Goal: Task Accomplishment & Management: Manage account settings

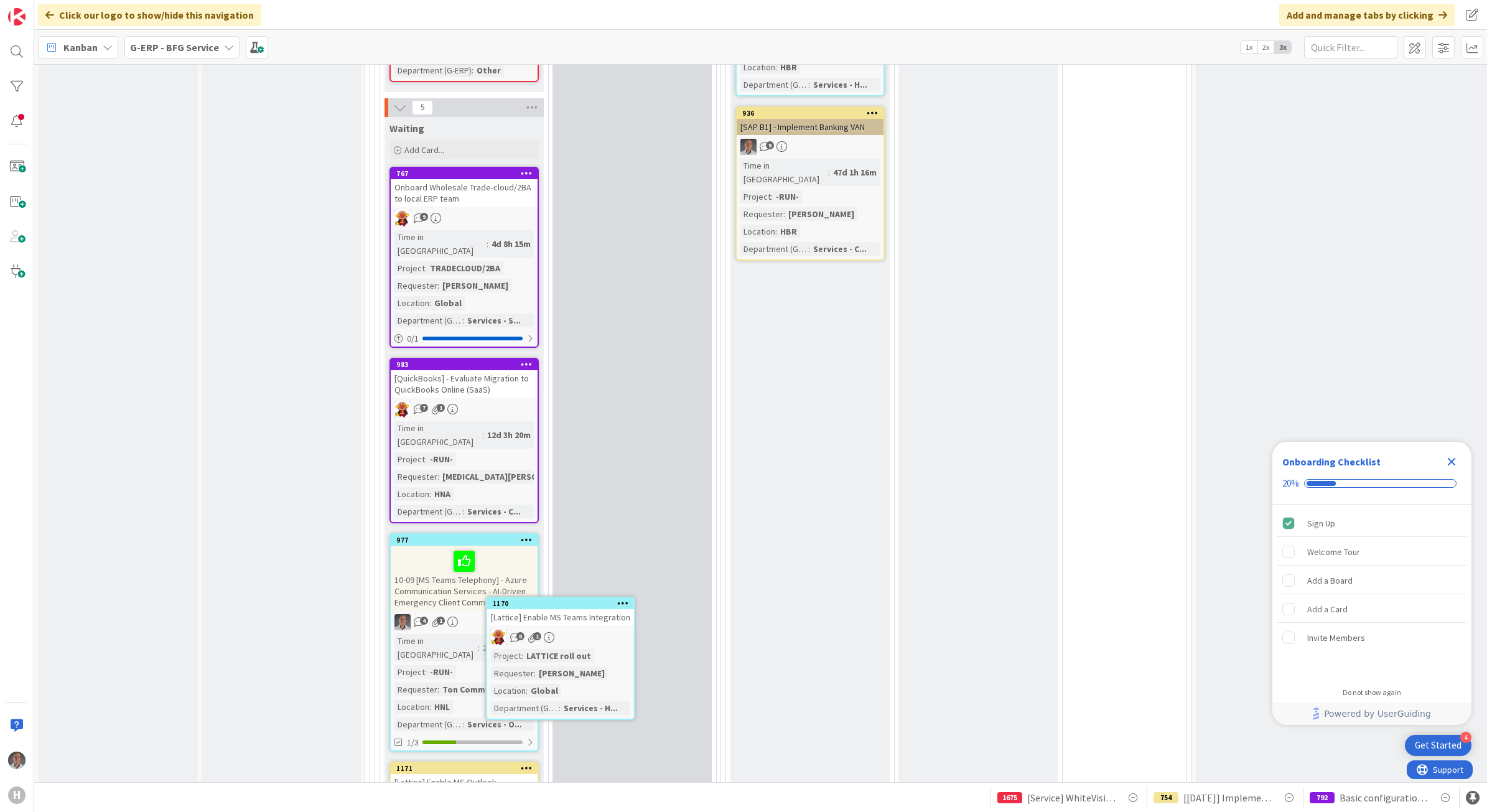
scroll to position [1639, 0]
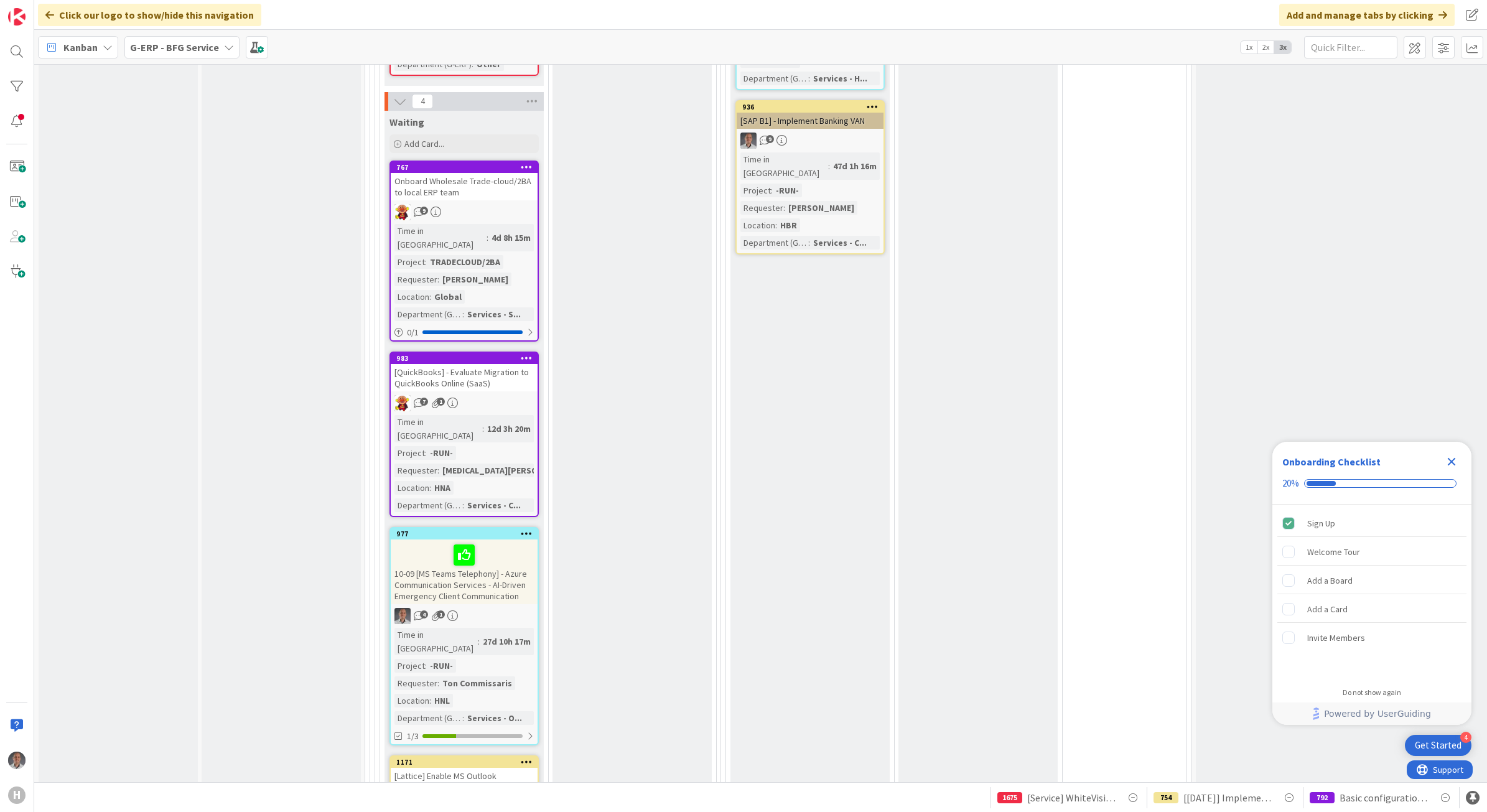
click at [608, 613] on div "Done Add Card... 1170 [Lattice] Enable MS Teams Integration 8 1 Project : LATTI…" at bounding box center [632, 86] width 159 height 1733
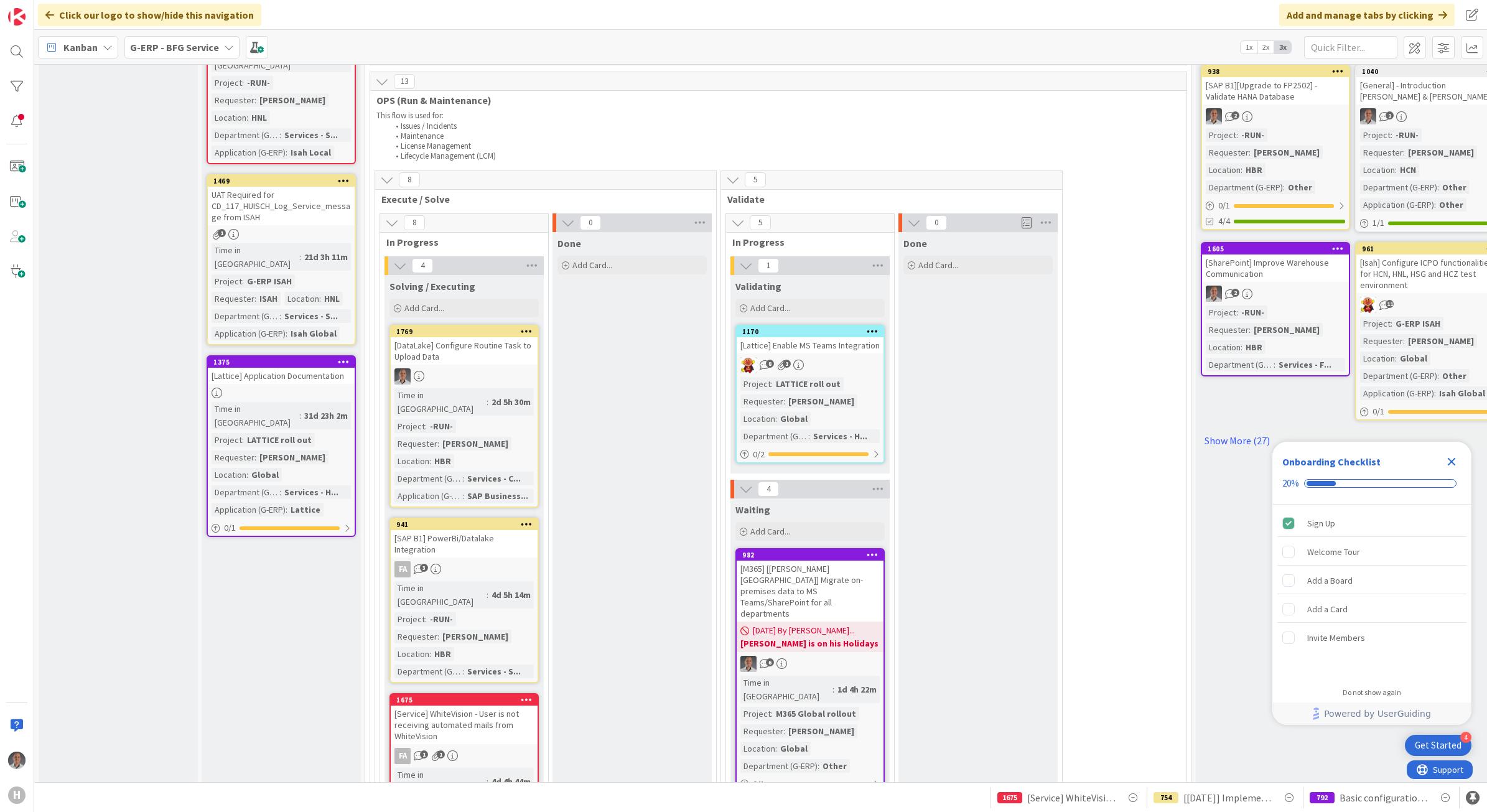
scroll to position [628, 0]
click at [1451, 460] on icon "Close Checklist" at bounding box center [1452, 462] width 8 height 8
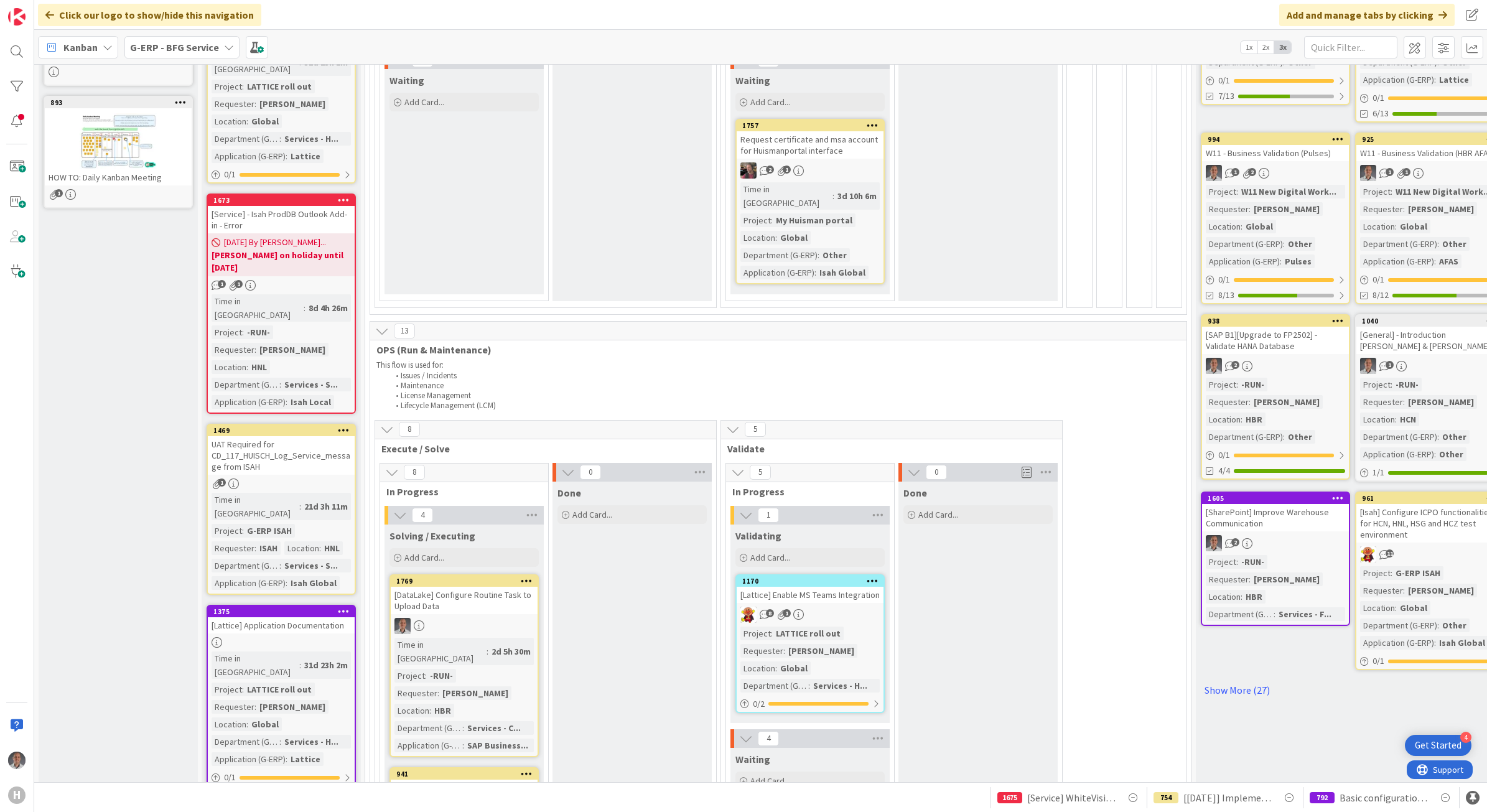
scroll to position [350, 0]
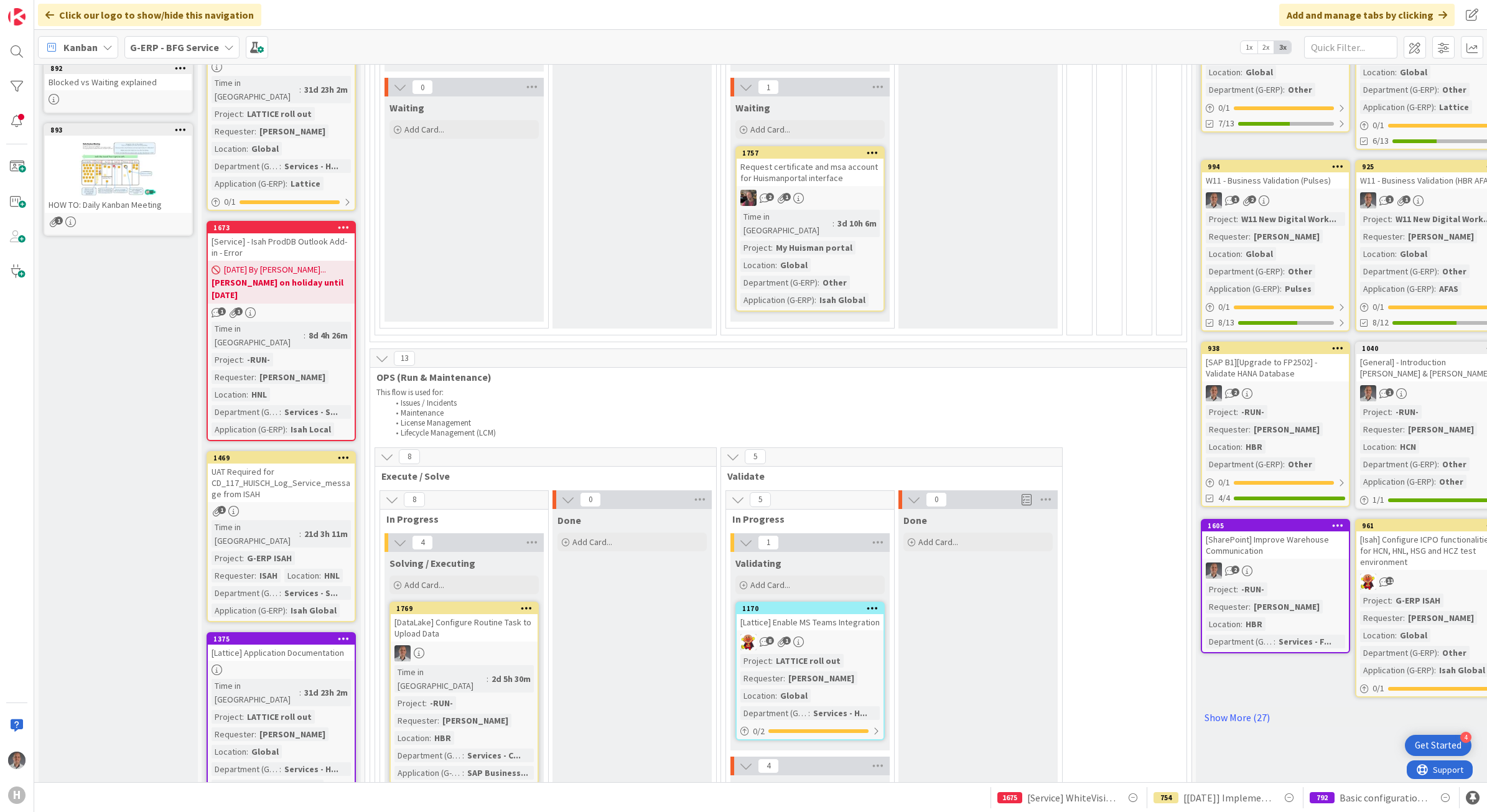
click at [203, 38] on div "G-ERP - BFG Service" at bounding box center [181, 47] width 115 height 22
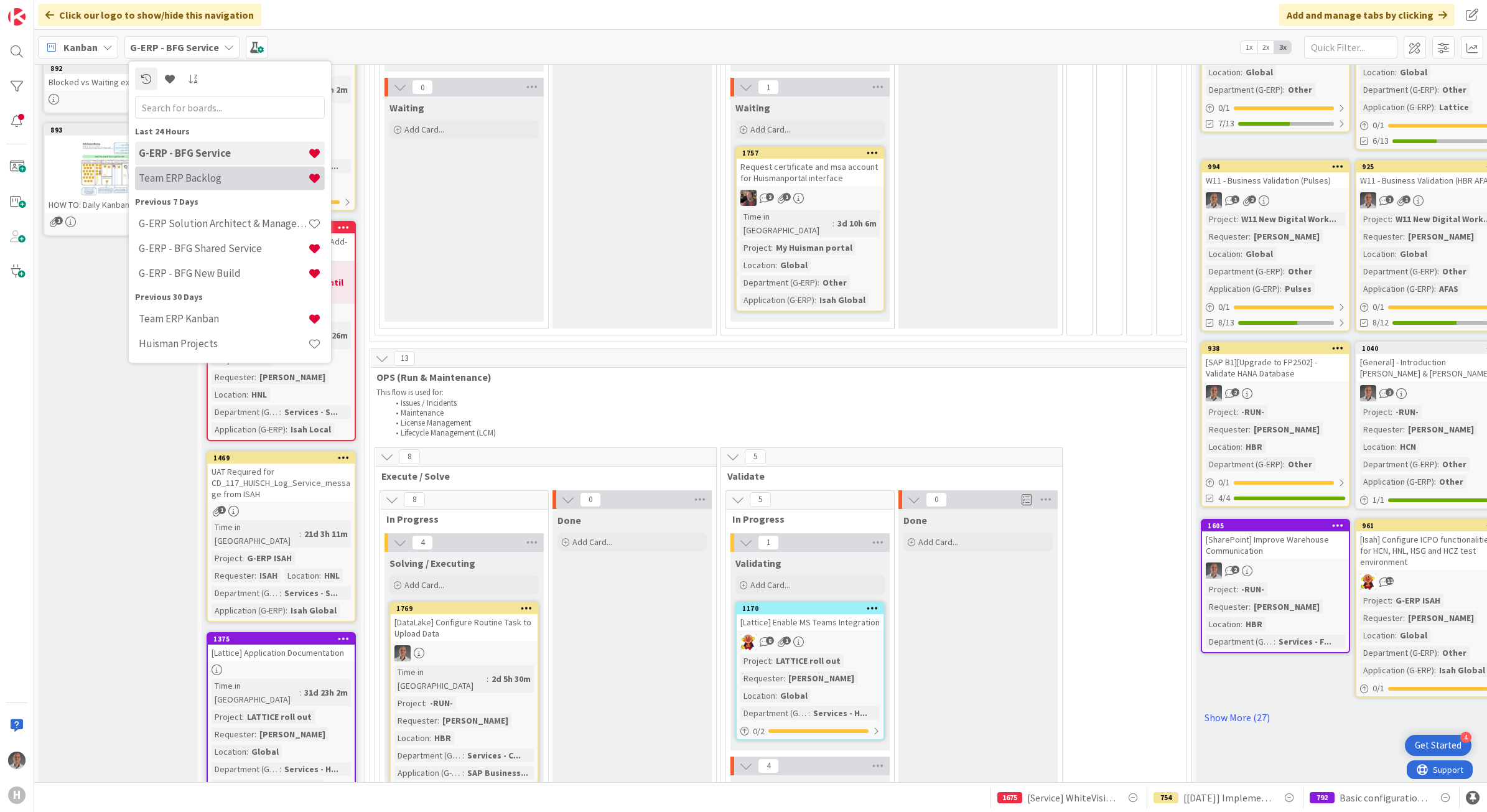
click at [197, 166] on div "Team ERP Backlog" at bounding box center [229, 177] width 189 height 24
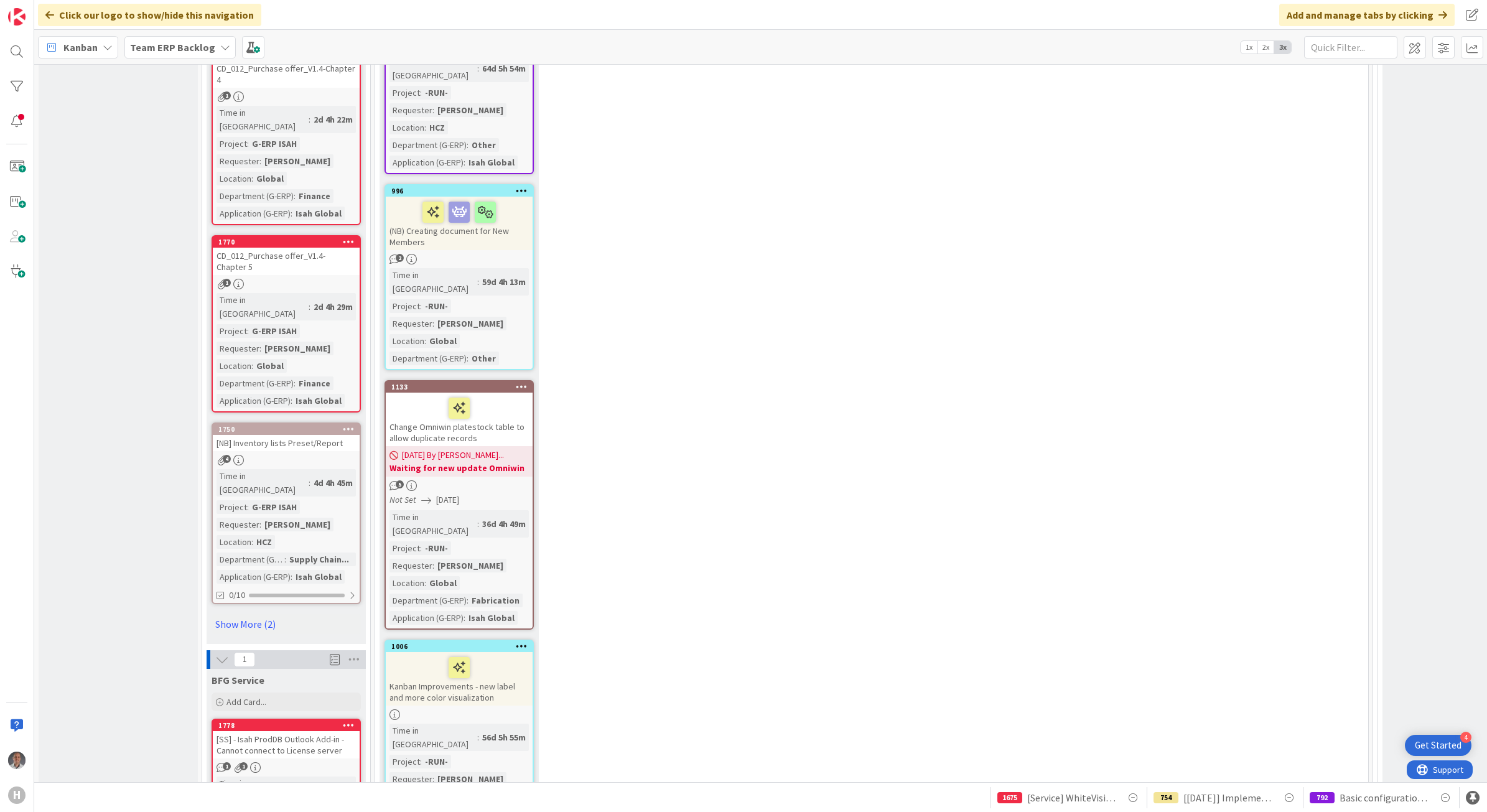
scroll to position [1555, 0]
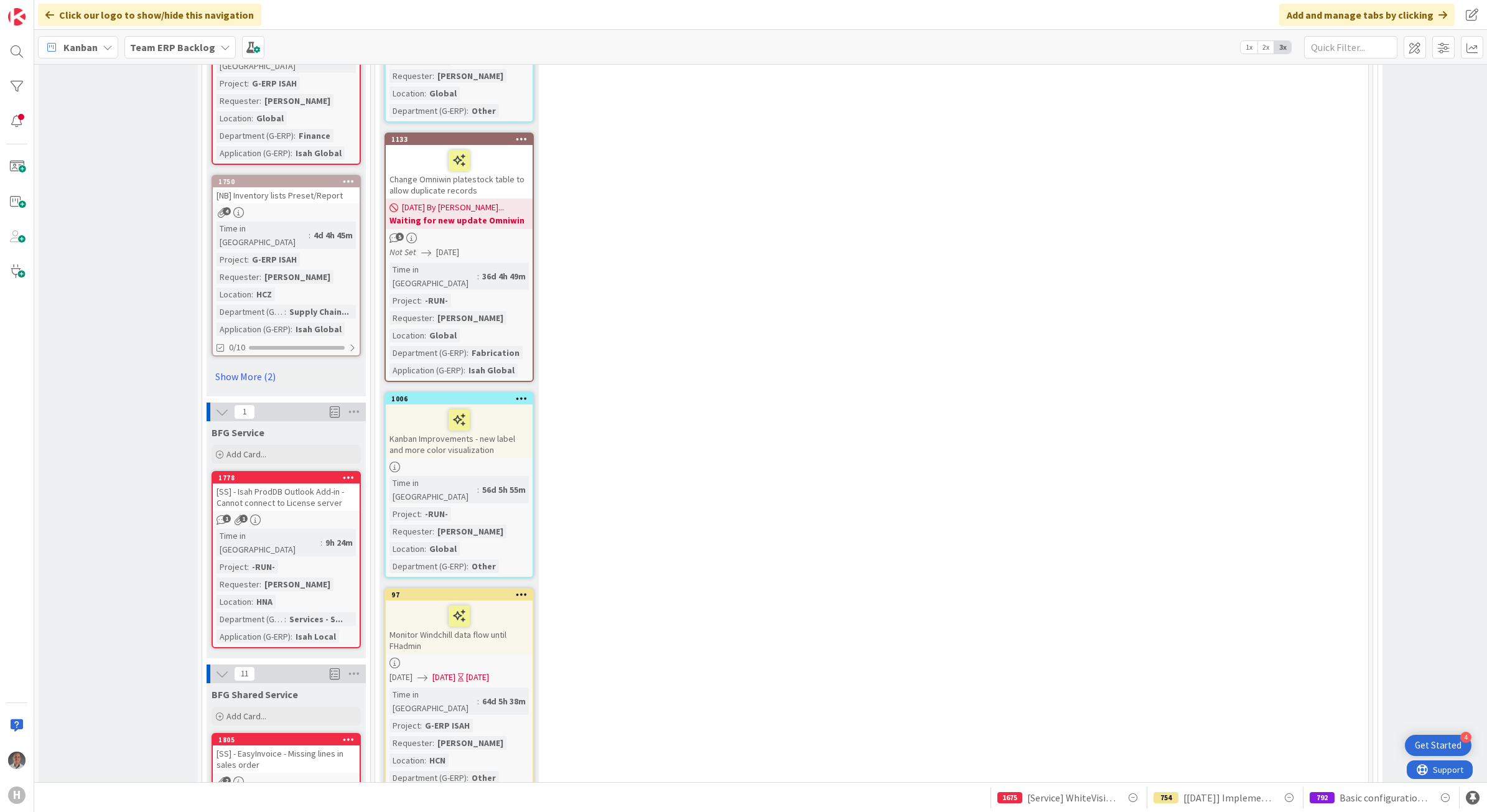
click at [310, 483] on div "[SS] - Isah ProdDB Outlook Add-in - Cannot connect to License server" at bounding box center [286, 497] width 147 height 28
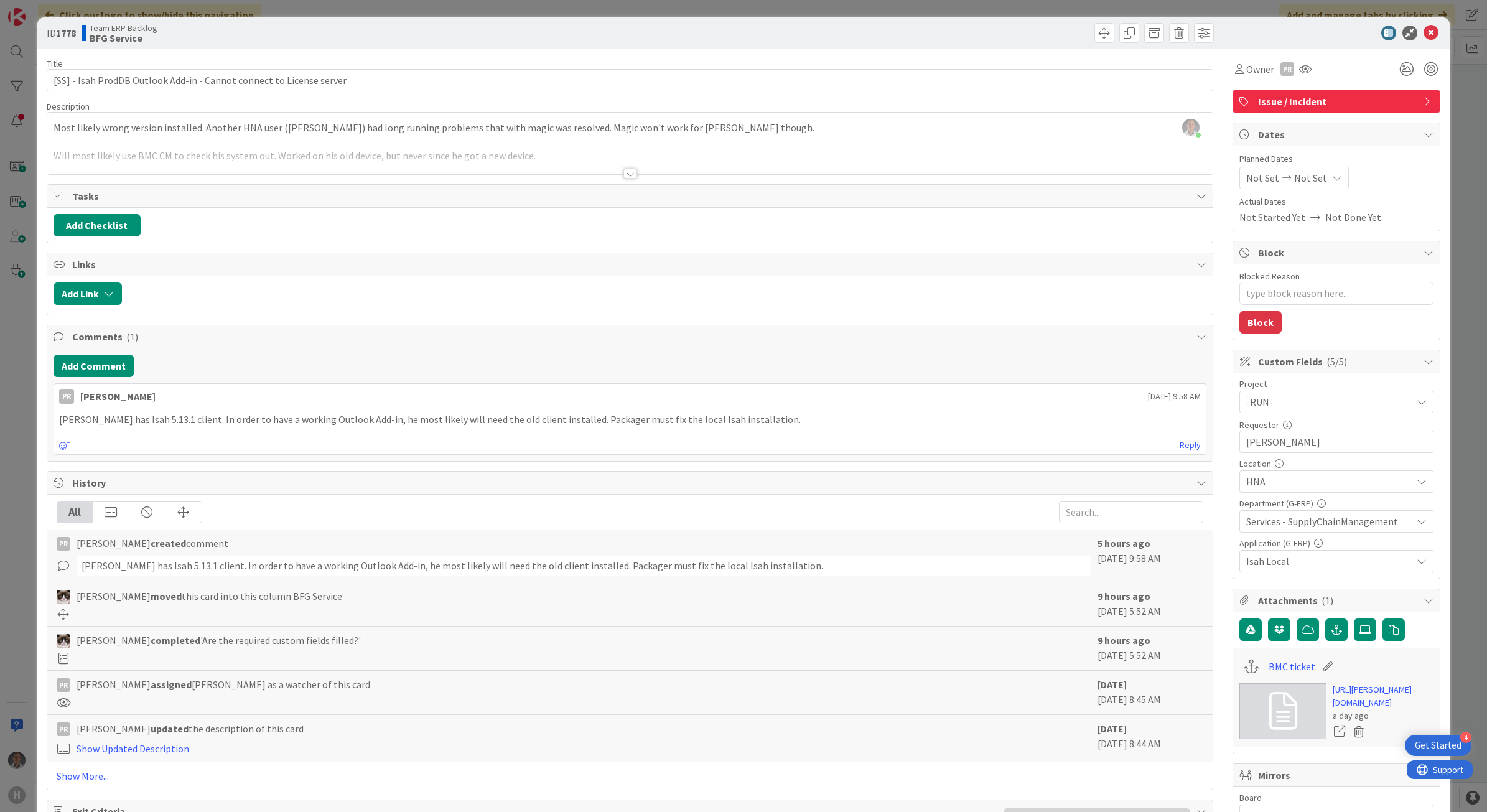
click at [625, 171] on div at bounding box center [630, 174] width 14 height 10
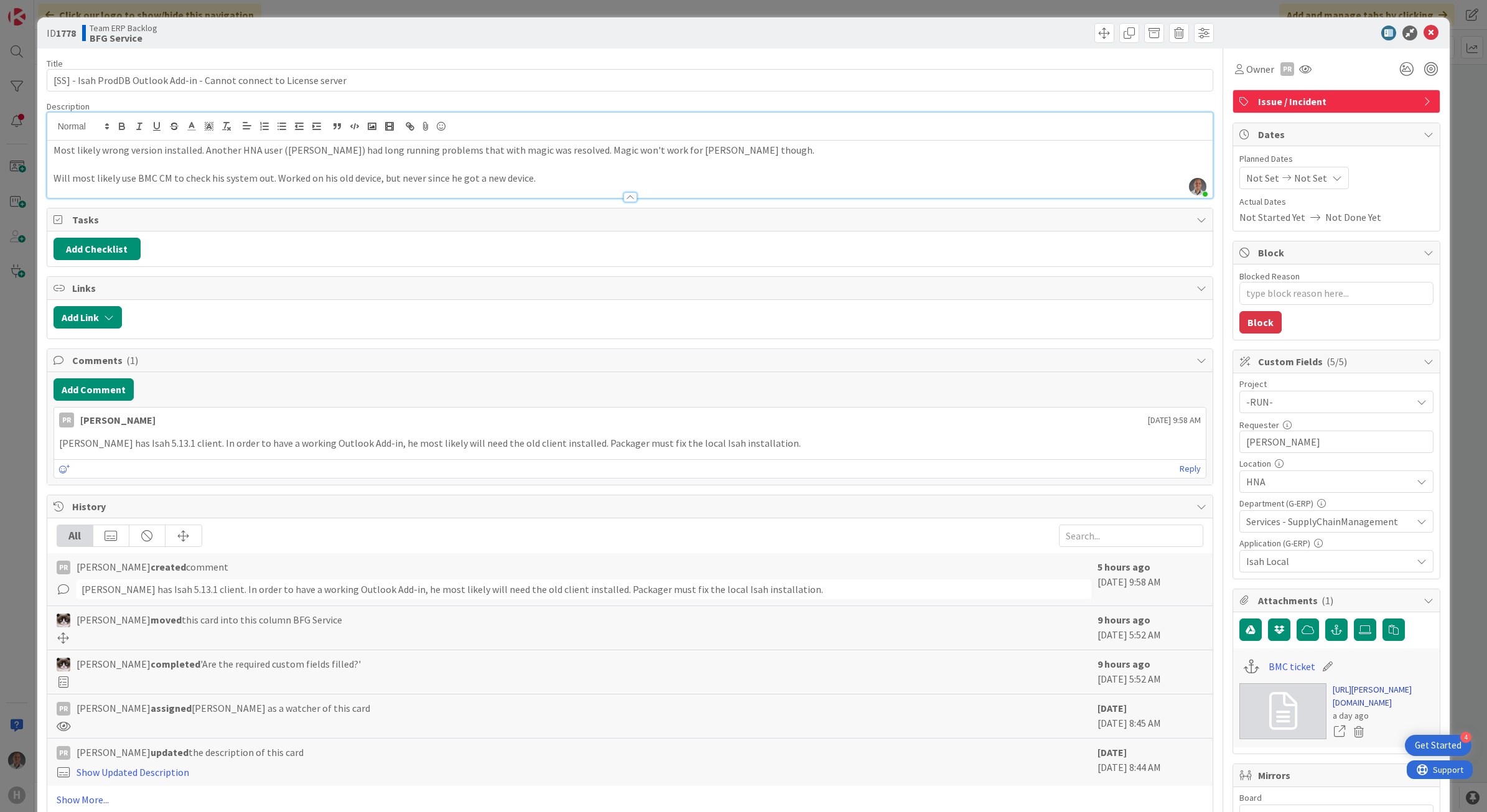
click at [1370, 706] on link "[URL][PERSON_NAME][DOMAIN_NAME]" at bounding box center [1383, 696] width 100 height 26
click at [1423, 35] on icon at bounding box center [1431, 33] width 15 height 15
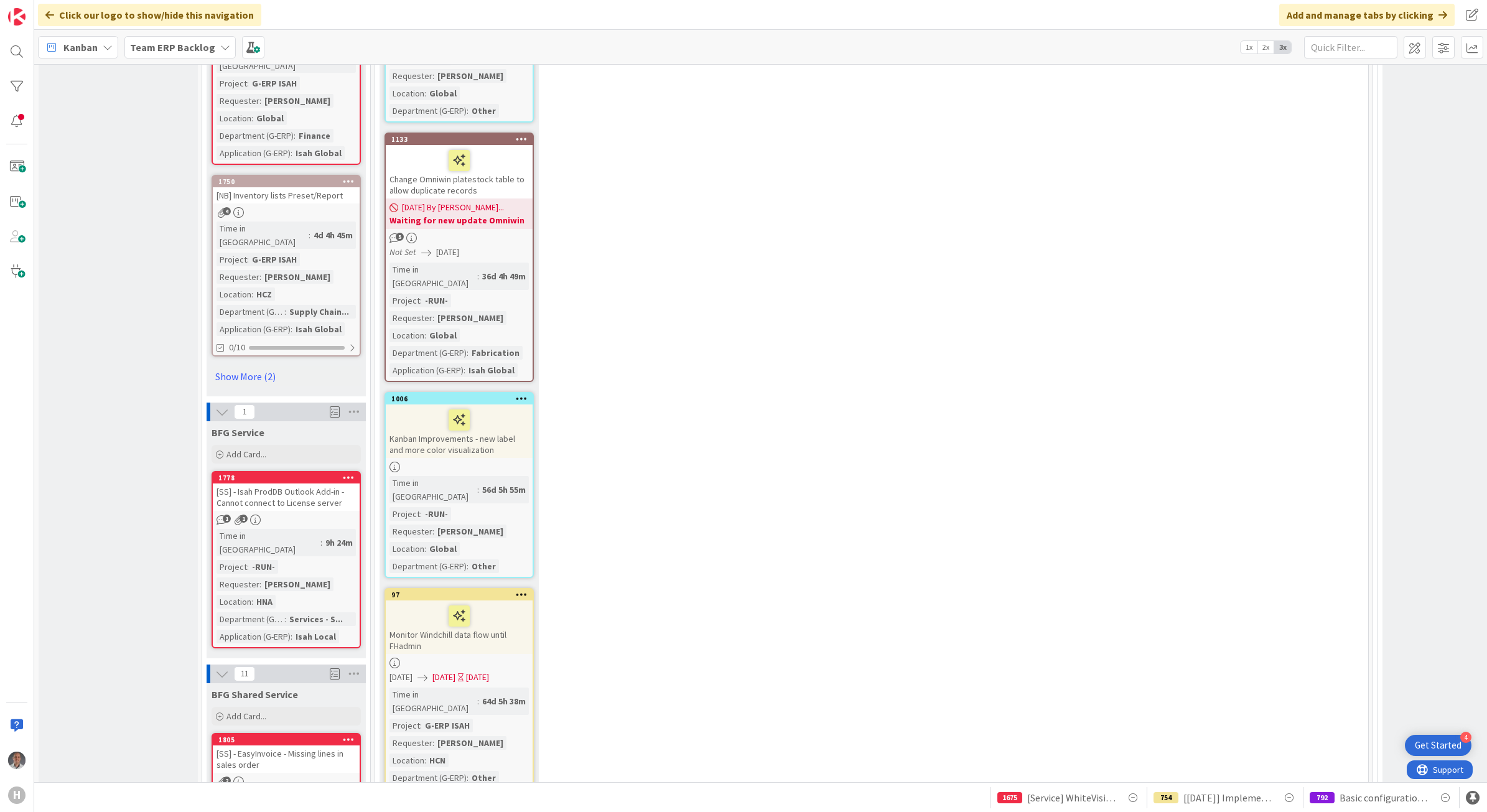
click at [347, 473] on icon at bounding box center [348, 477] width 11 height 9
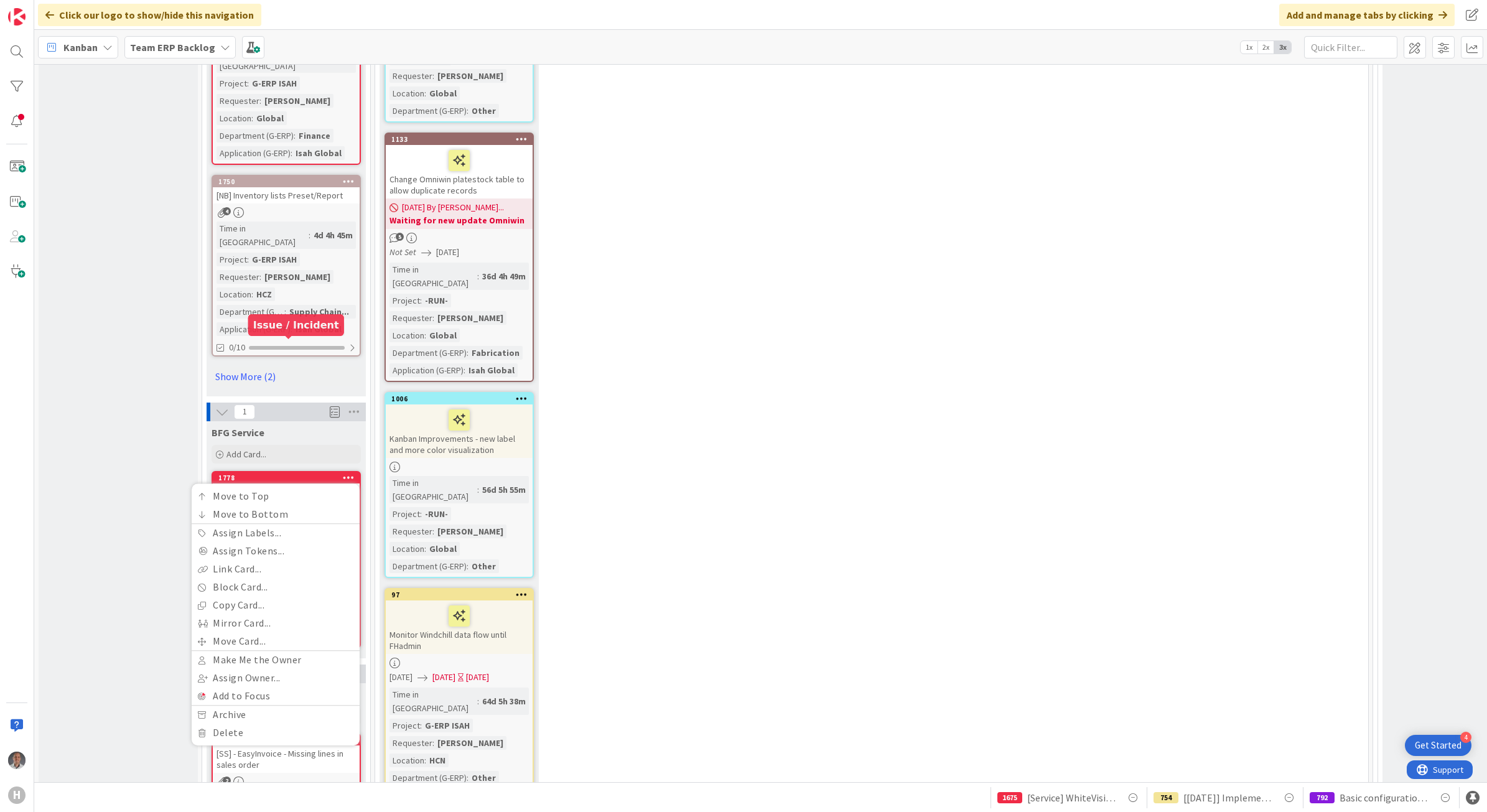
click at [311, 473] on div "1778" at bounding box center [289, 477] width 141 height 9
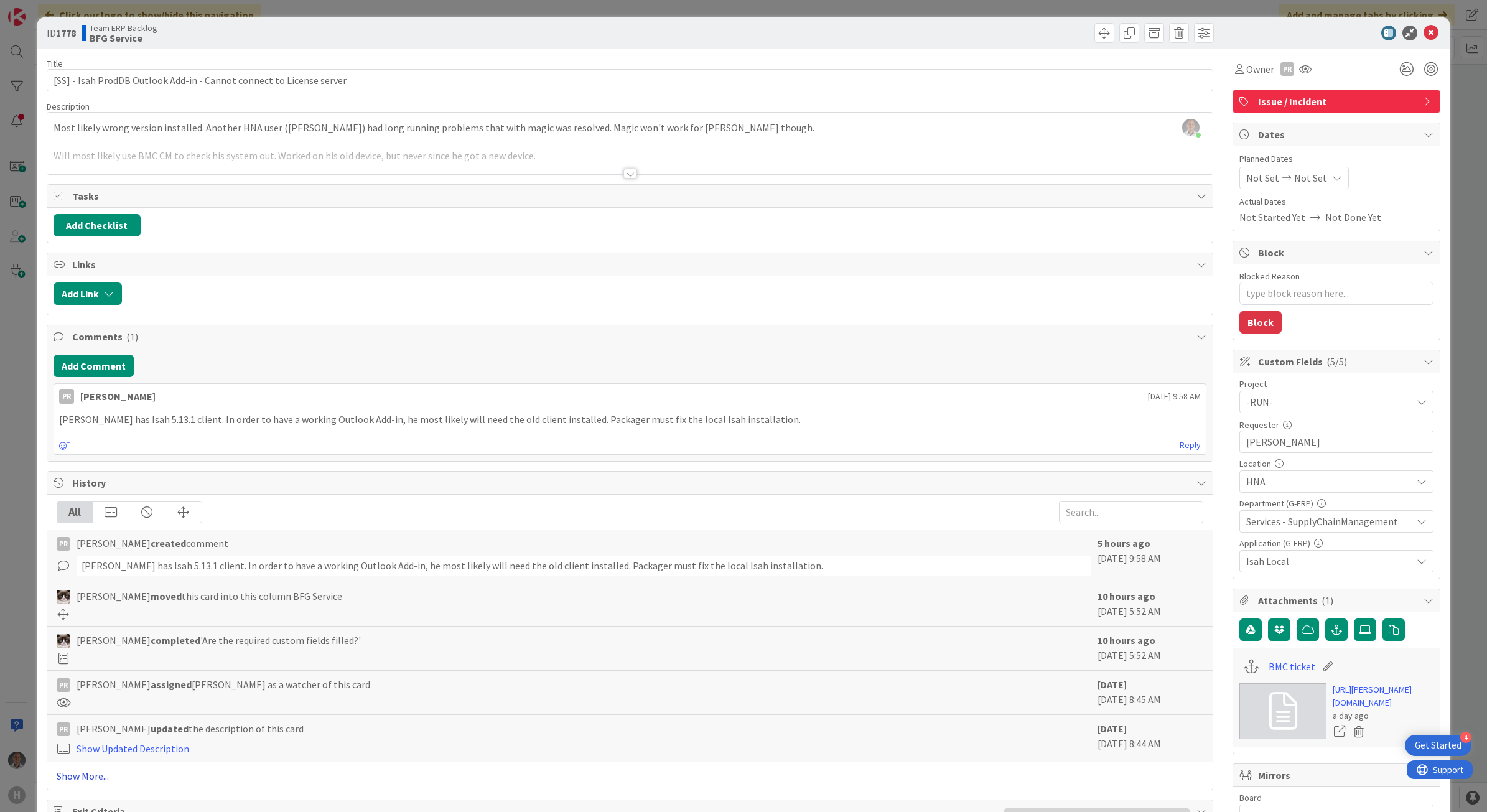
click at [94, 783] on link "Show More..." at bounding box center [629, 775] width 1147 height 15
click at [1423, 35] on icon at bounding box center [1431, 33] width 15 height 15
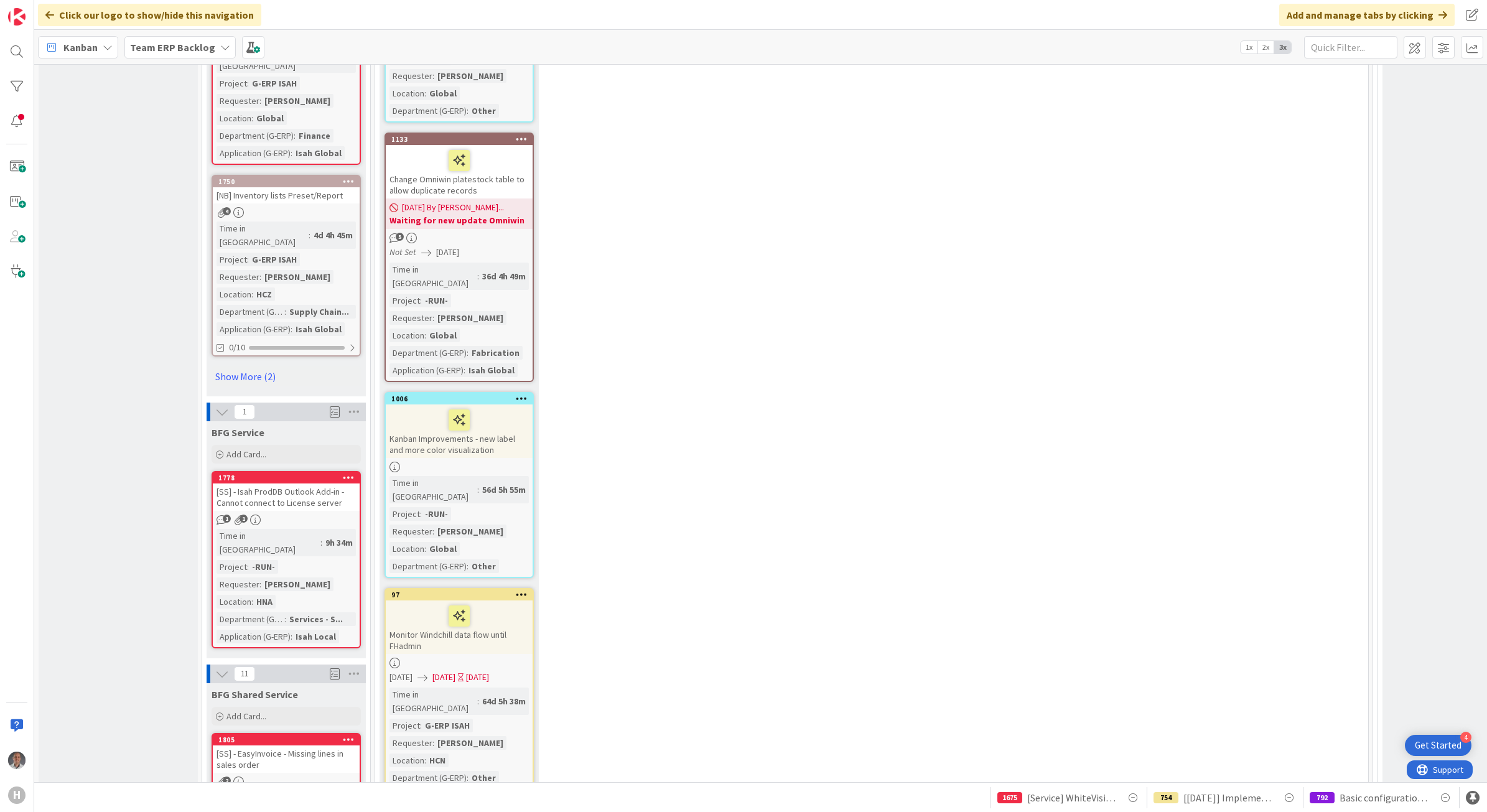
click at [345, 473] on icon at bounding box center [348, 477] width 11 height 9
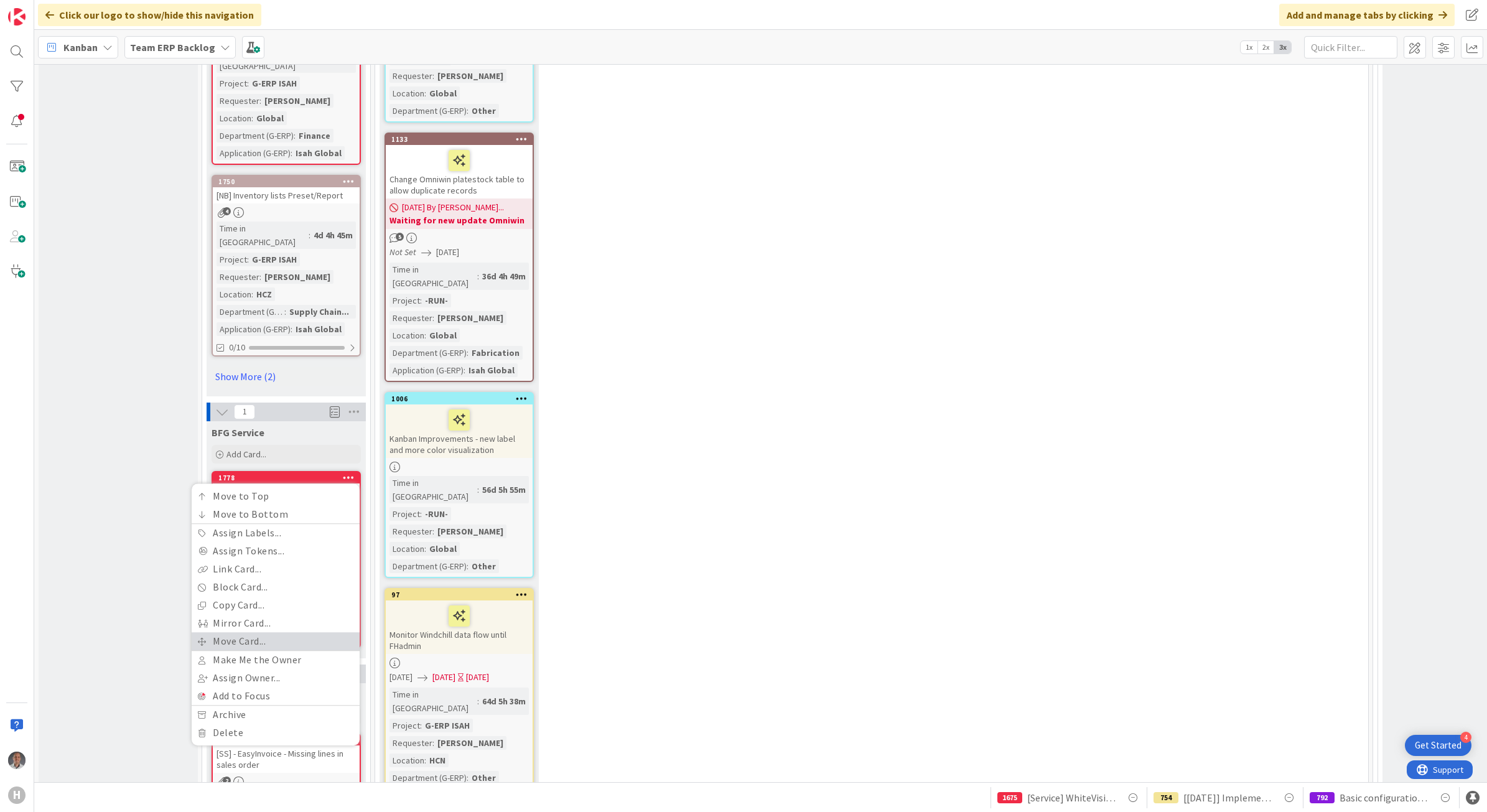
click at [275, 632] on link "Move Card..." at bounding box center [276, 641] width 168 height 18
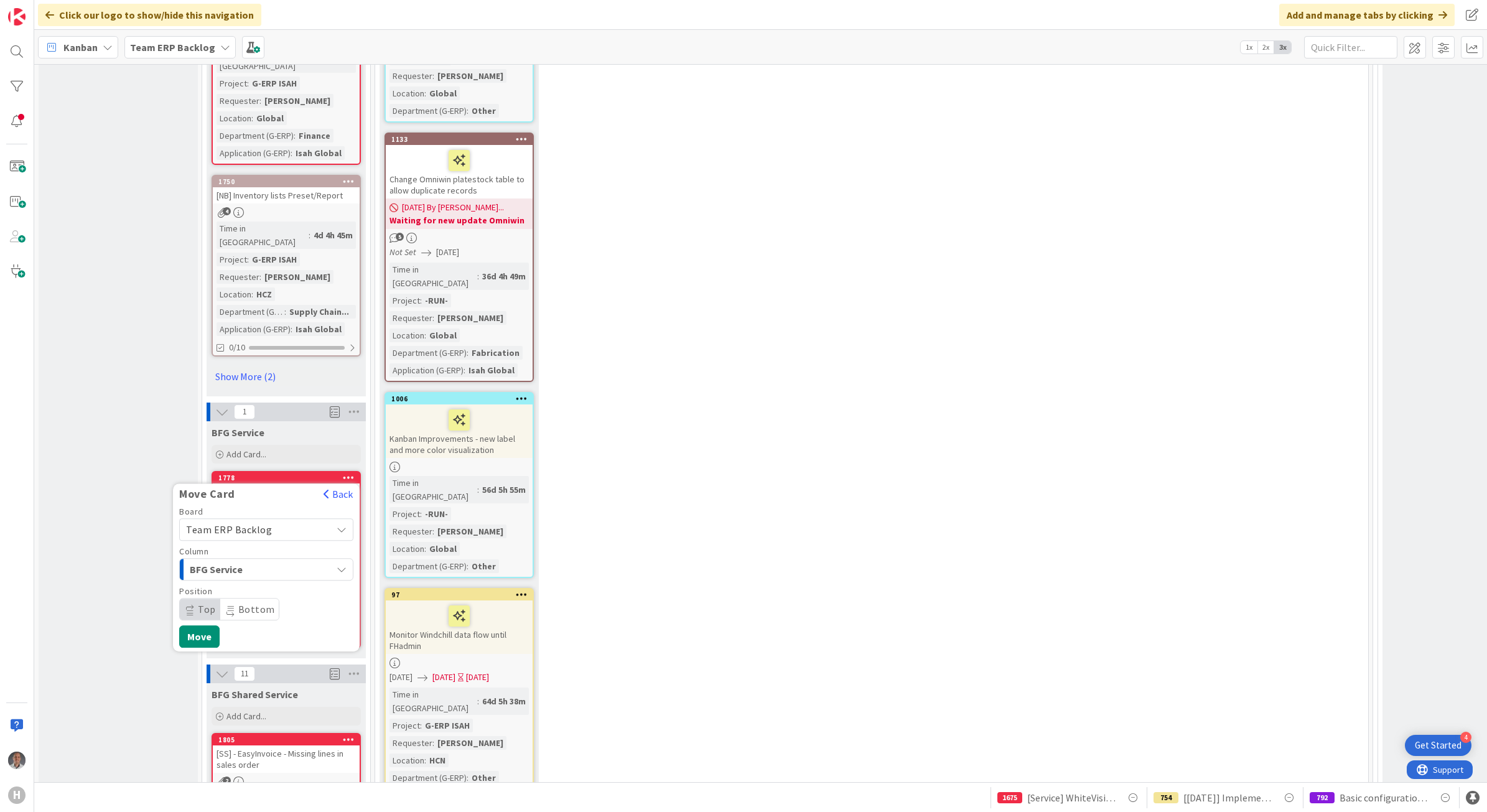
click at [252, 523] on span "Team ERP Backlog" at bounding box center [229, 529] width 86 height 12
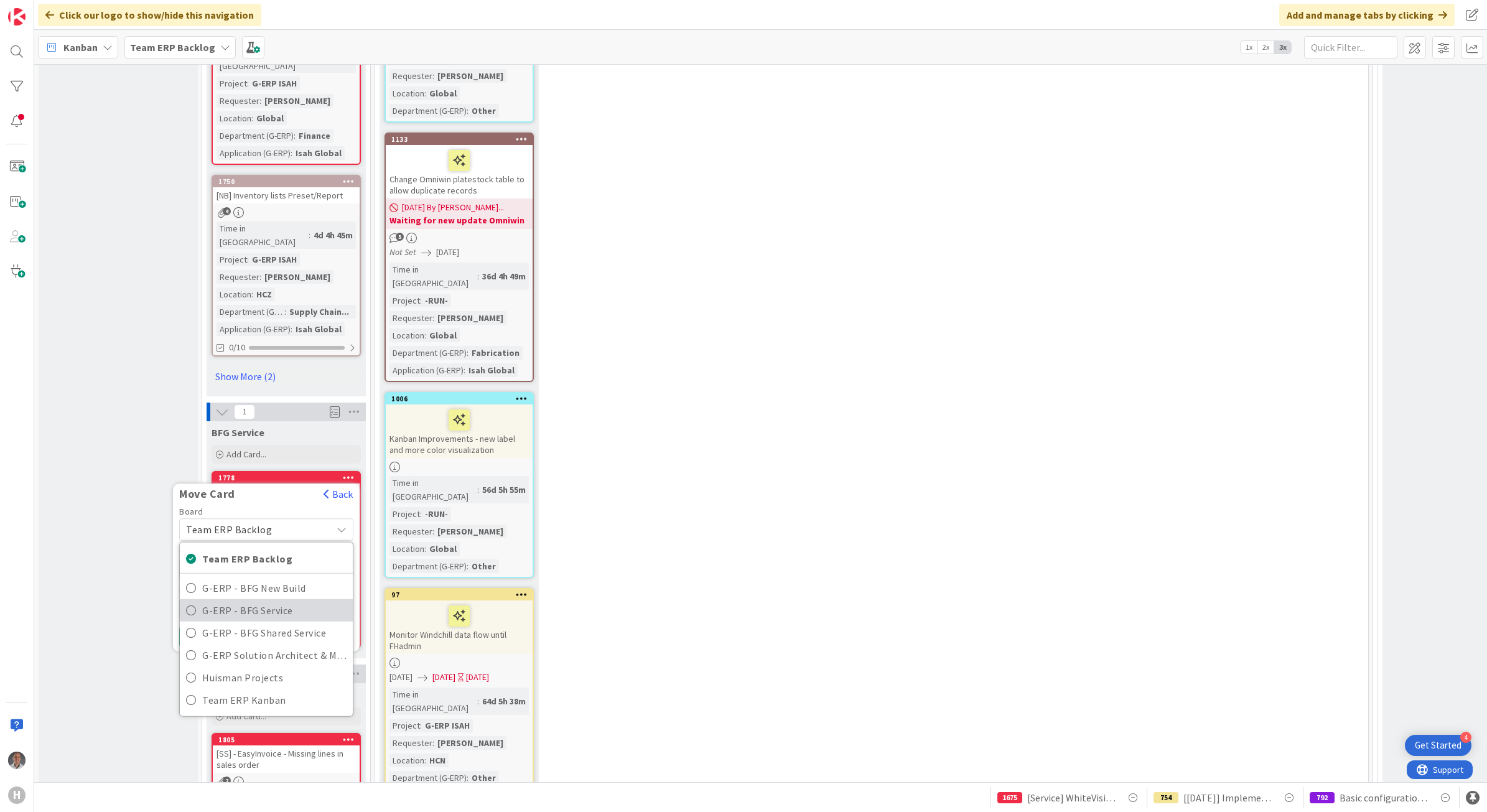
click at [244, 601] on span "G-ERP - BFG Service" at bounding box center [274, 610] width 144 height 19
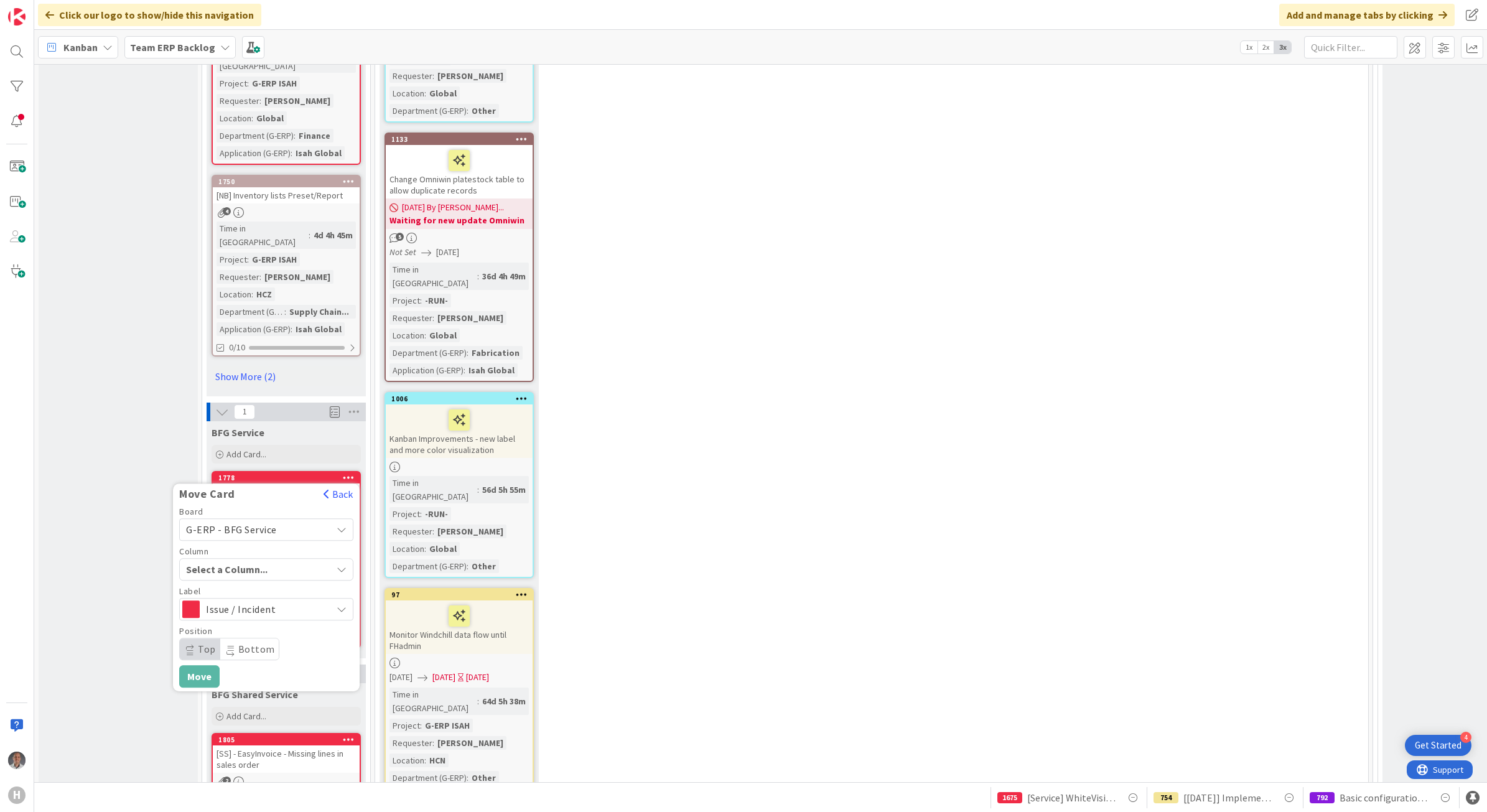
click at [269, 561] on span "Select a Column..." at bounding box center [233, 569] width 93 height 16
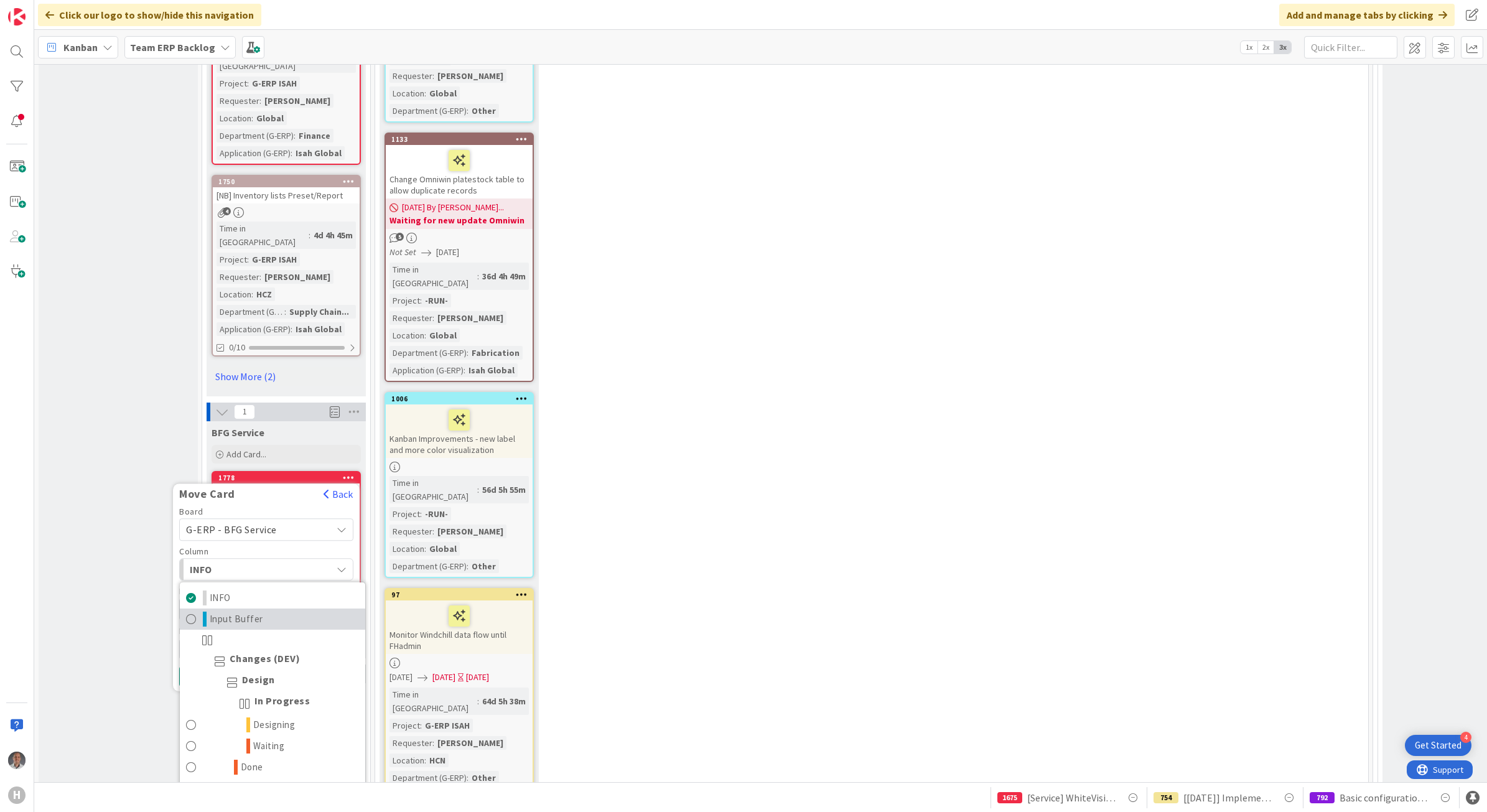
click at [254, 611] on span "Input Buffer" at bounding box center [237, 619] width 54 height 15
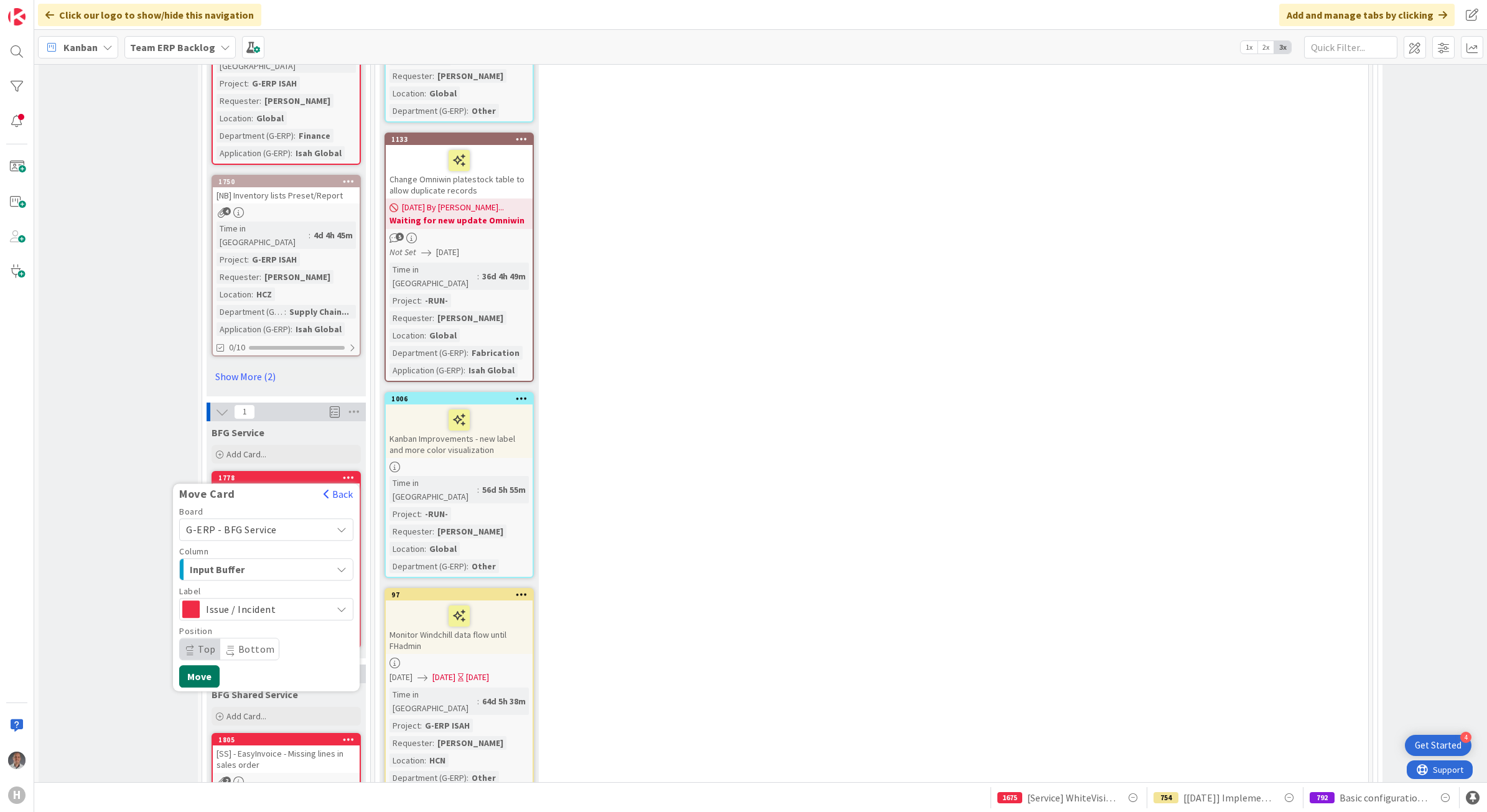
click at [199, 665] on button "Move" at bounding box center [199, 676] width 41 height 22
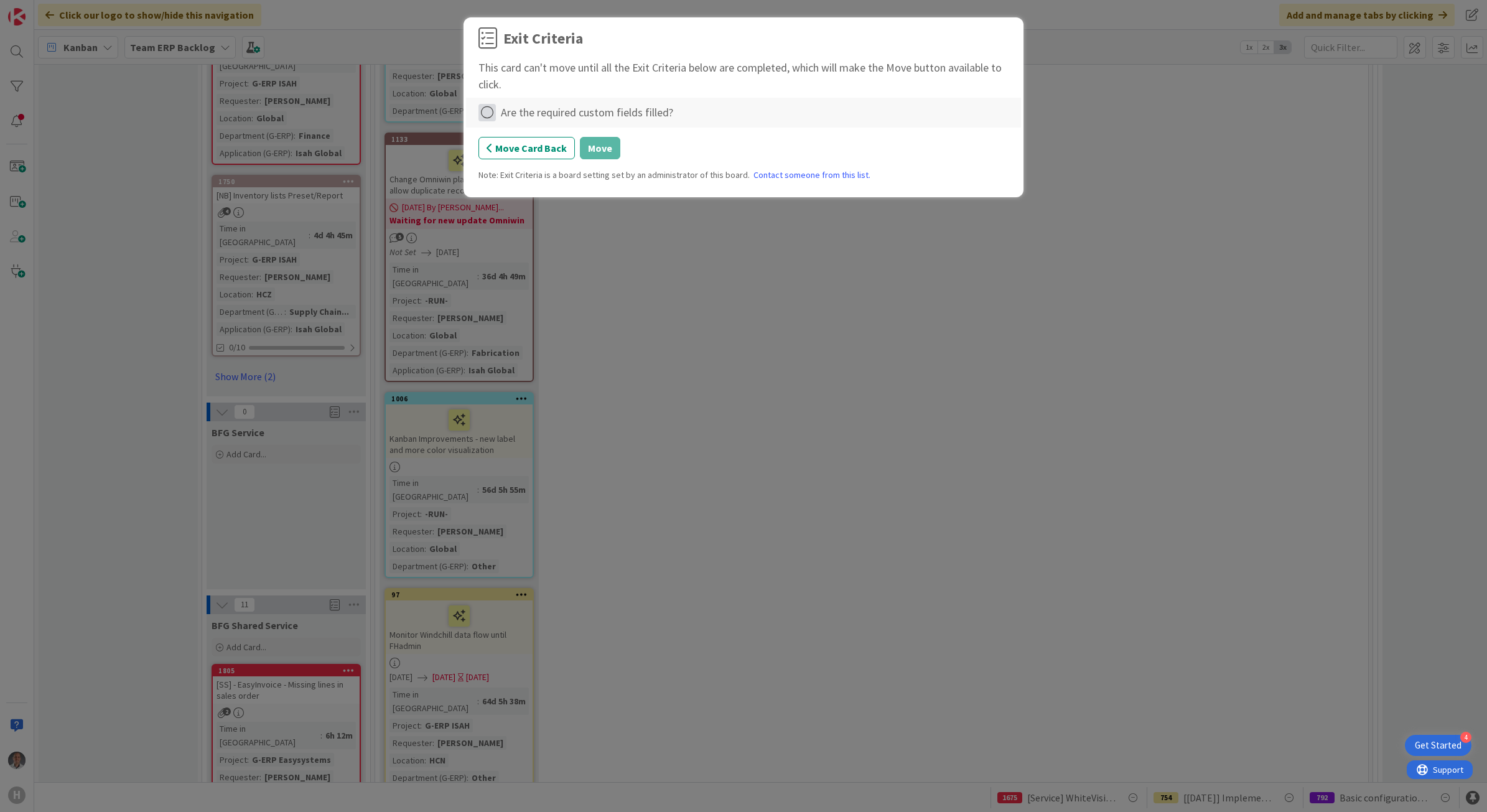
click at [493, 119] on icon at bounding box center [486, 112] width 17 height 17
click at [526, 137] on link "Complete" at bounding box center [556, 139] width 156 height 18
click at [600, 154] on button "Move" at bounding box center [600, 148] width 41 height 22
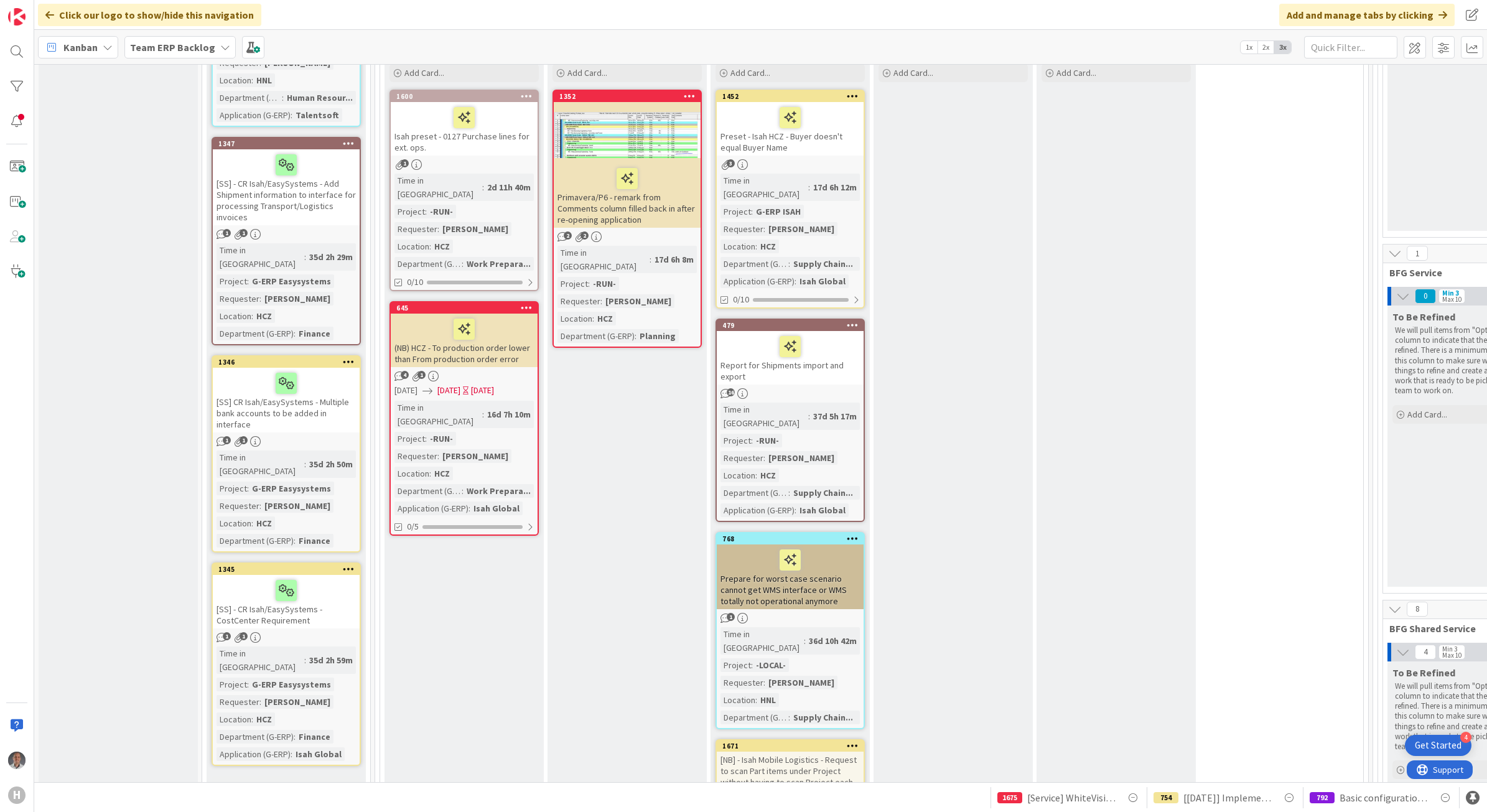
scroll to position [2954, 0]
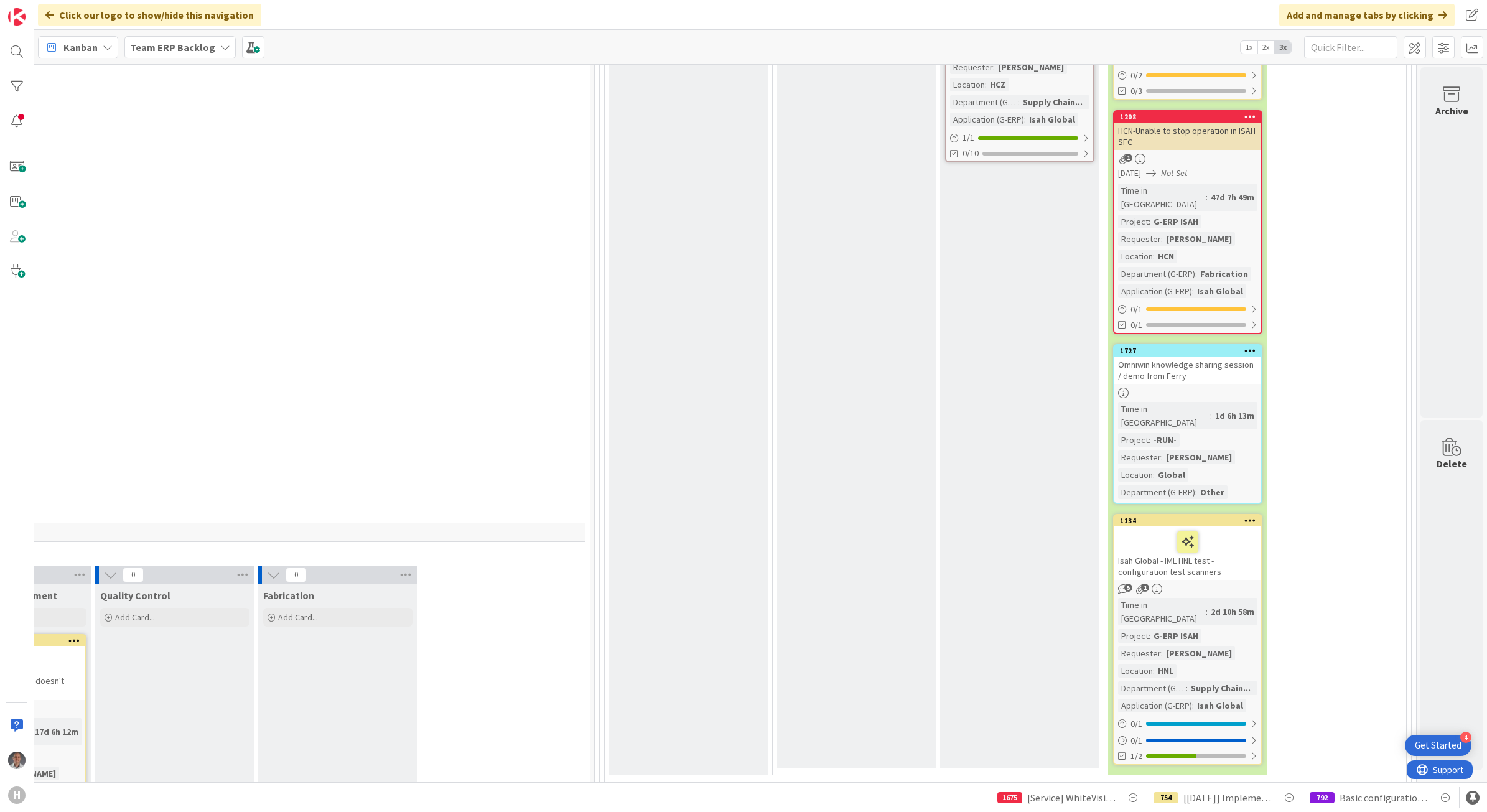
drag, startPoint x: 876, startPoint y: 778, endPoint x: 19, endPoint y: 0, distance: 1157.5
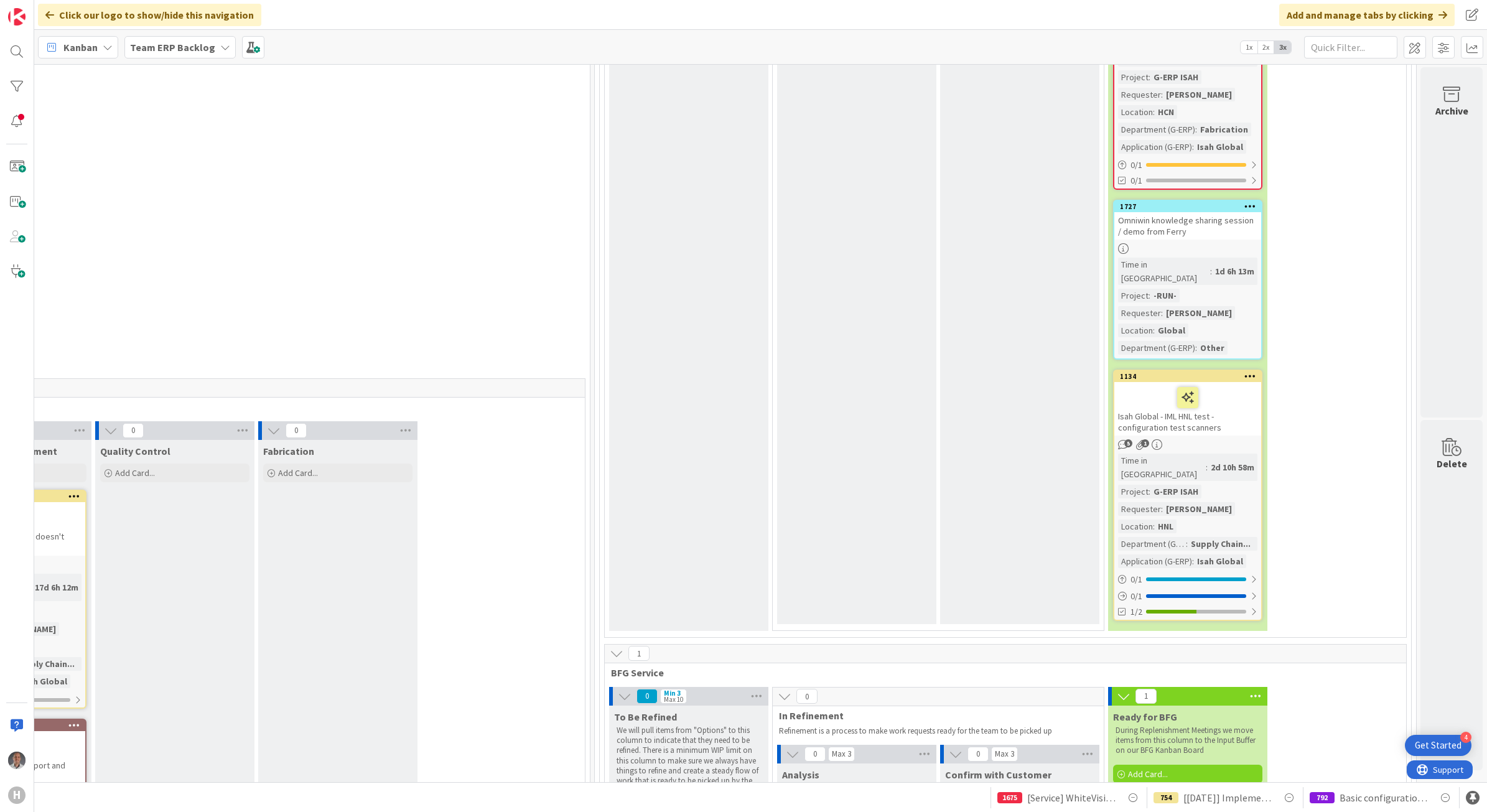
scroll to position [3499, 791]
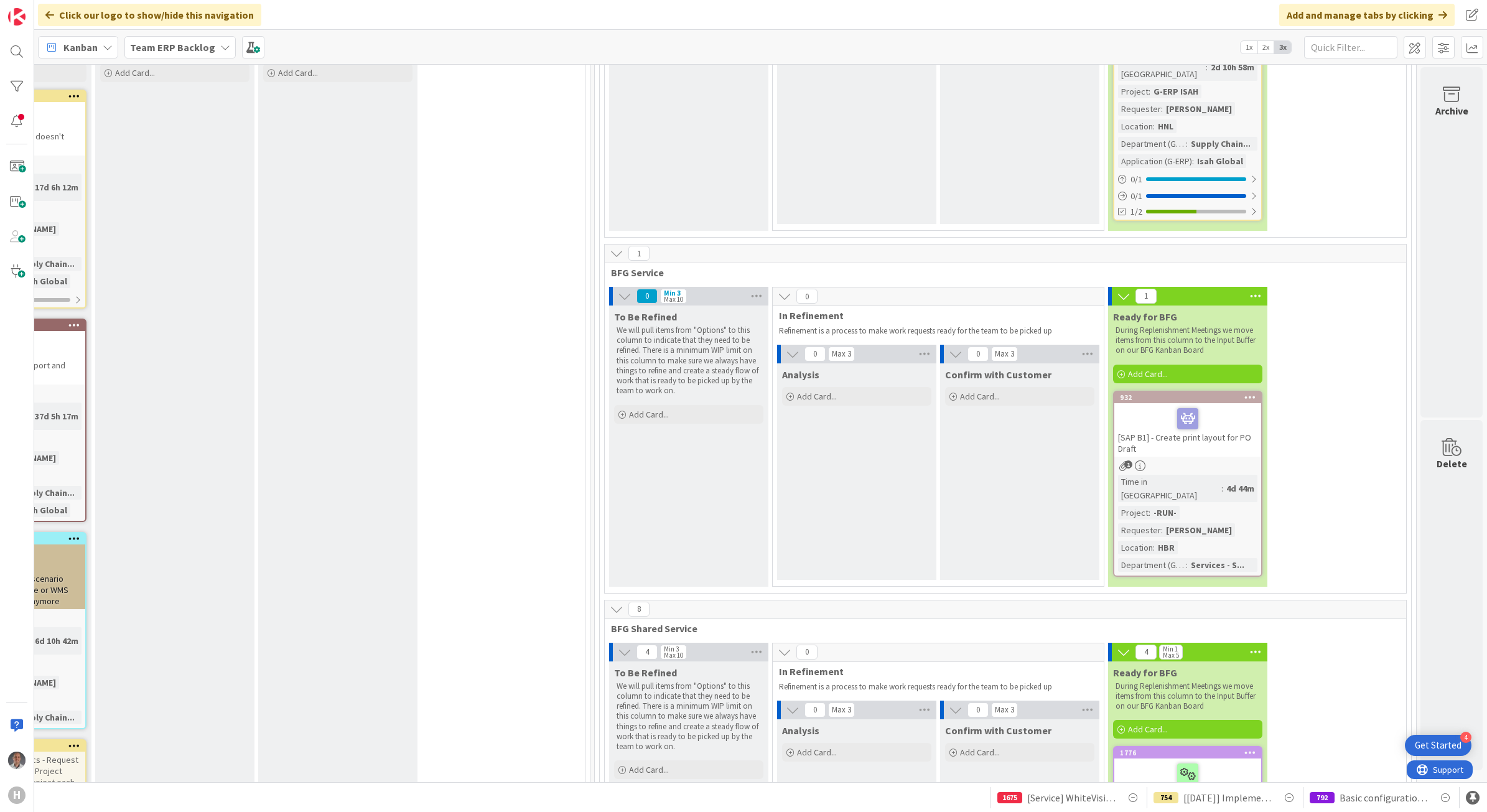
click at [1244, 393] on icon at bounding box center [1250, 397] width 11 height 9
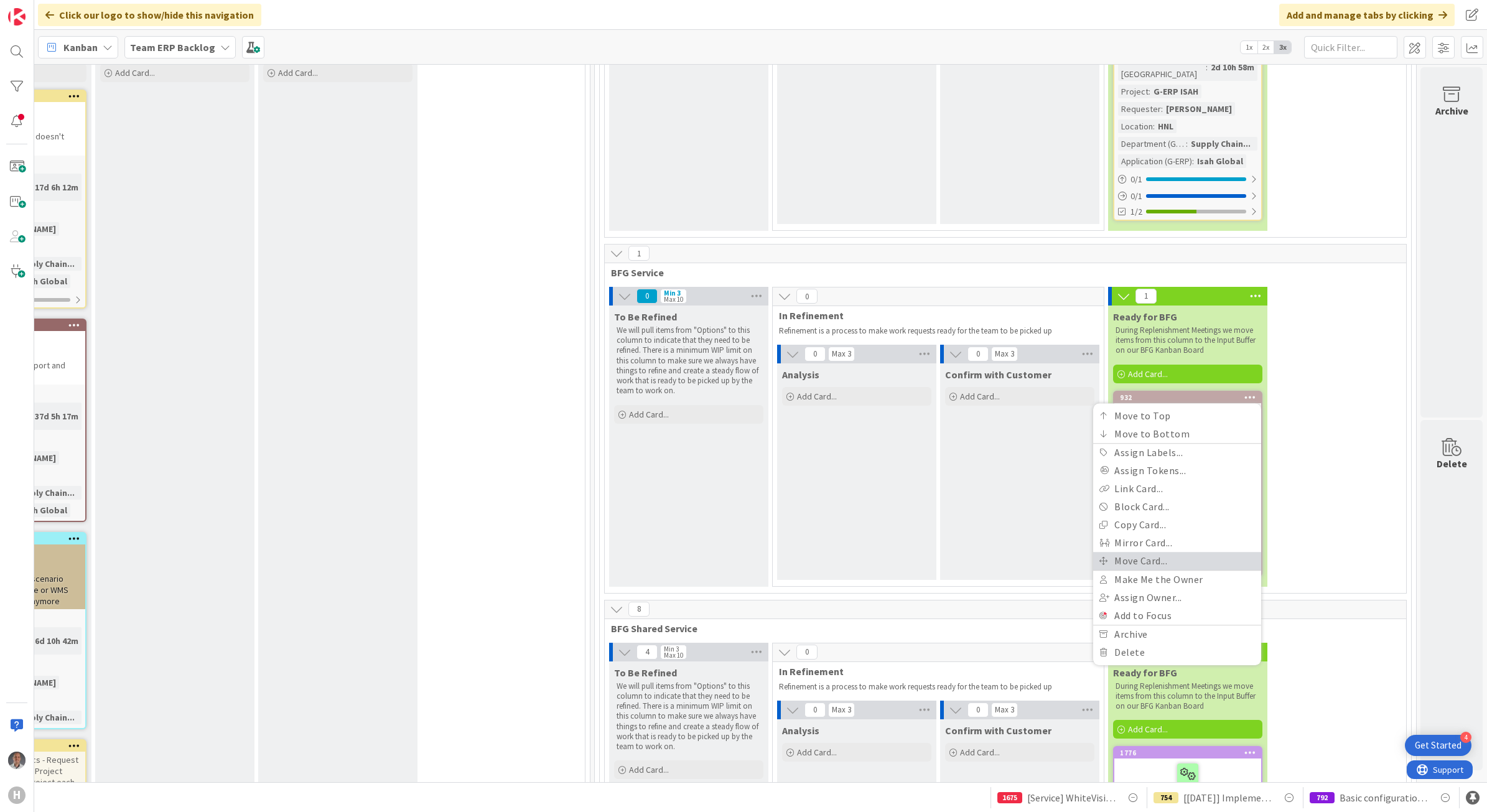
click at [1130, 552] on link "Move Card..." at bounding box center [1177, 561] width 168 height 18
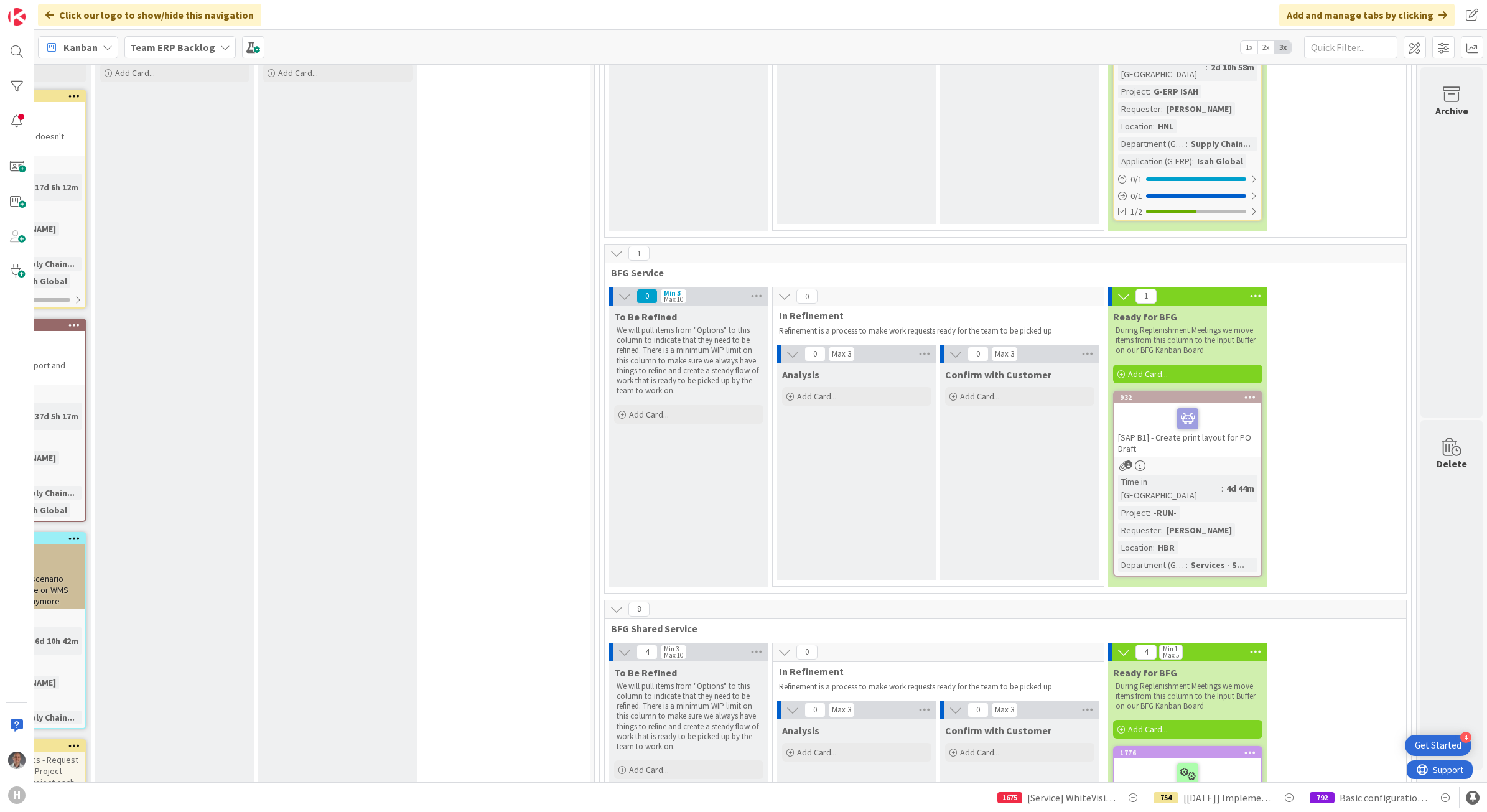
click at [184, 53] on span "Team ERP Backlog" at bounding box center [172, 47] width 85 height 15
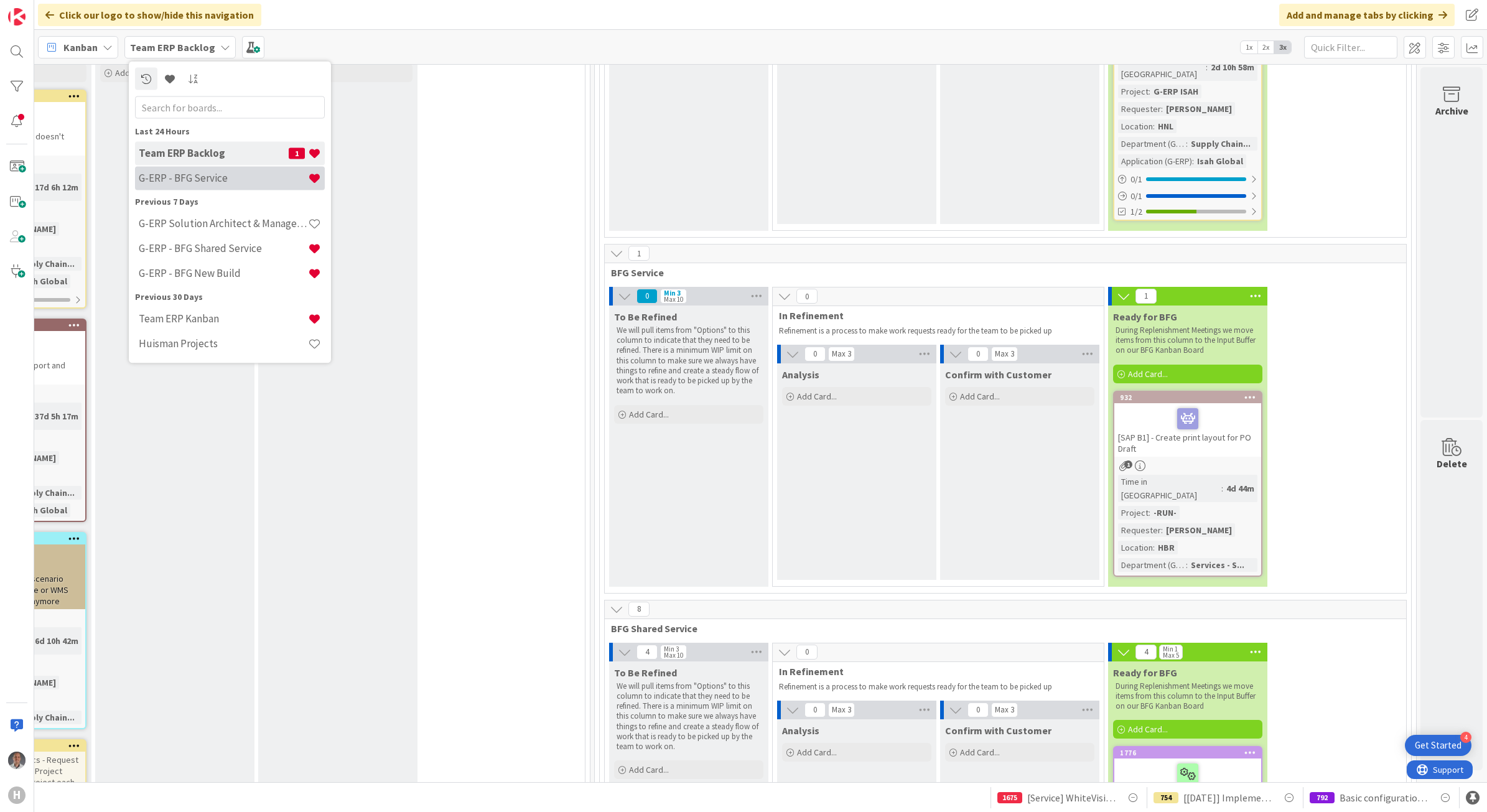
click at [219, 177] on h4 "G-ERP - BFG Service" at bounding box center [223, 177] width 169 height 12
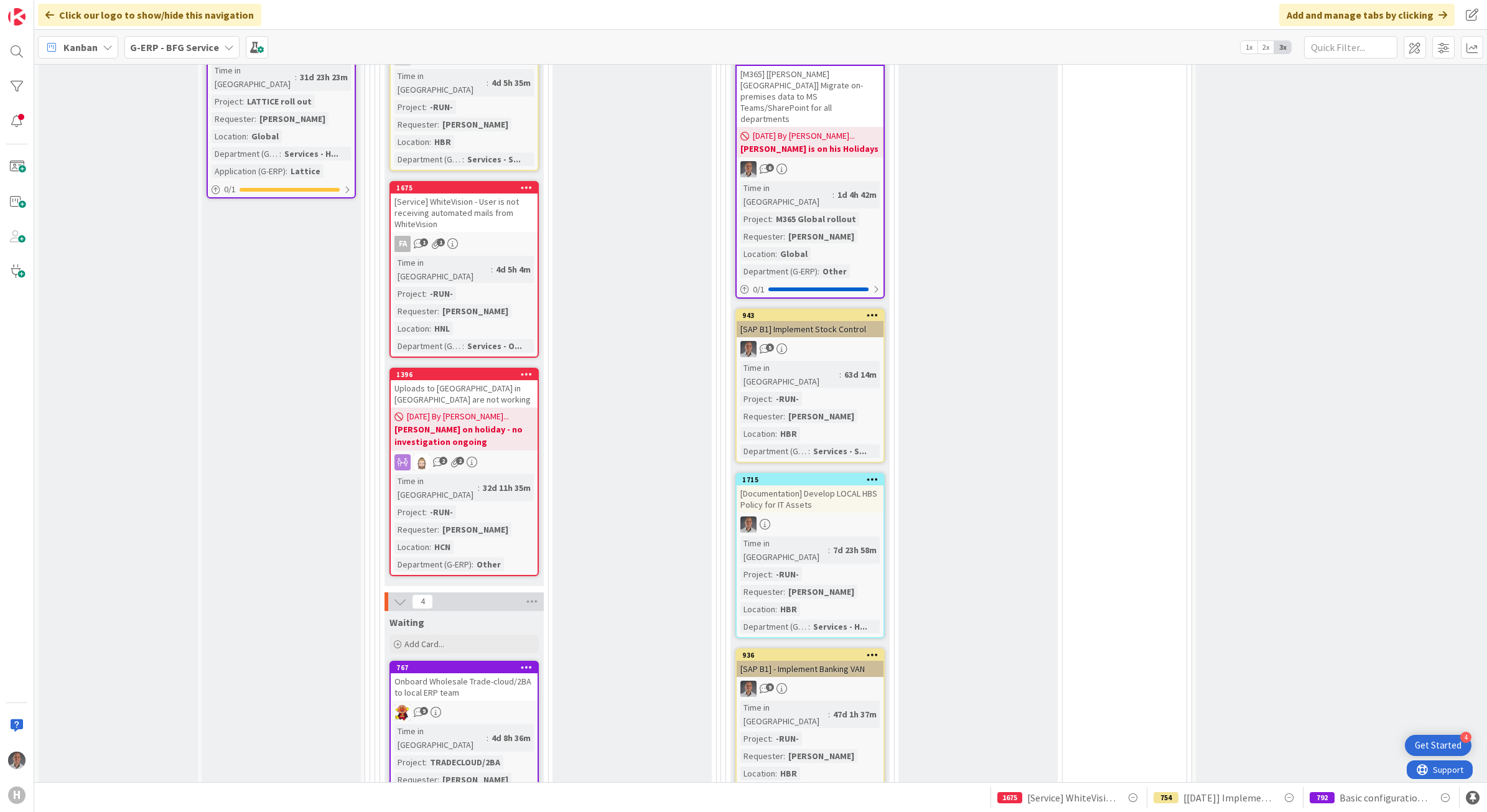
scroll to position [1166, 0]
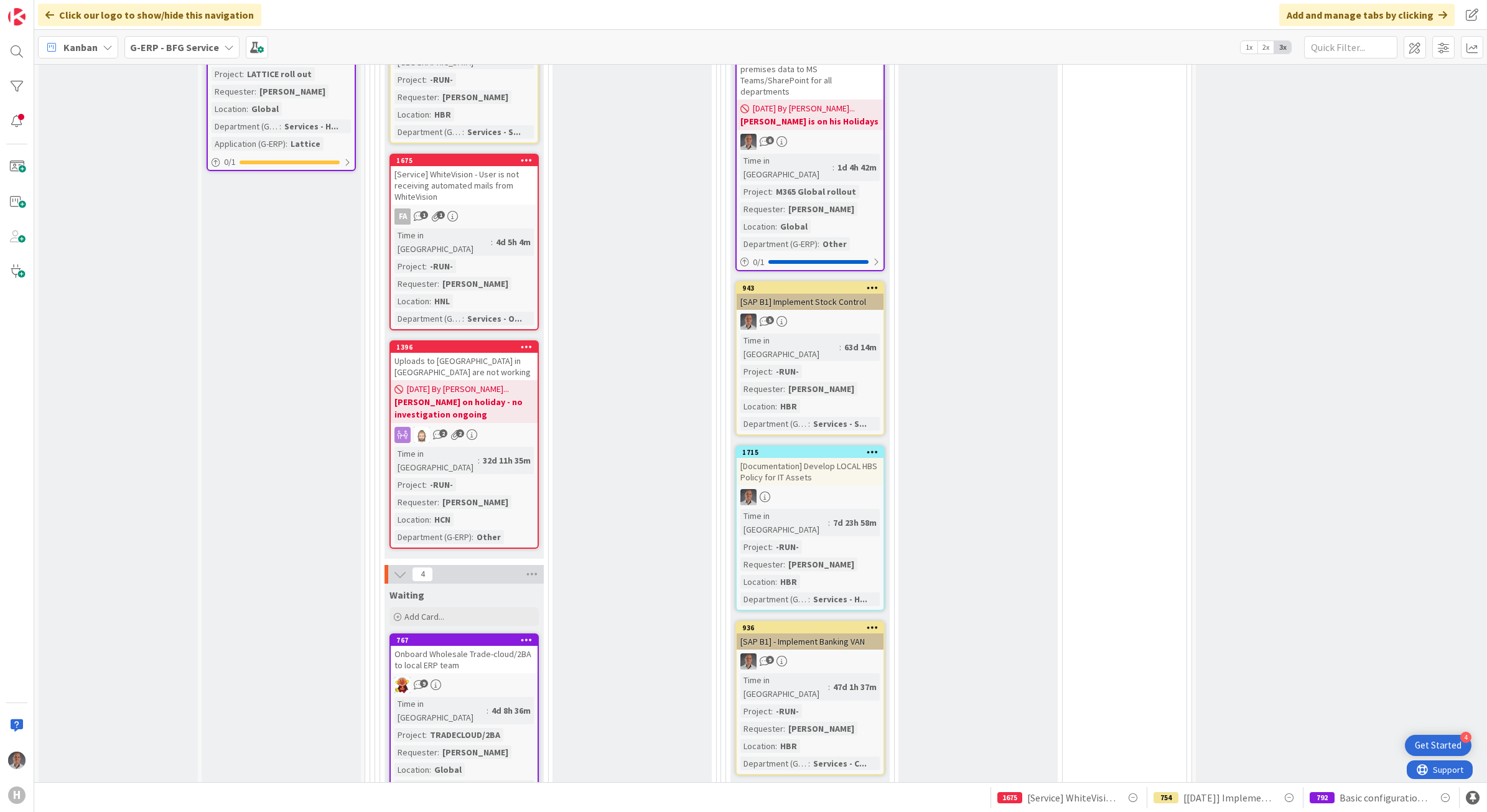
click at [872, 283] on icon at bounding box center [872, 287] width 11 height 9
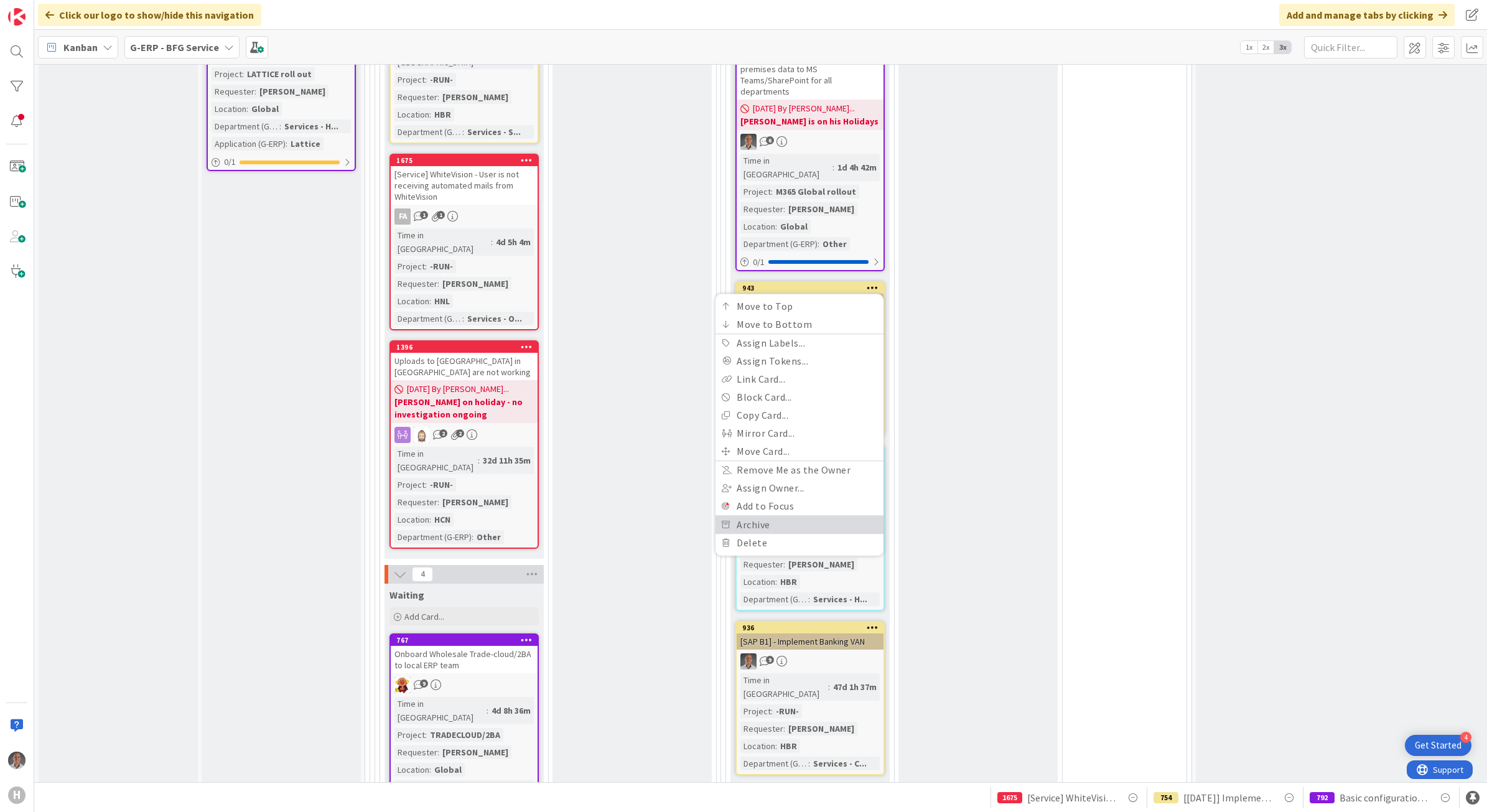
click at [795, 516] on link "Archive" at bounding box center [799, 525] width 168 height 18
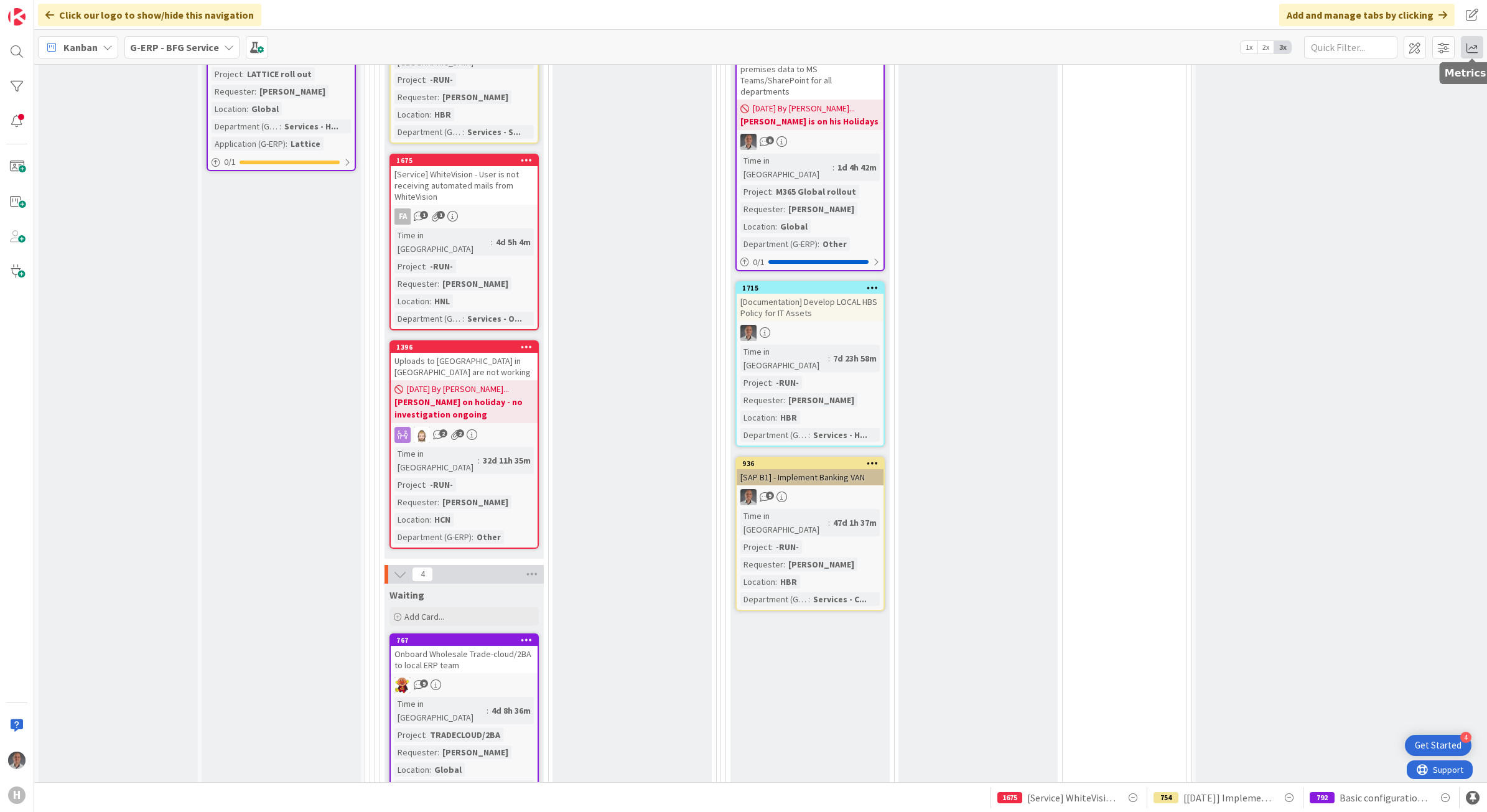
click at [1463, 51] on span at bounding box center [1471, 47] width 22 height 22
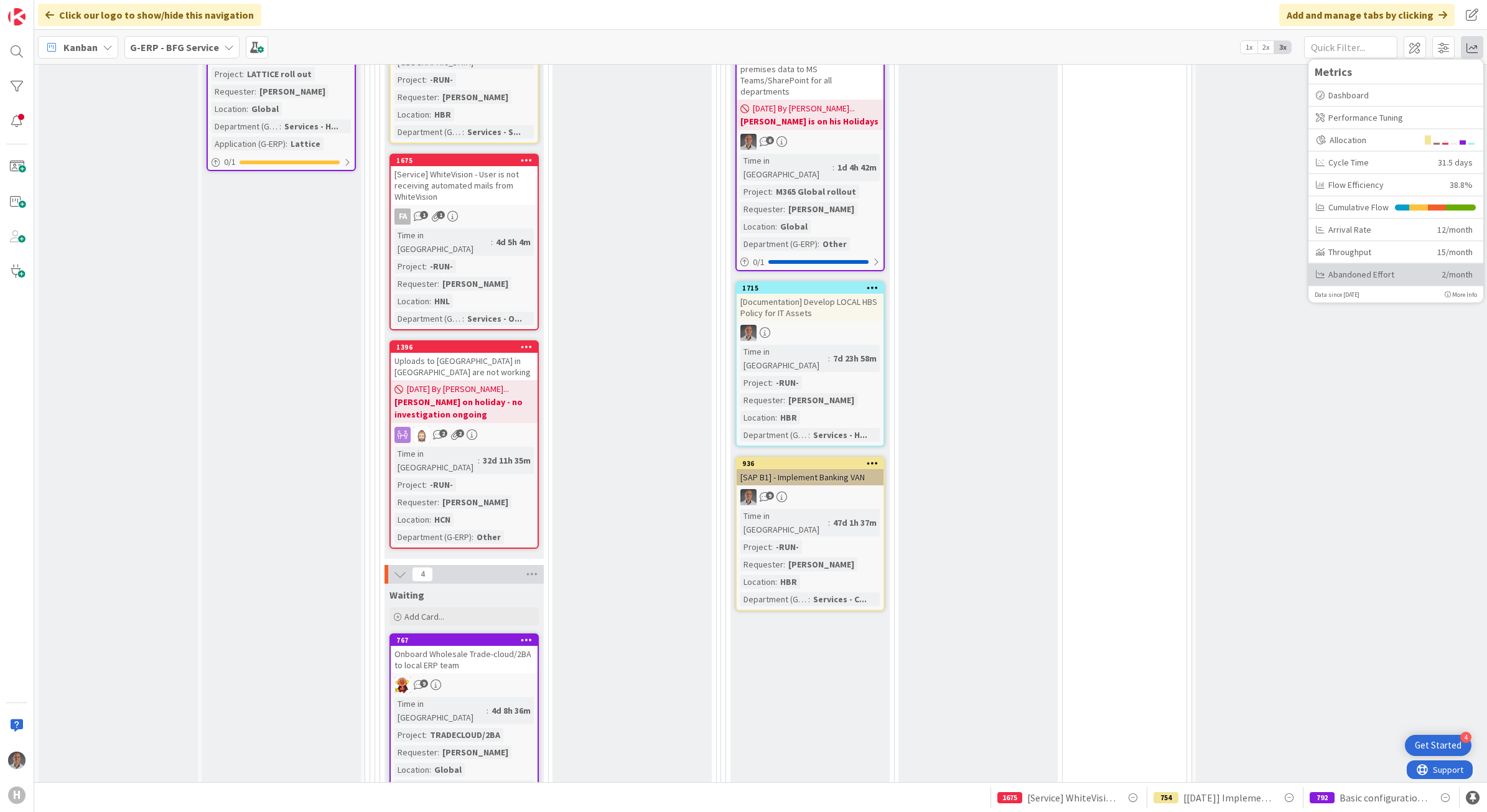
click at [1343, 273] on div "Abandoned Effort" at bounding box center [1374, 274] width 117 height 13
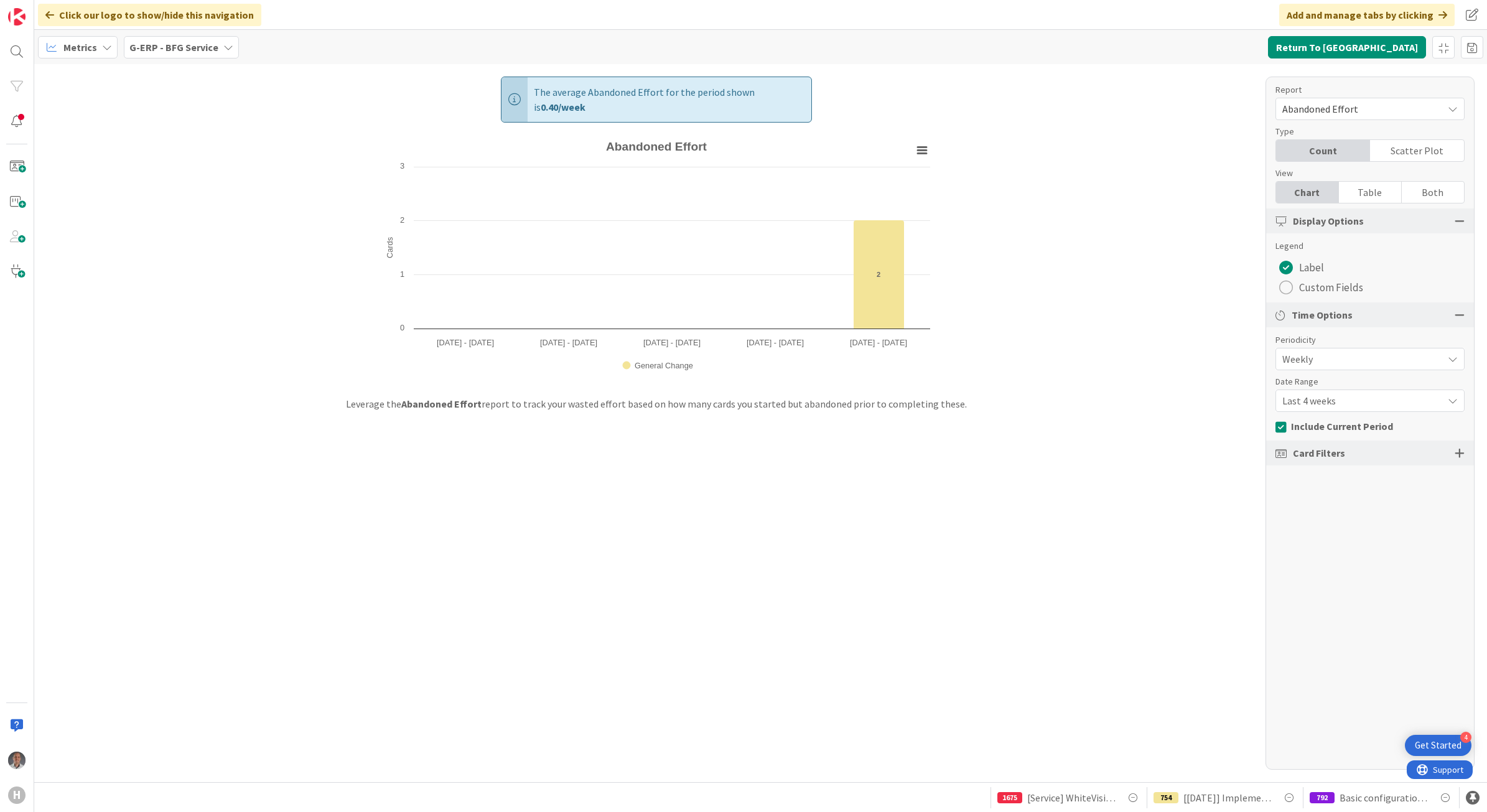
click at [47, 13] on icon at bounding box center [50, 15] width 9 height 10
click at [1346, 43] on button "Return To [GEOGRAPHIC_DATA]" at bounding box center [1347, 47] width 158 height 22
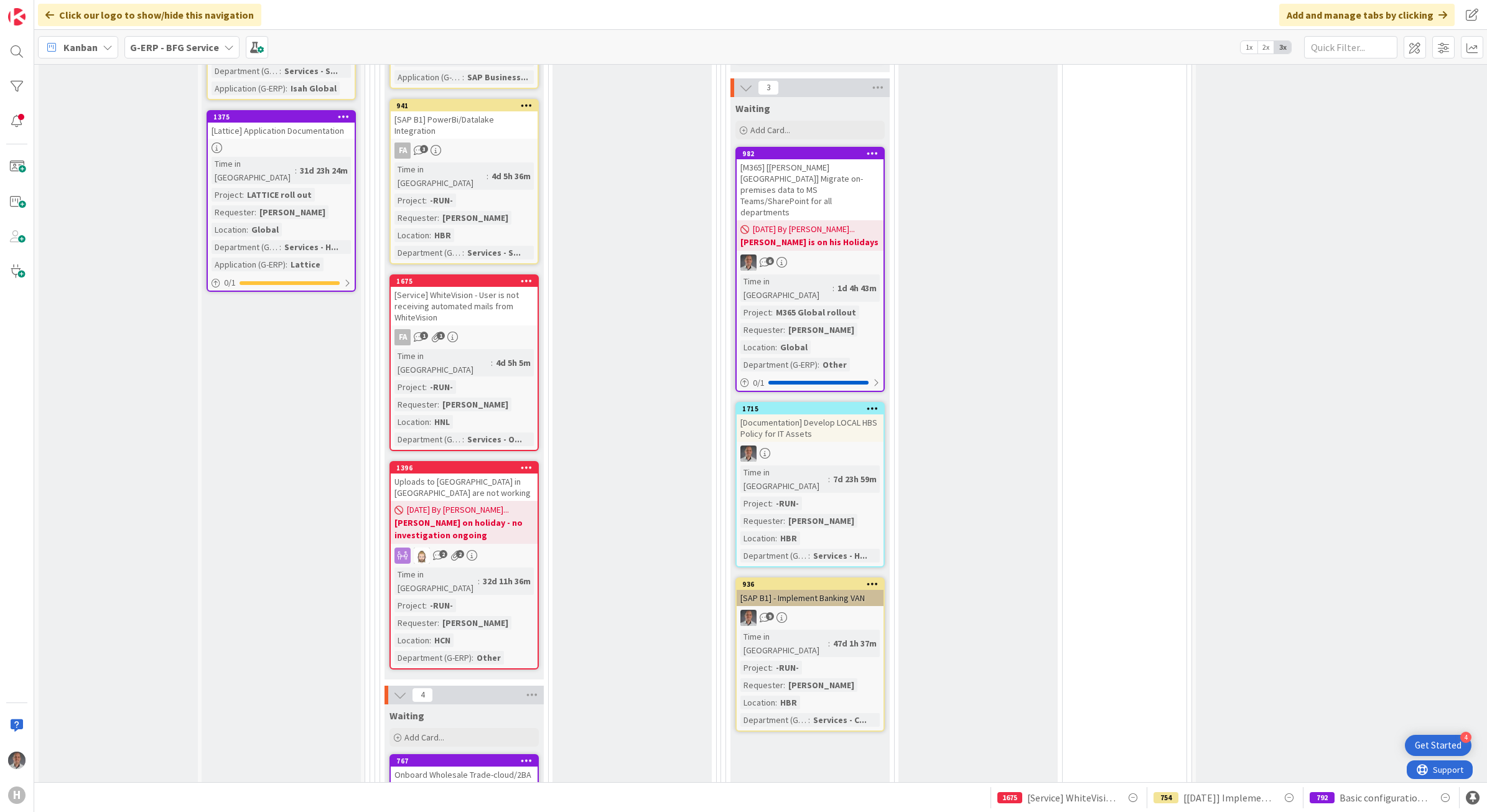
scroll to position [699, 0]
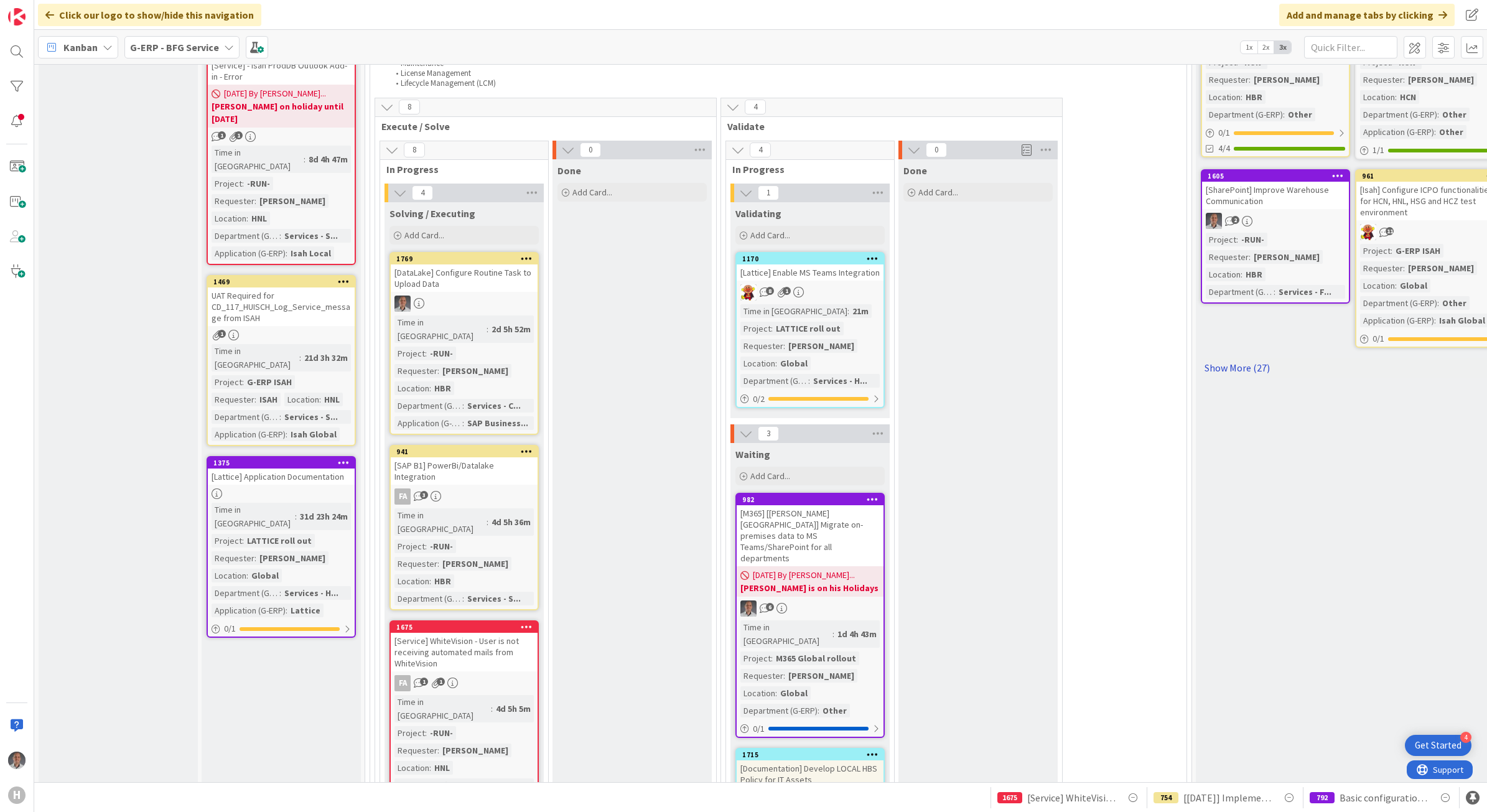
click at [1249, 362] on link "Show More (27)" at bounding box center [1352, 367] width 304 height 20
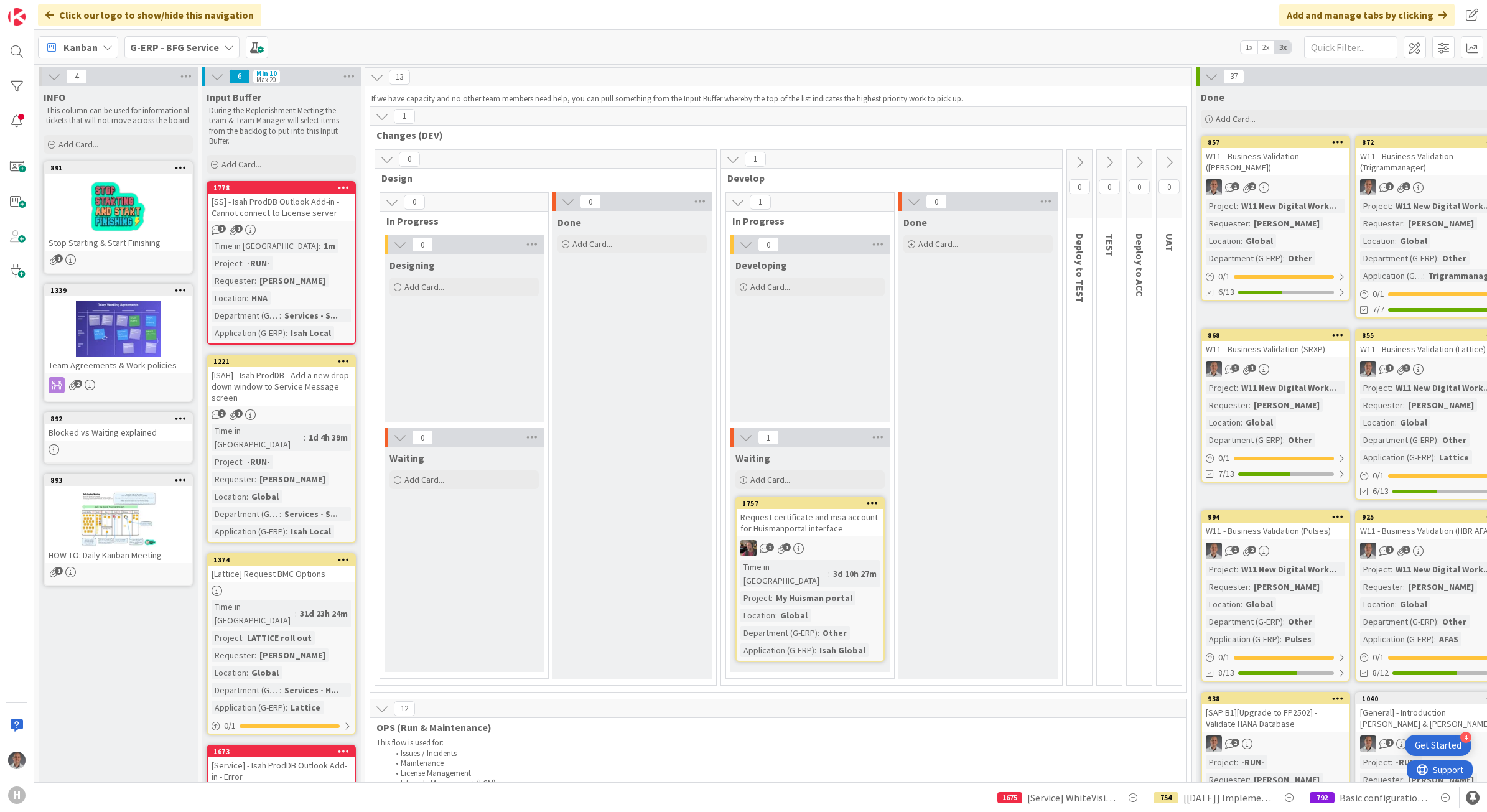
scroll to position [0, 106]
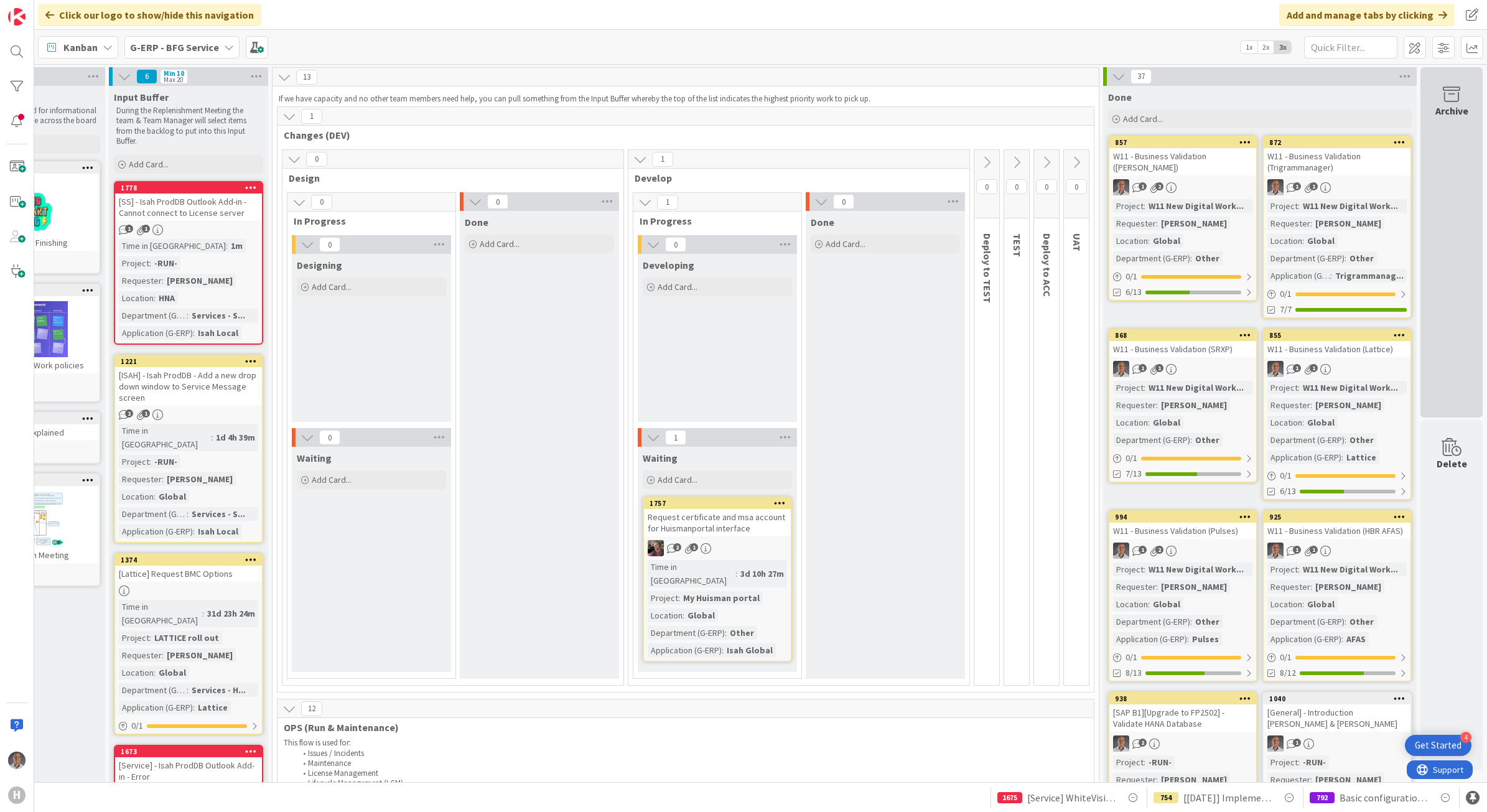
click at [1437, 286] on div "Archive" at bounding box center [1451, 242] width 62 height 350
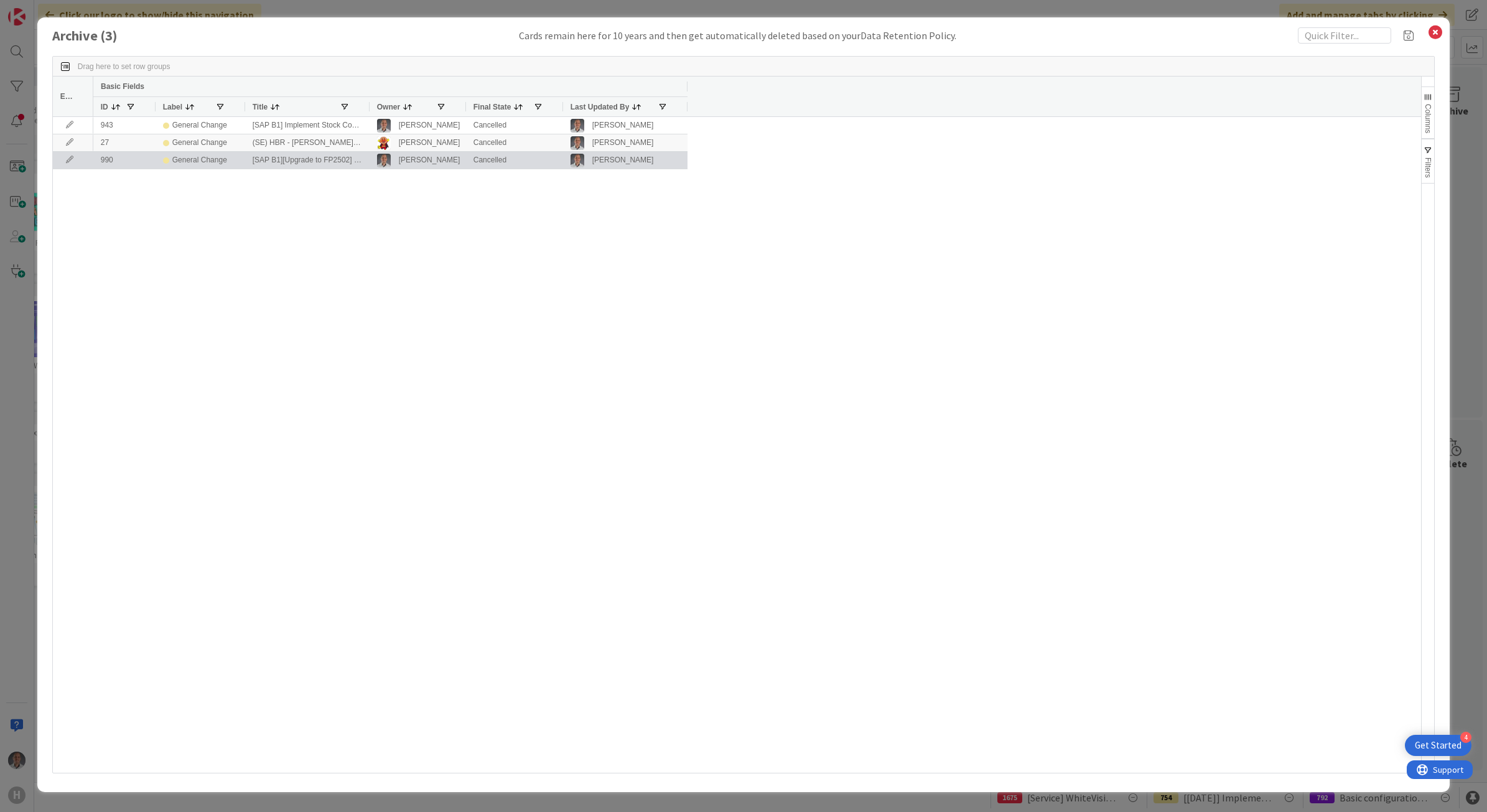
click at [283, 161] on div "[SAP B1][Upgrade to FP2502] - Configure Single SignOn (SSO)" at bounding box center [307, 160] width 124 height 17
click at [200, 163] on div "General Change" at bounding box center [199, 160] width 55 height 16
click at [284, 166] on div "[SAP B1][Upgrade to FP2502] - Configure Single SignOn (SSO)" at bounding box center [307, 160] width 124 height 17
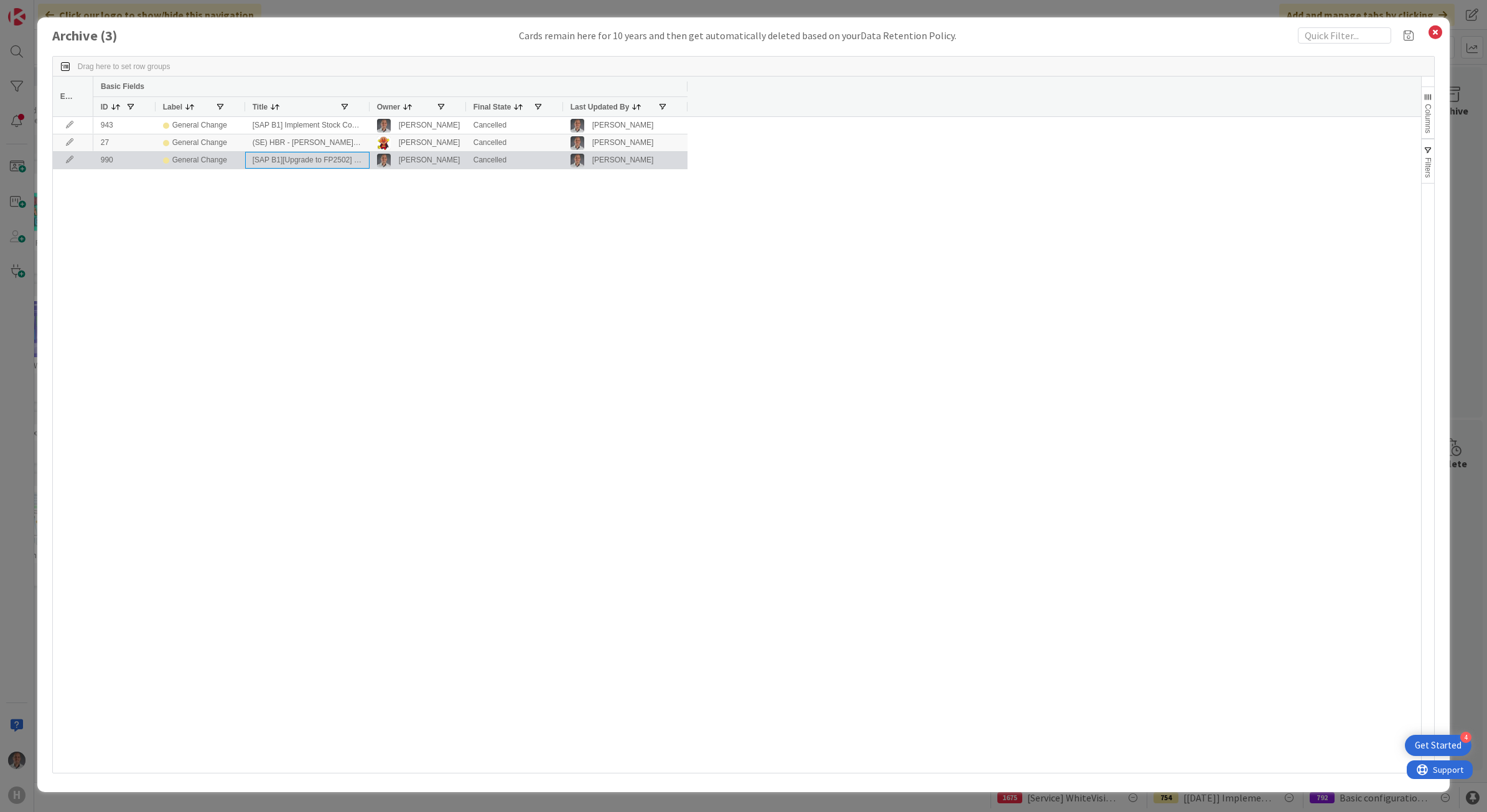
click at [296, 162] on div "[SAP B1][Upgrade to FP2502] - Configure Single SignOn (SSO)" at bounding box center [307, 160] width 124 height 17
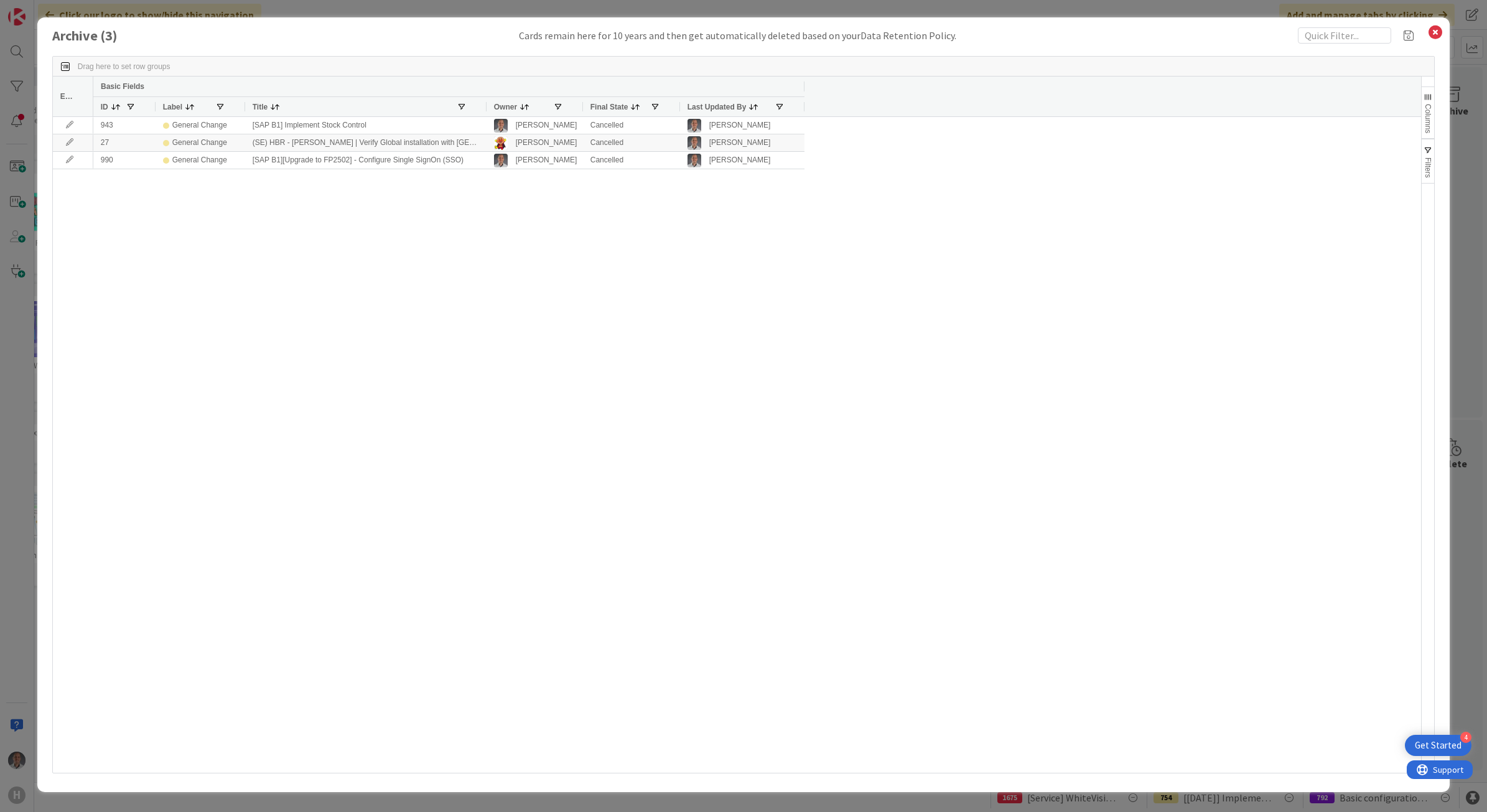
drag, startPoint x: 409, startPoint y: 103, endPoint x: 485, endPoint y: 100, distance: 76.1
click at [485, 100] on div at bounding box center [486, 107] width 5 height 20
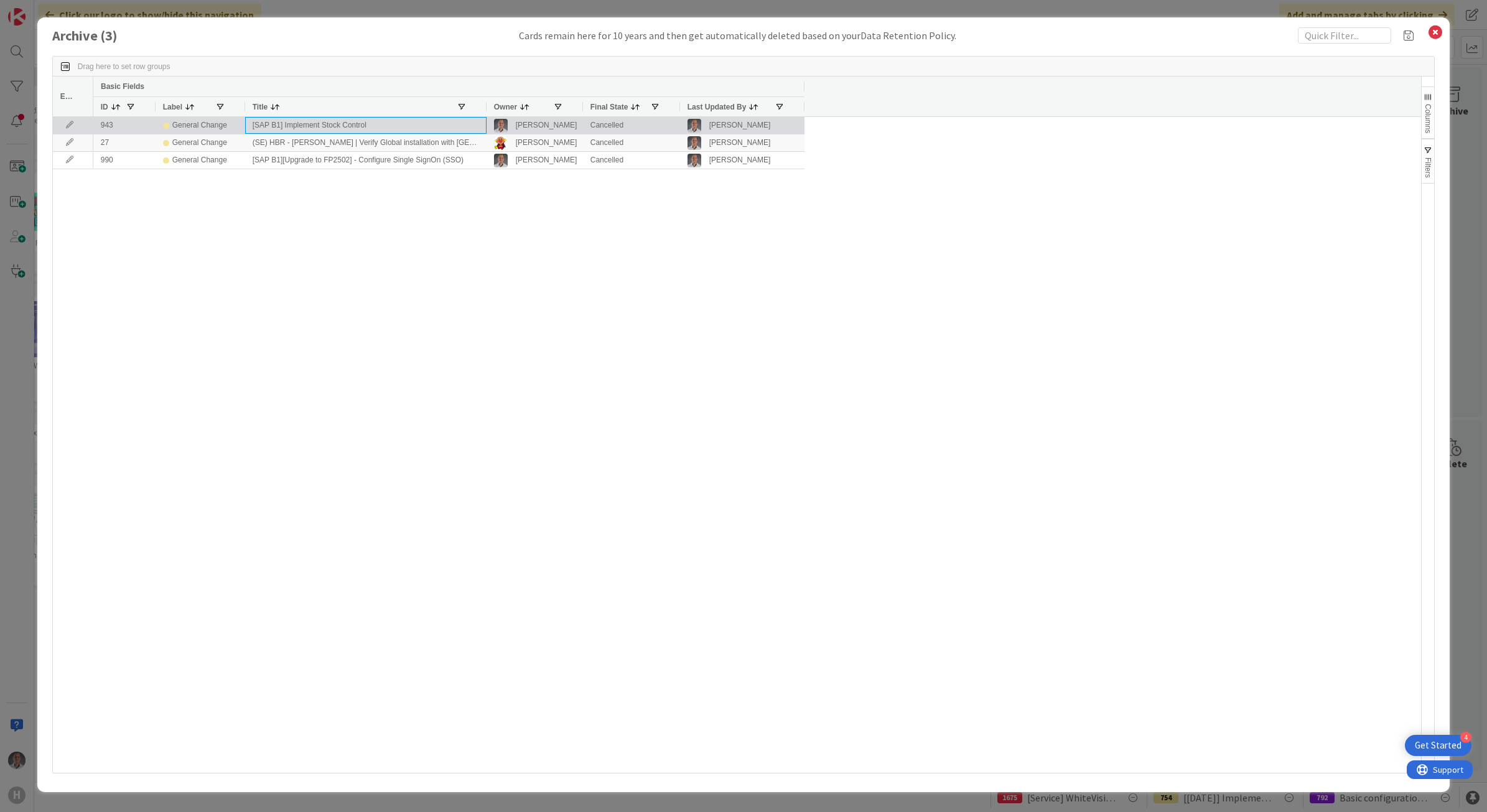
click at [362, 127] on div "[SAP B1] Implement Stock Control" at bounding box center [366, 125] width 242 height 17
click at [69, 127] on icon at bounding box center [69, 125] width 19 height 7
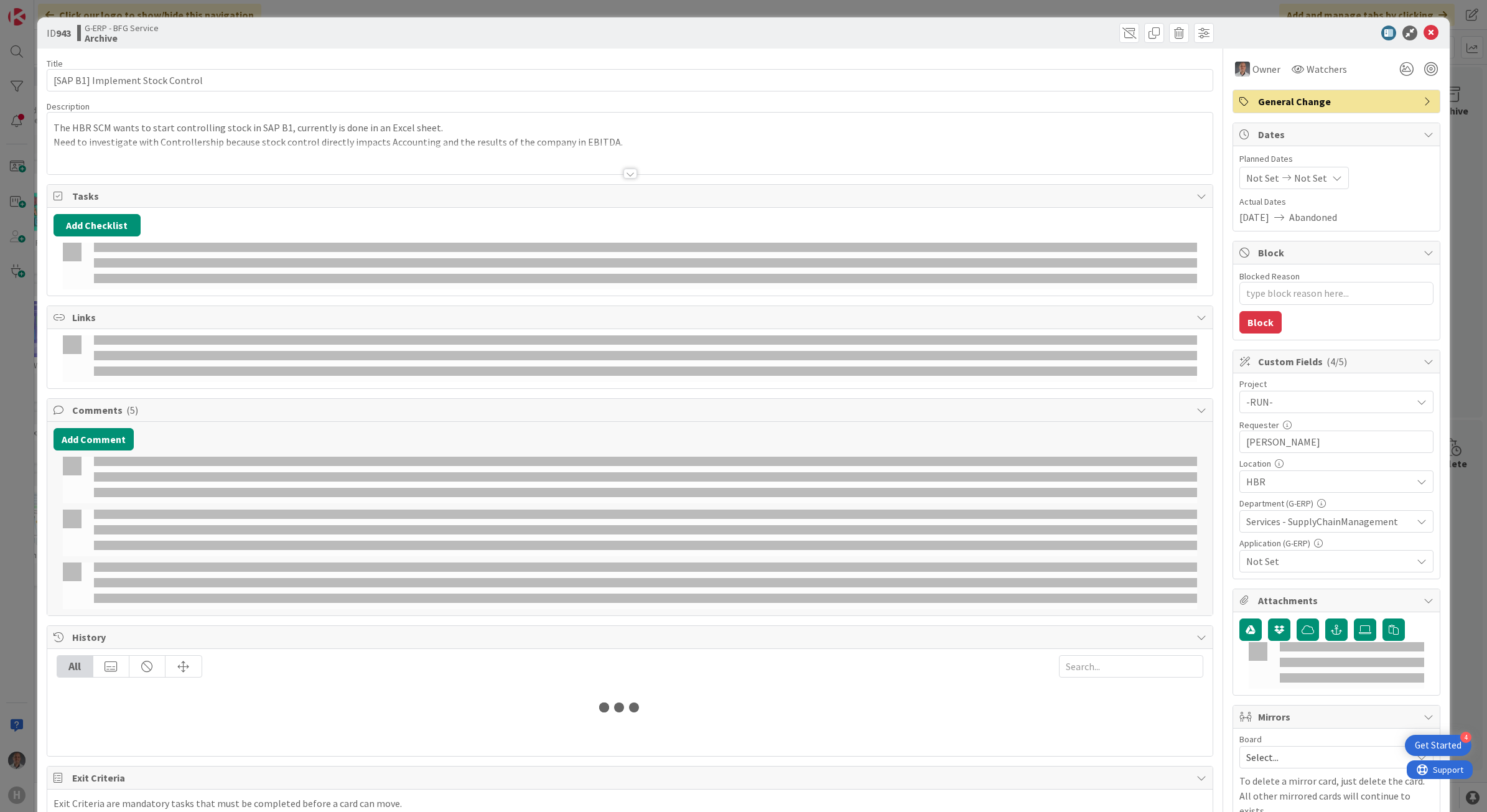
type textarea "x"
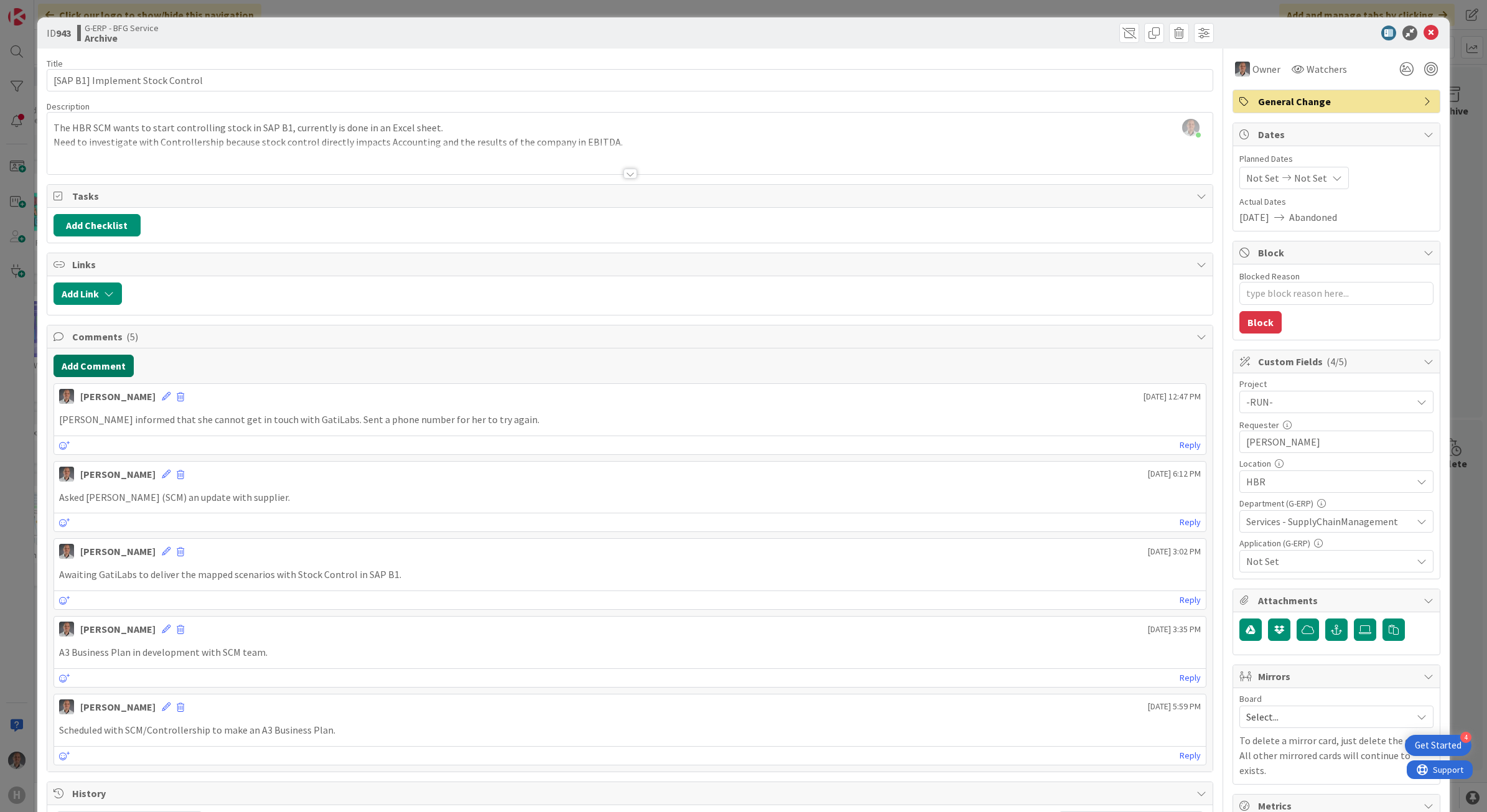
click at [117, 369] on button "Add Comment" at bounding box center [94, 365] width 80 height 22
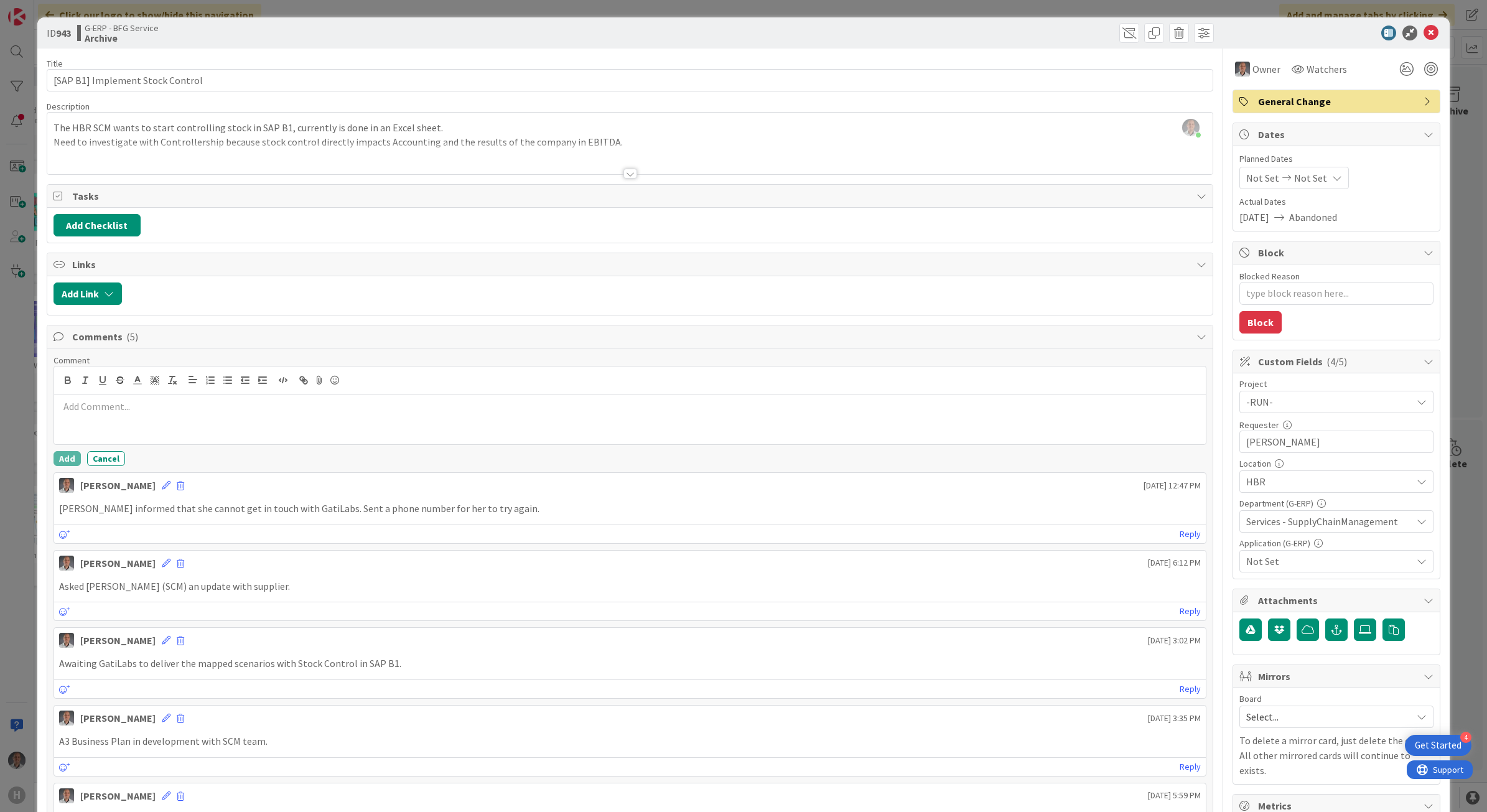
click at [189, 406] on p at bounding box center [629, 406] width 1142 height 15
click at [61, 464] on button "Add" at bounding box center [68, 459] width 28 height 15
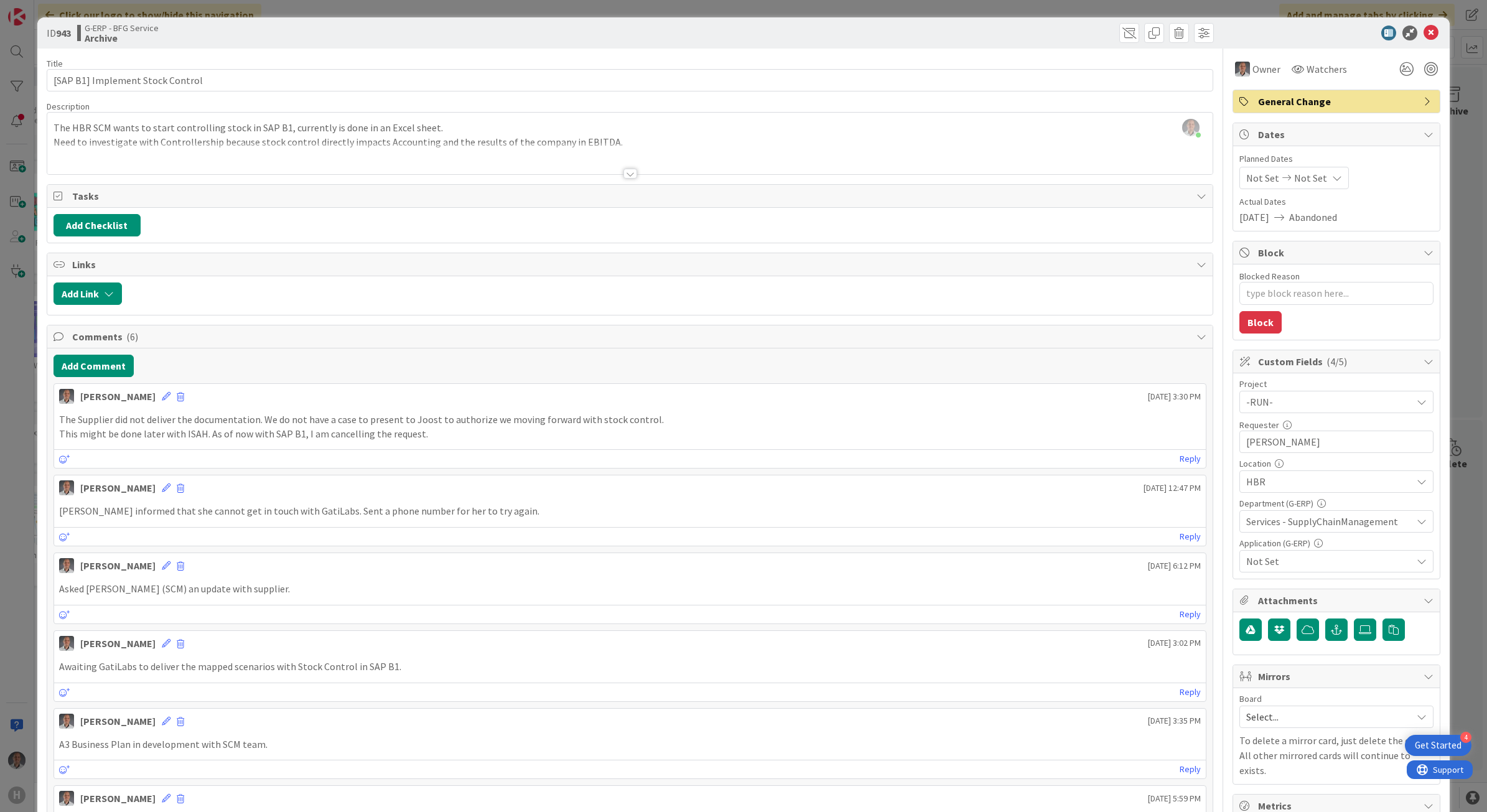
click at [613, 173] on div at bounding box center [630, 158] width 1165 height 32
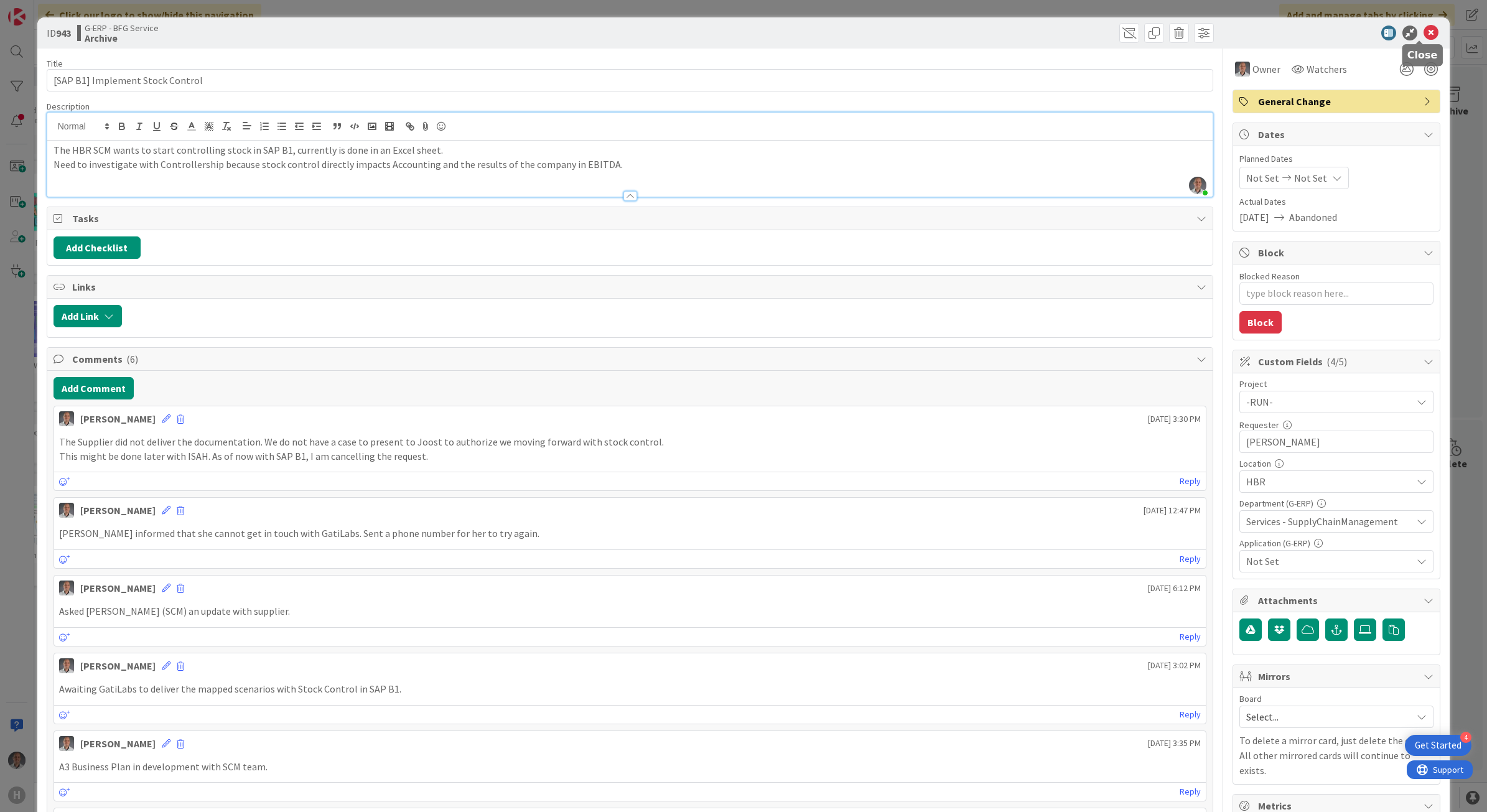
click at [1423, 35] on icon at bounding box center [1431, 33] width 15 height 15
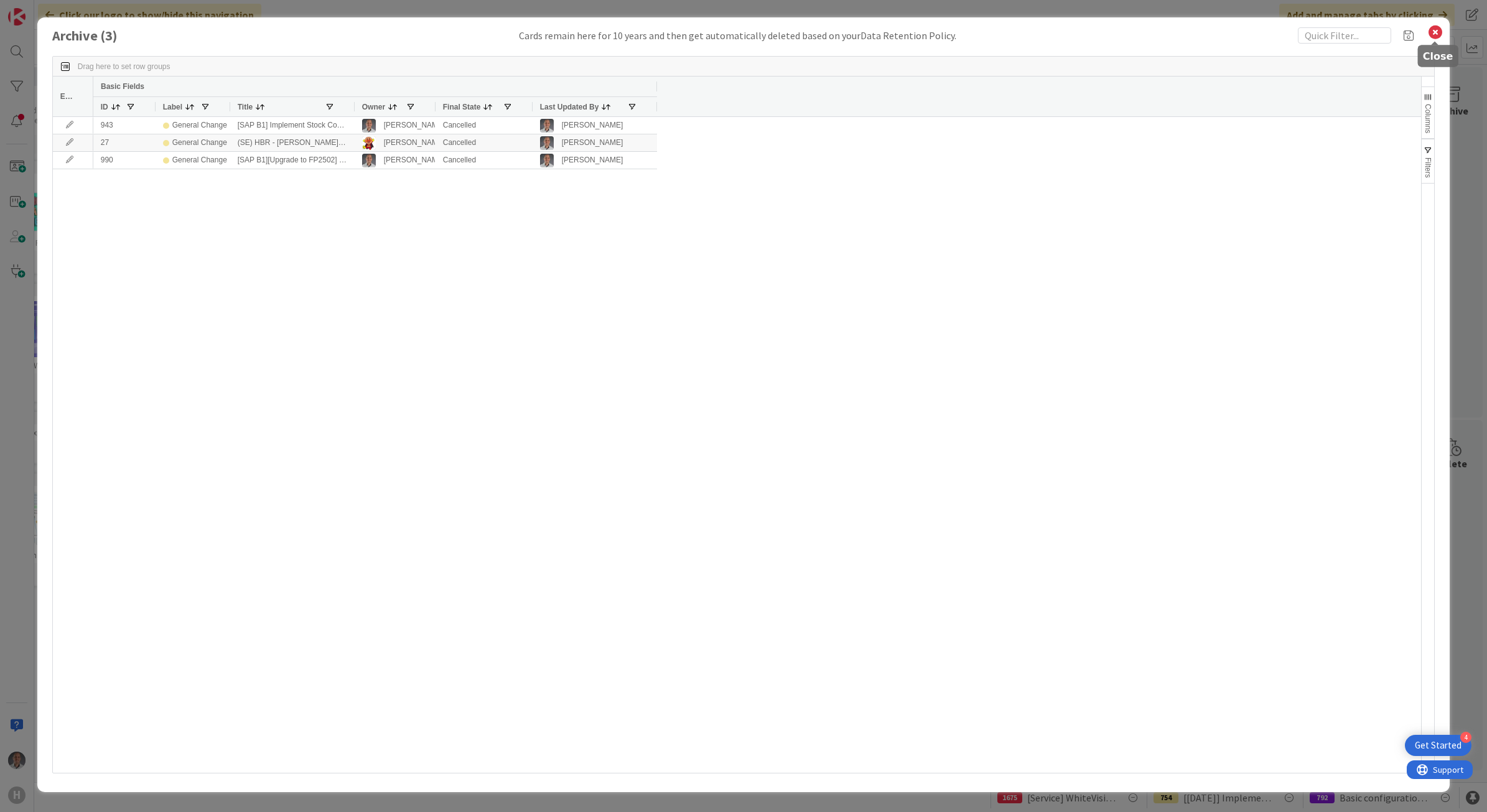
click at [1435, 27] on icon at bounding box center [1435, 32] width 16 height 17
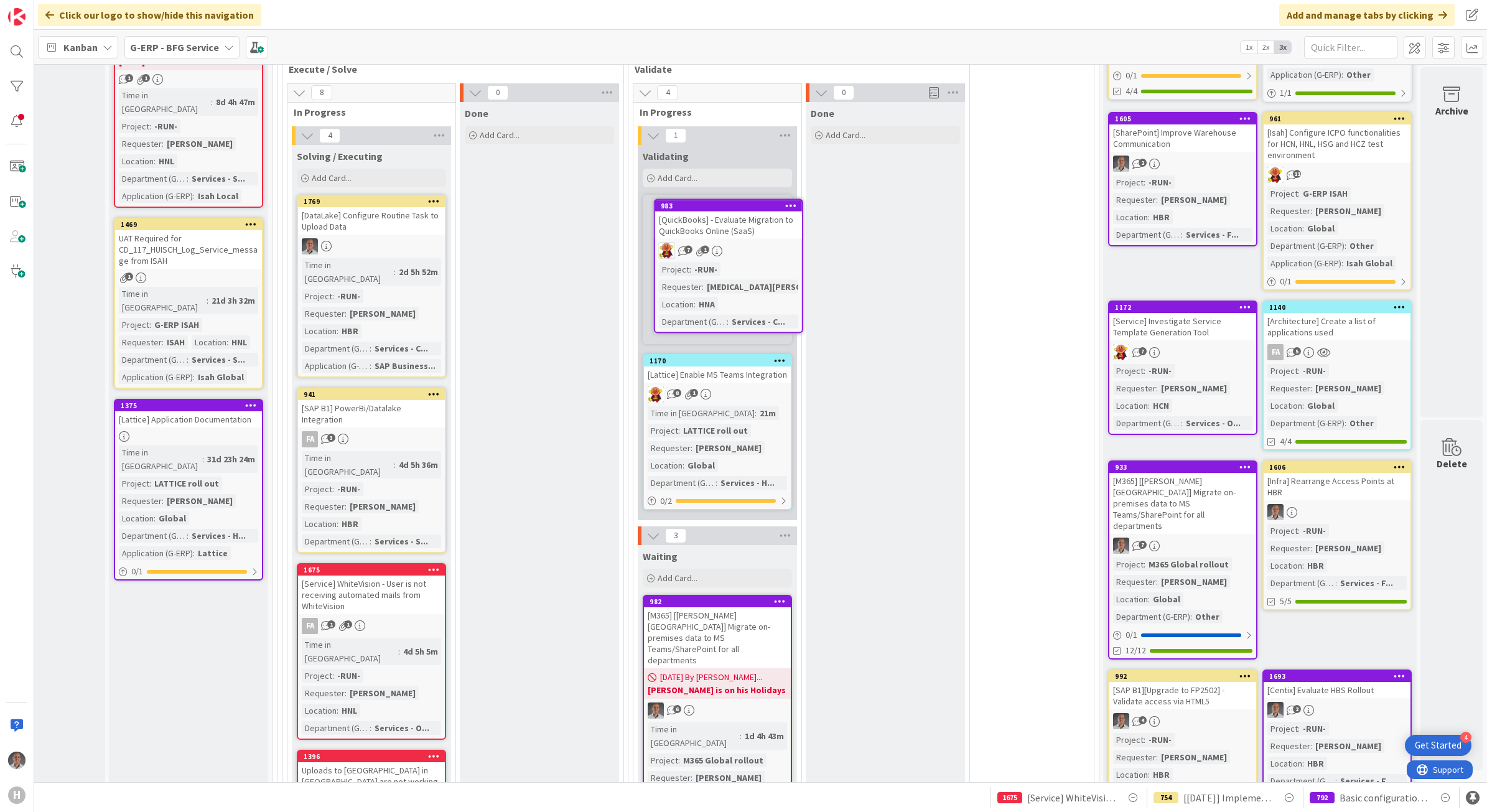
scroll to position [743, 106]
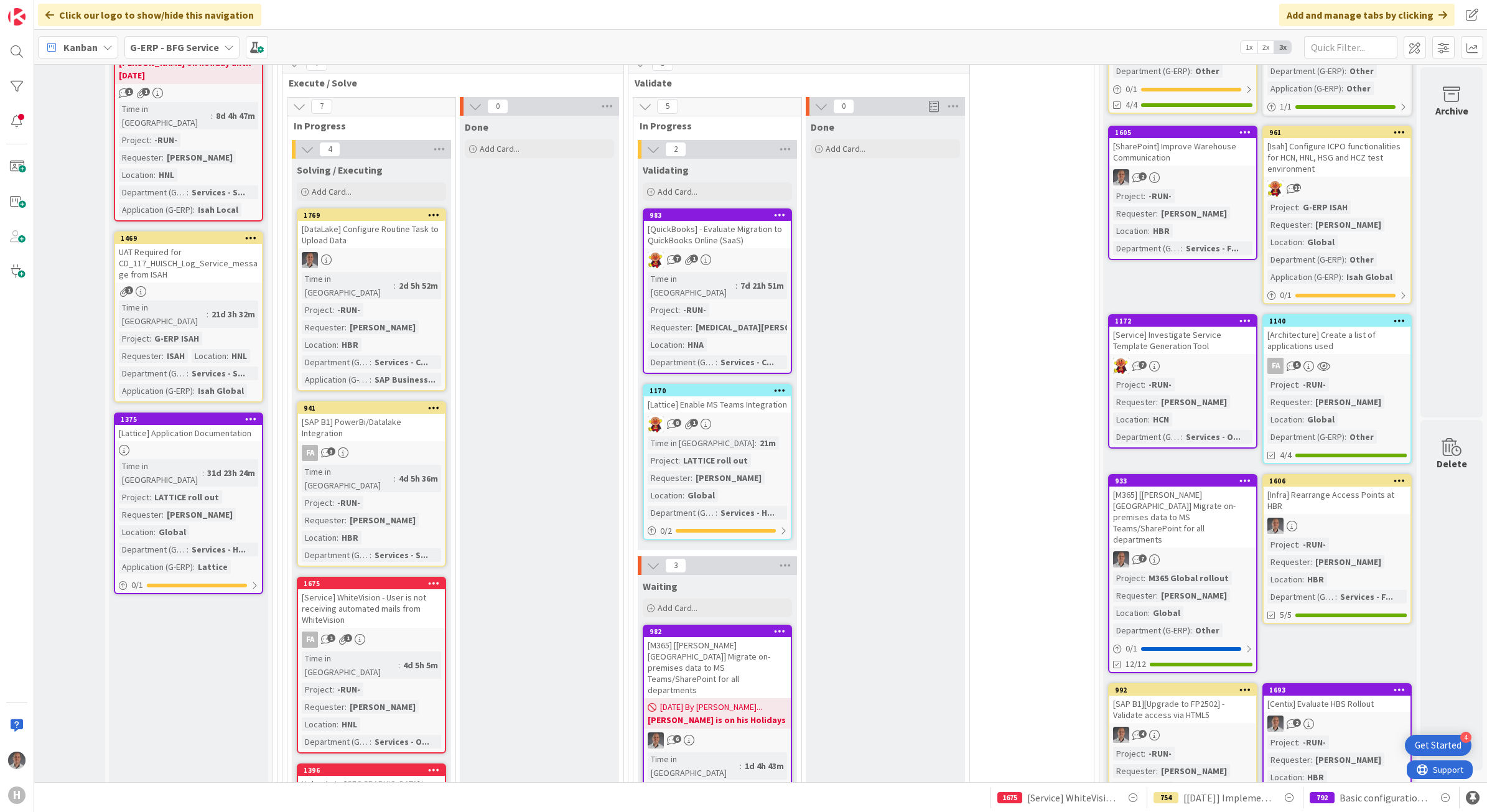
click at [728, 229] on div "[QuickBooks] - Evaluate Migration to QuickBooks Online (SaaS)" at bounding box center [717, 235] width 147 height 28
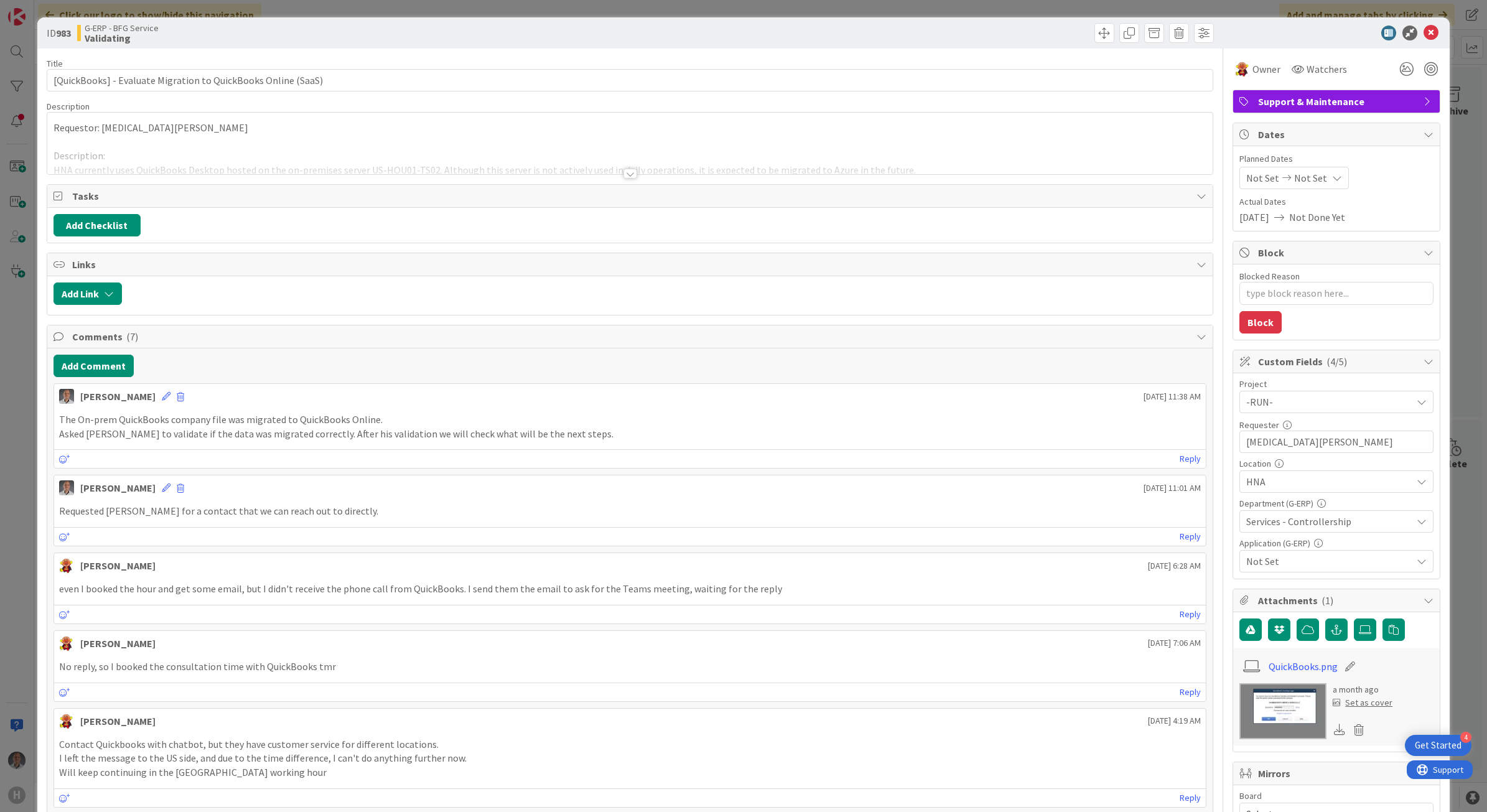
type textarea "x"
click at [112, 362] on button "Add Comment" at bounding box center [94, 365] width 80 height 22
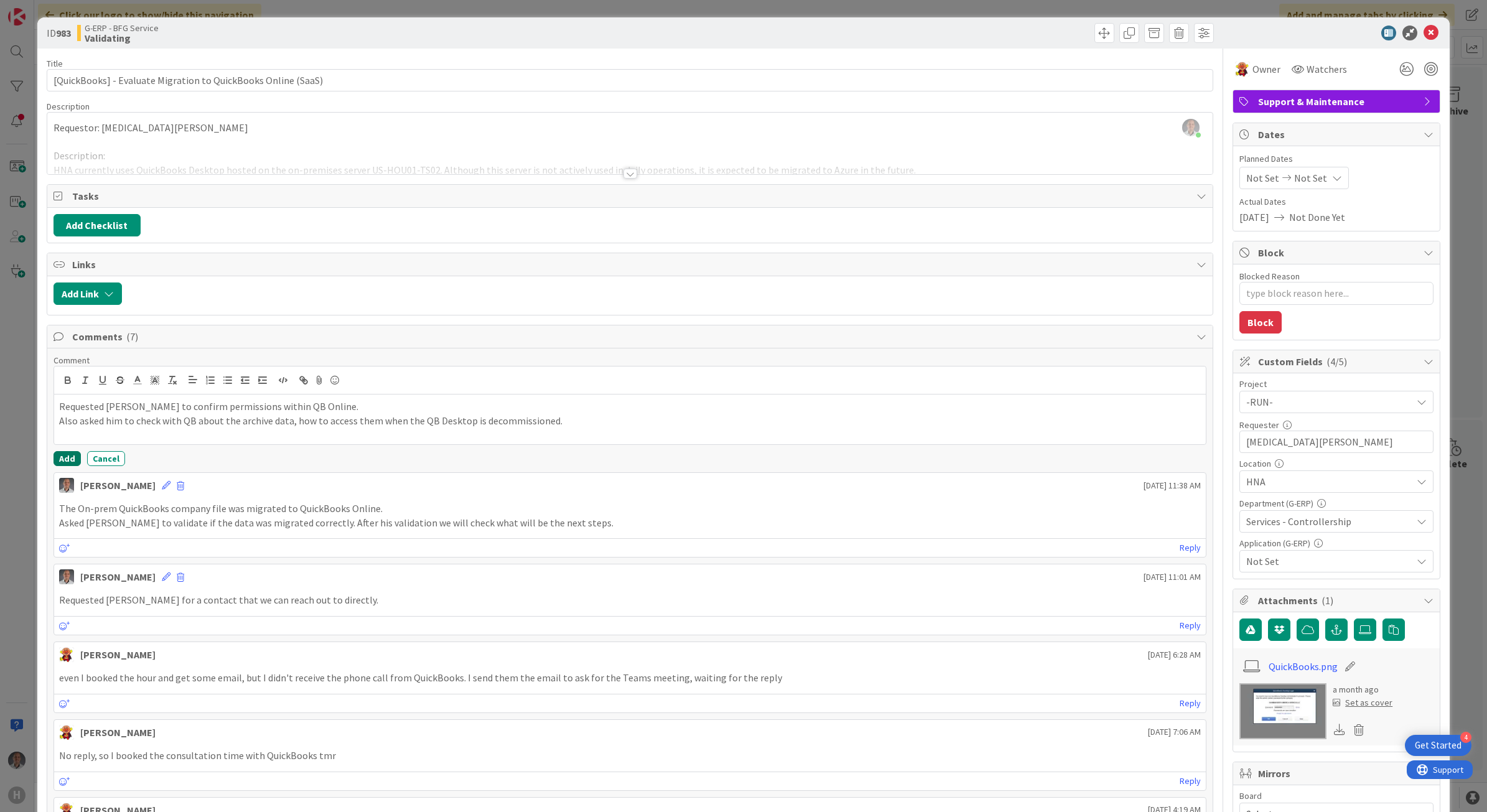
click at [66, 455] on button "Add" at bounding box center [68, 459] width 28 height 15
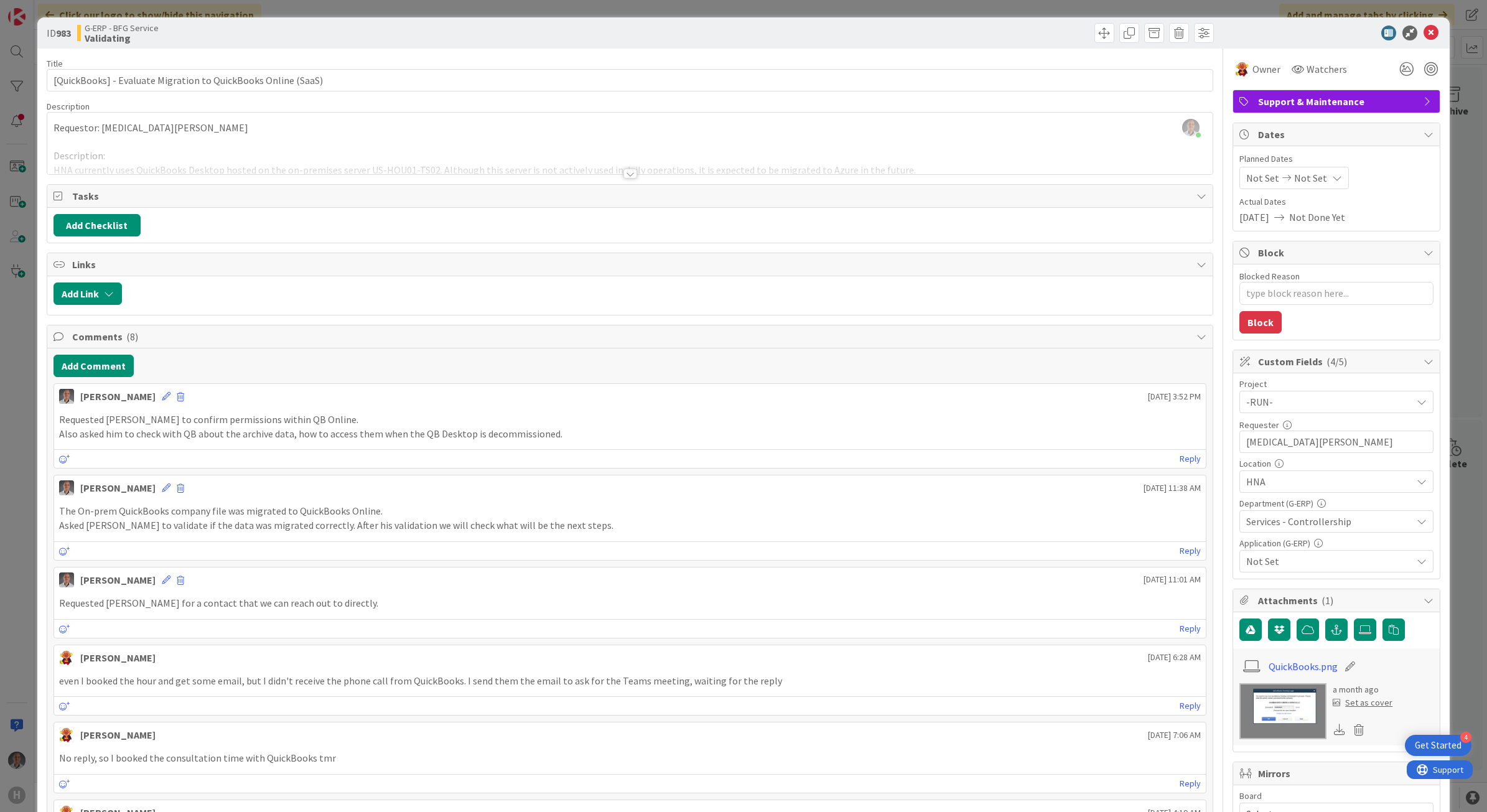
click at [617, 171] on div at bounding box center [630, 167] width 1167 height 14
click at [624, 173] on div at bounding box center [630, 174] width 14 height 10
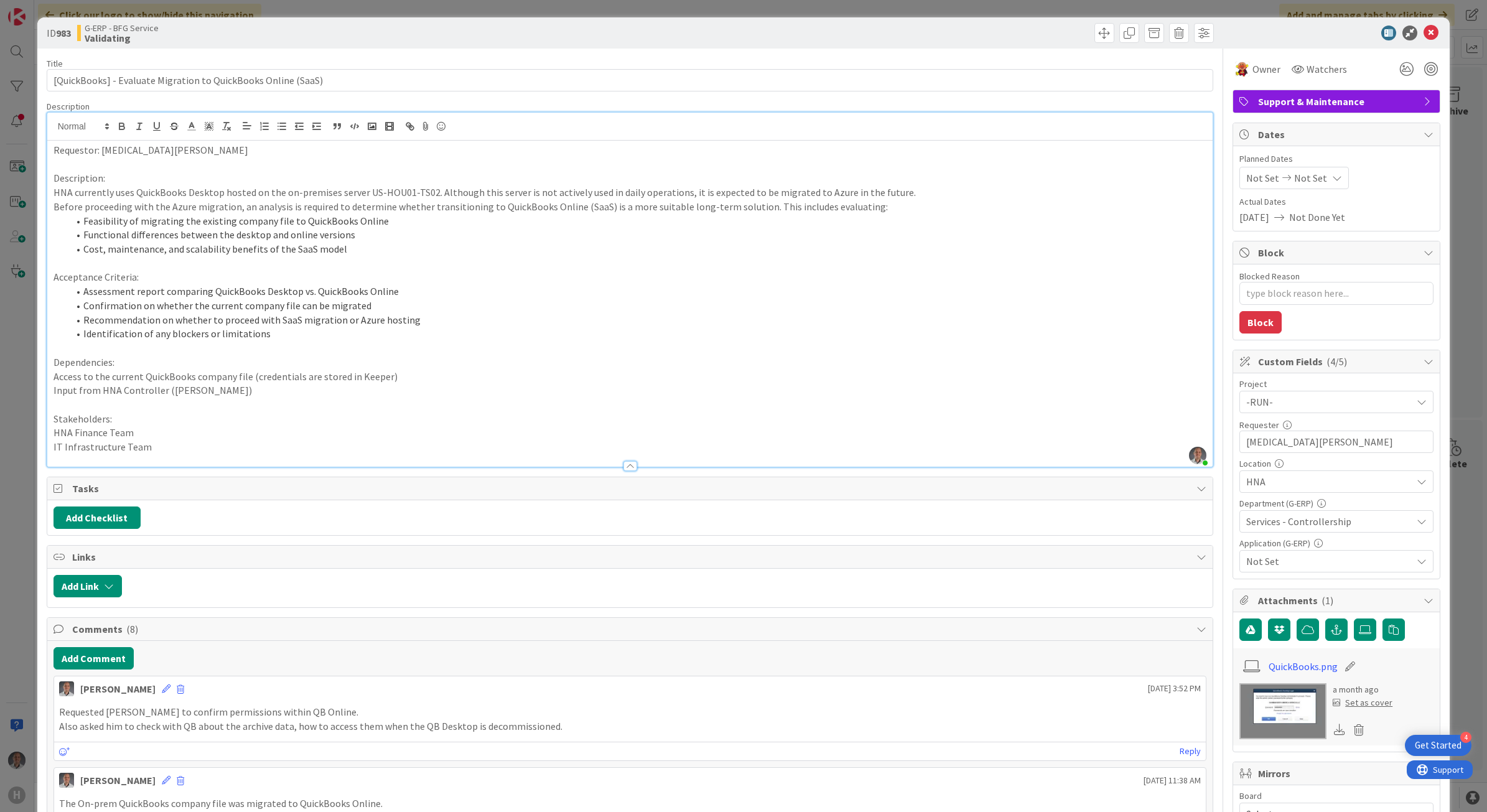
click at [1283, 564] on span "Not Set" at bounding box center [1329, 561] width 166 height 15
click at [1353, 535] on link "Not applicable" at bounding box center [1334, 532] width 198 height 22
click at [1350, 561] on span "Not applicable" at bounding box center [1329, 561] width 166 height 15
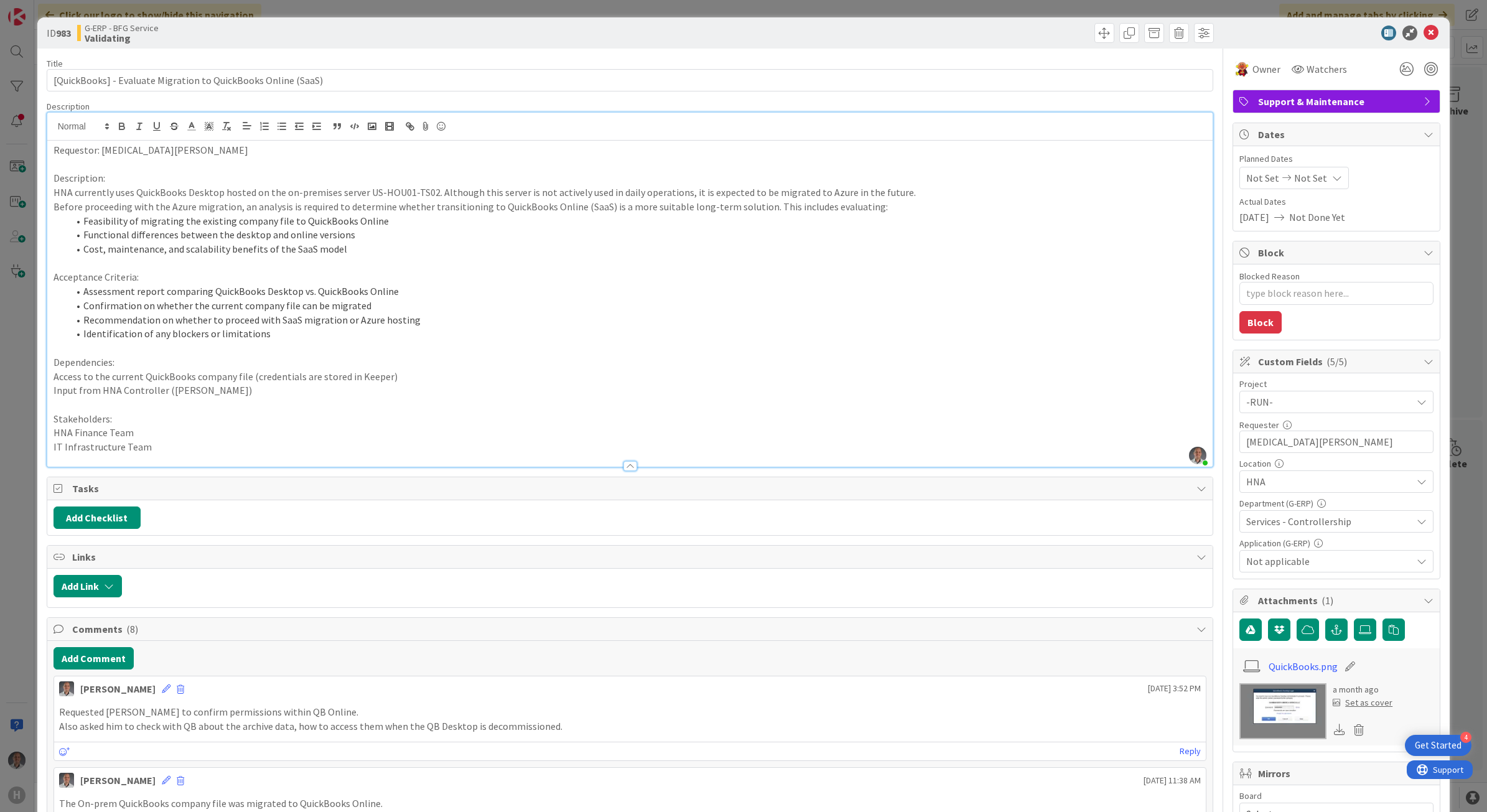
click at [1350, 561] on span "Not applicable" at bounding box center [1329, 561] width 166 height 15
click at [1423, 27] on icon at bounding box center [1431, 33] width 15 height 15
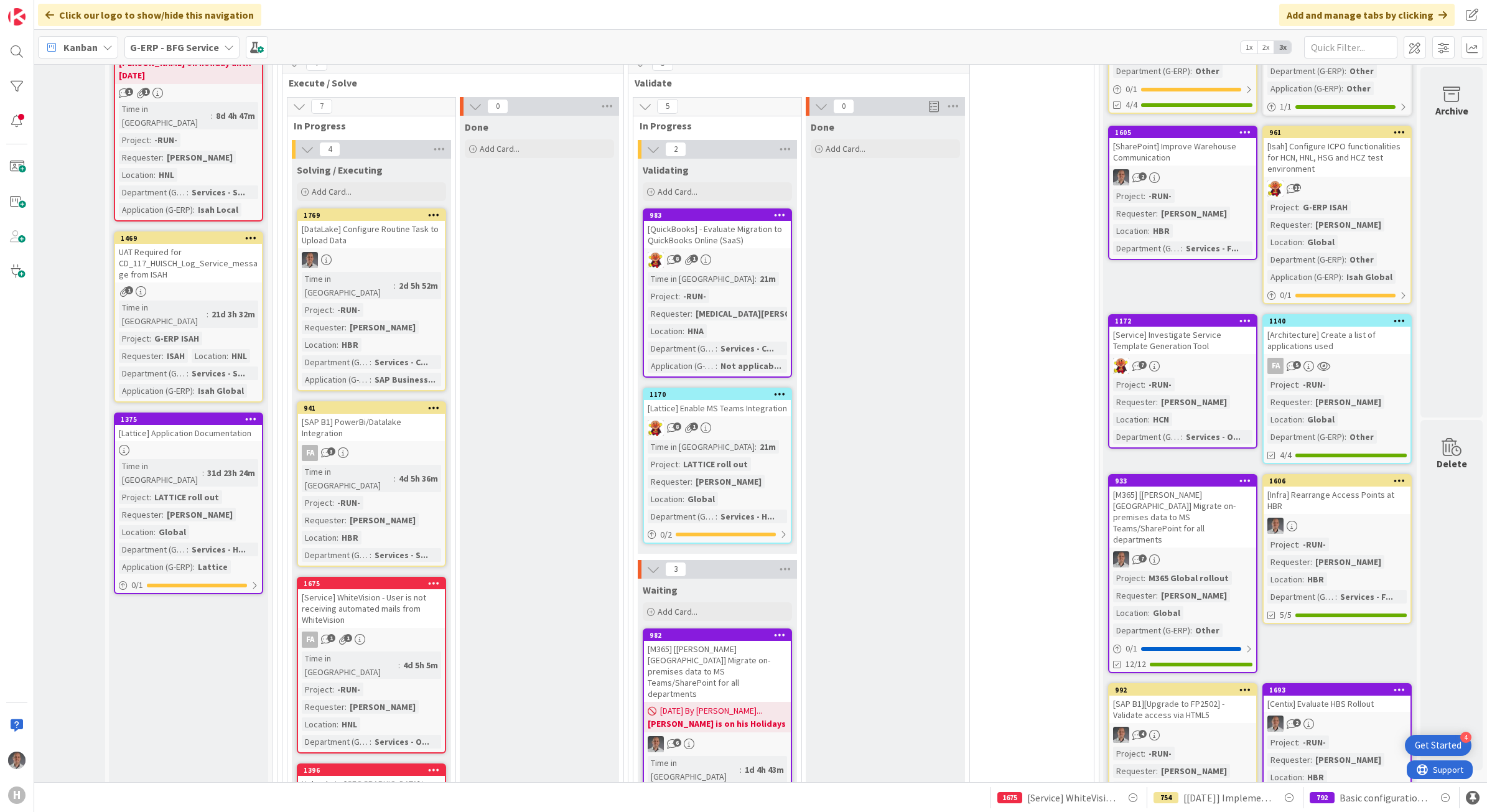
click at [739, 400] on div "[Lattice] Enable MS Teams Integration" at bounding box center [717, 408] width 147 height 16
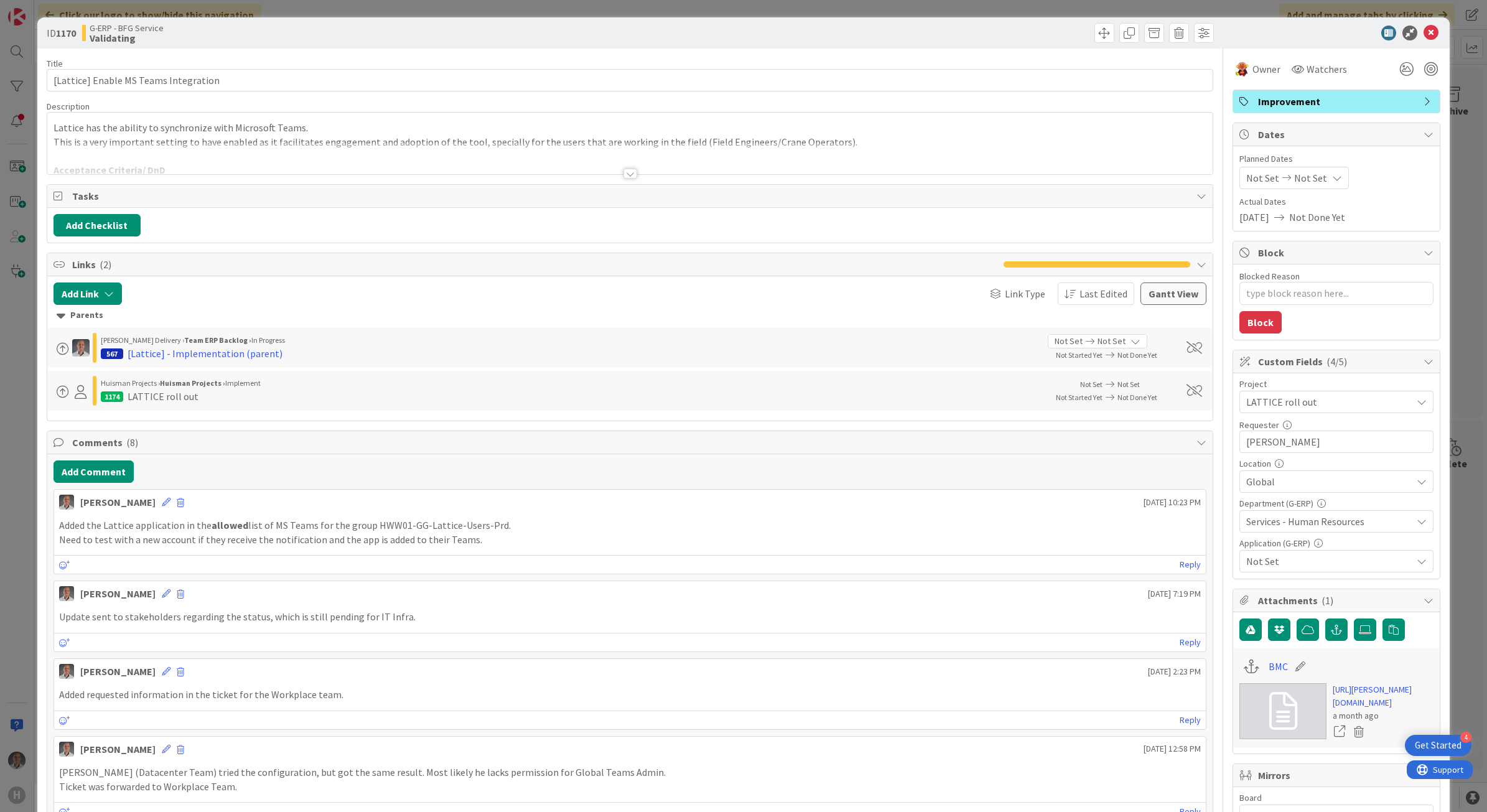
click at [1312, 564] on span "Not Set" at bounding box center [1329, 561] width 166 height 15
click at [1329, 362] on link "Lattice" at bounding box center [1334, 354] width 198 height 22
click at [1423, 35] on icon at bounding box center [1431, 33] width 15 height 15
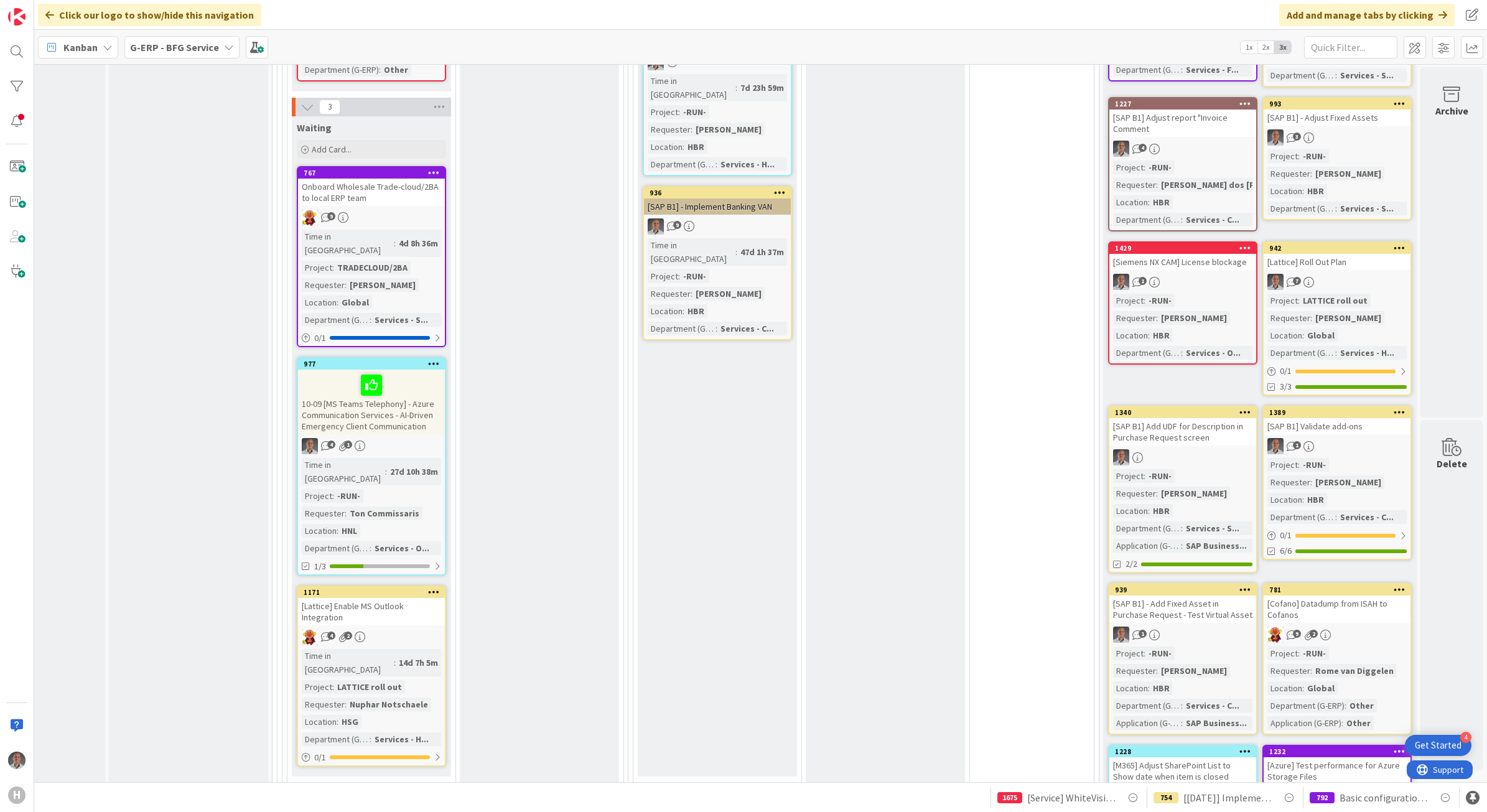
scroll to position [1676, 106]
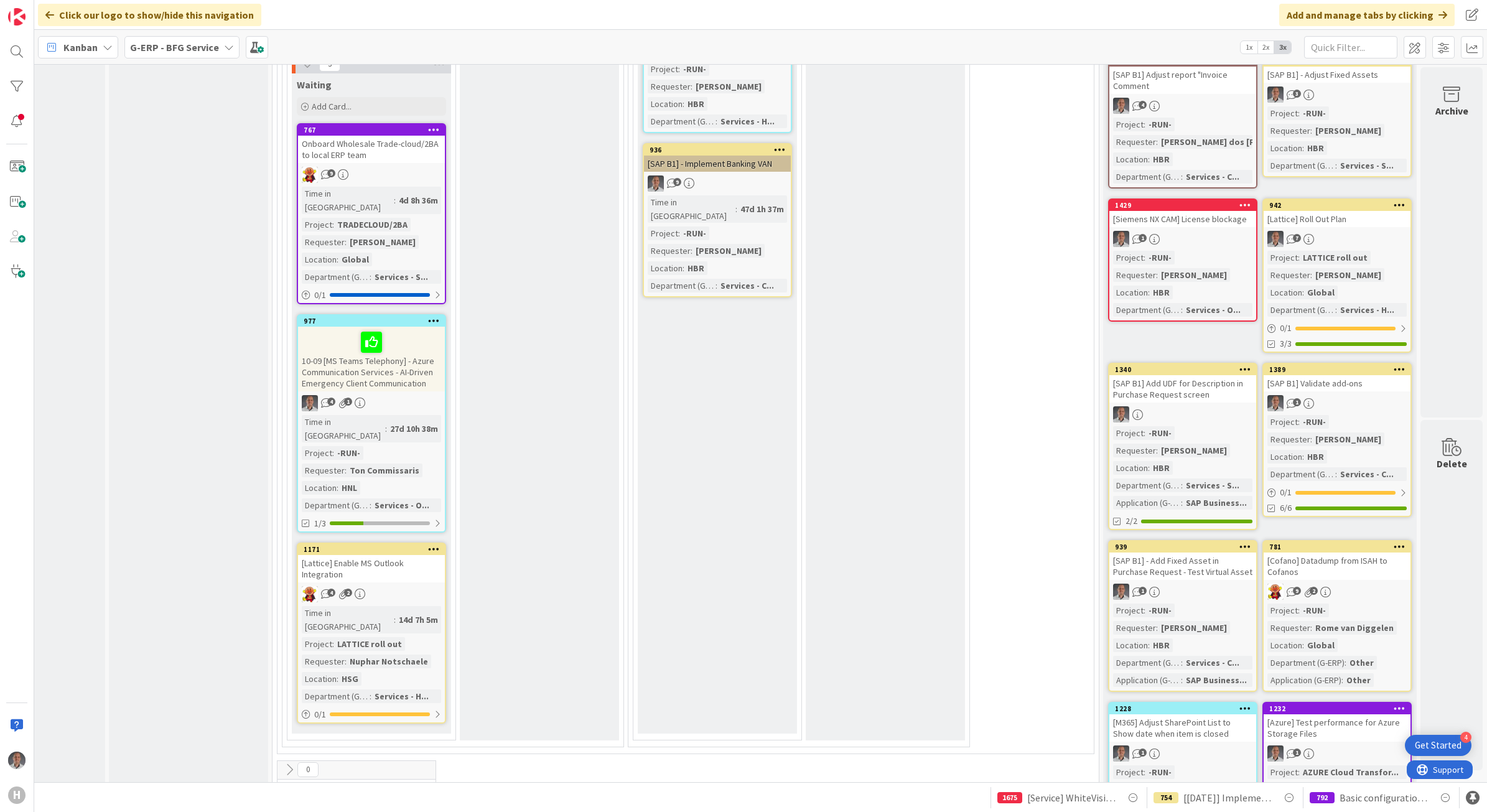
click at [395, 555] on div "[Lattice] Enable MS Outlook Integration" at bounding box center [371, 569] width 147 height 28
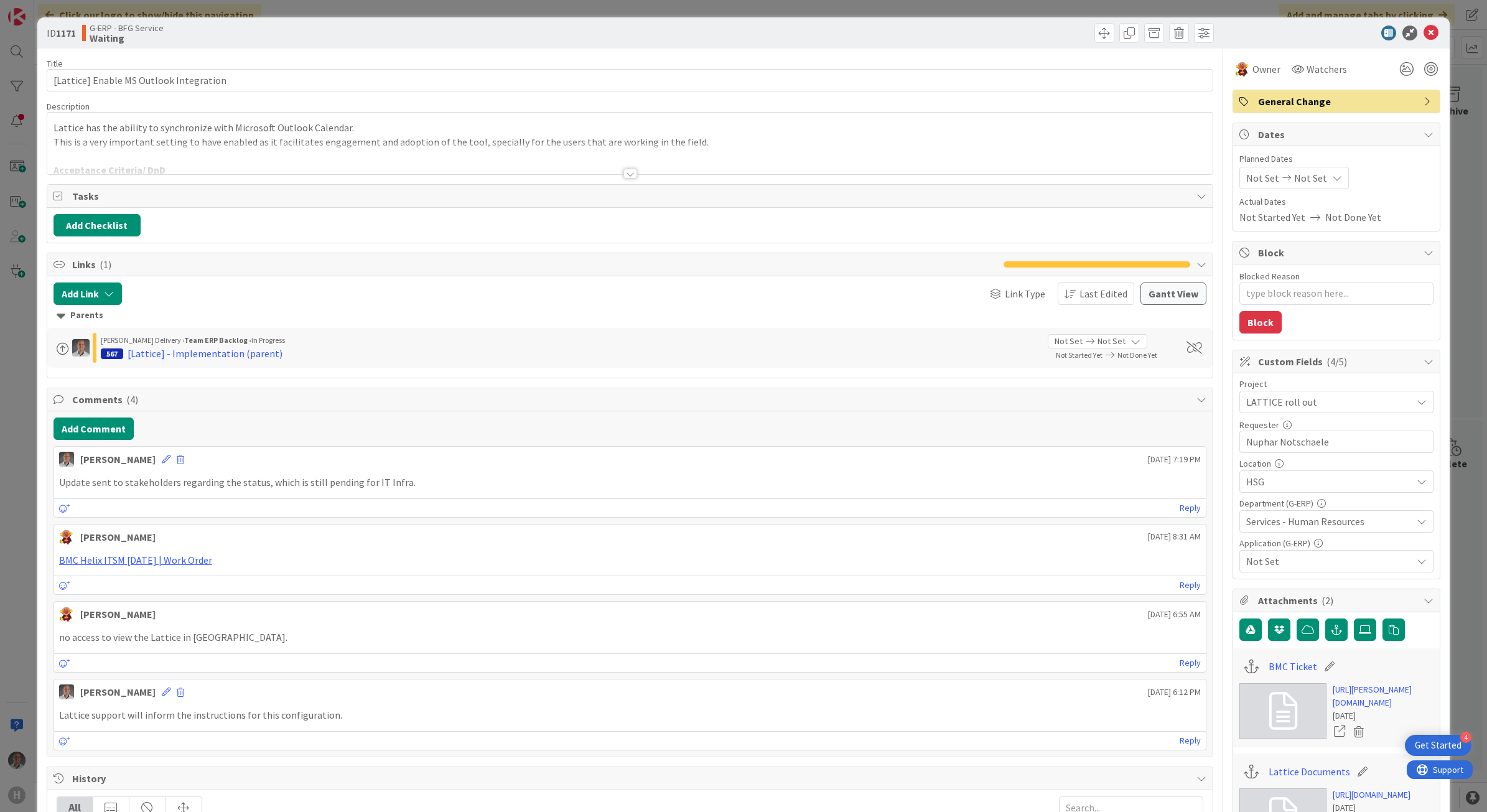
click at [1332, 565] on span "Not Set" at bounding box center [1329, 561] width 166 height 15
click at [1298, 501] on link "Lattice" at bounding box center [1334, 500] width 198 height 22
drag, startPoint x: 1414, startPoint y: 35, endPoint x: 775, endPoint y: 336, distance: 706.3
click at [1423, 35] on icon at bounding box center [1431, 33] width 15 height 15
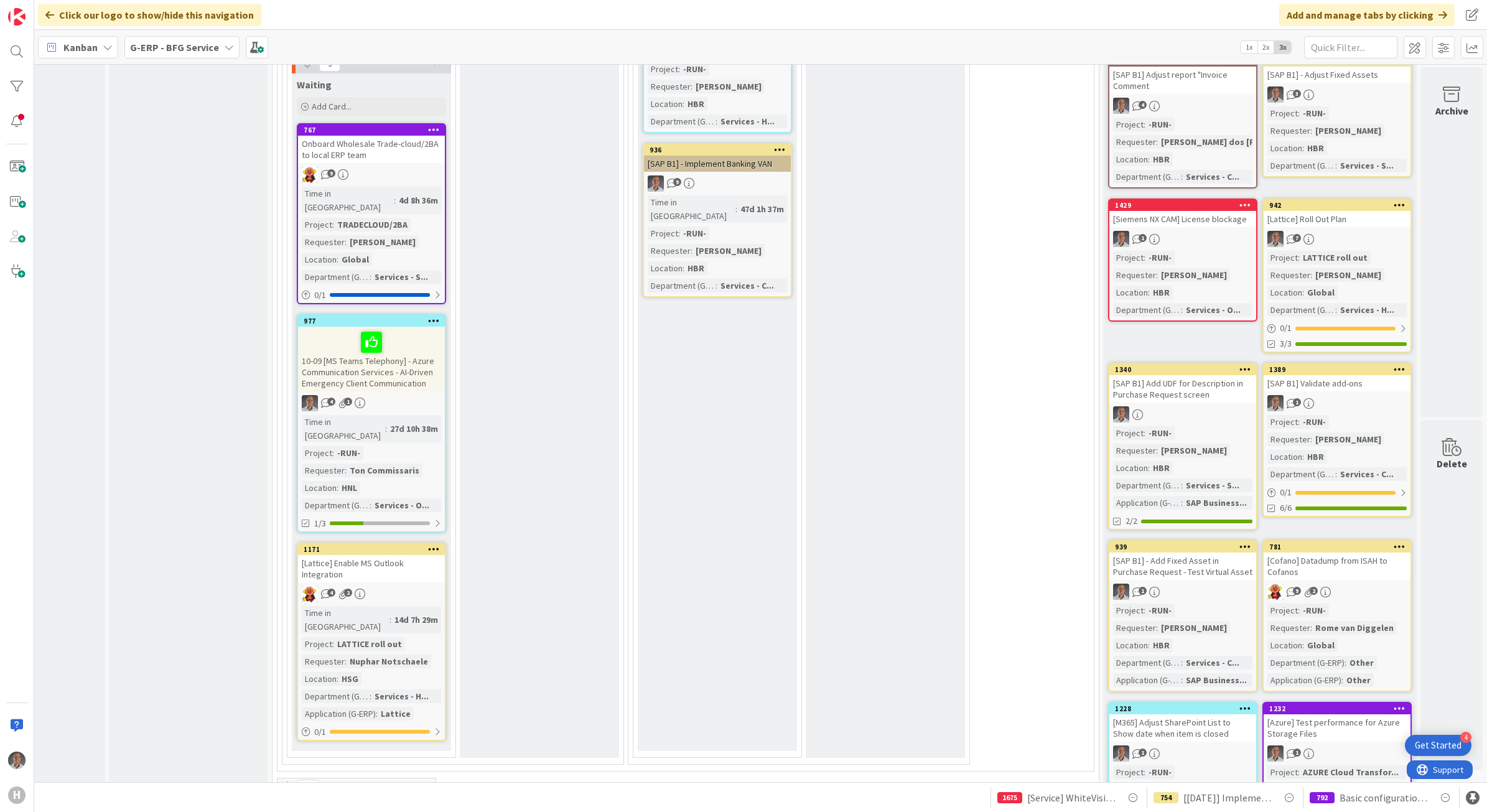
click at [415, 326] on div "10-09 [MS Teams Telephony] - Azure Communication Services - AI-Driven Emergency…" at bounding box center [371, 358] width 147 height 64
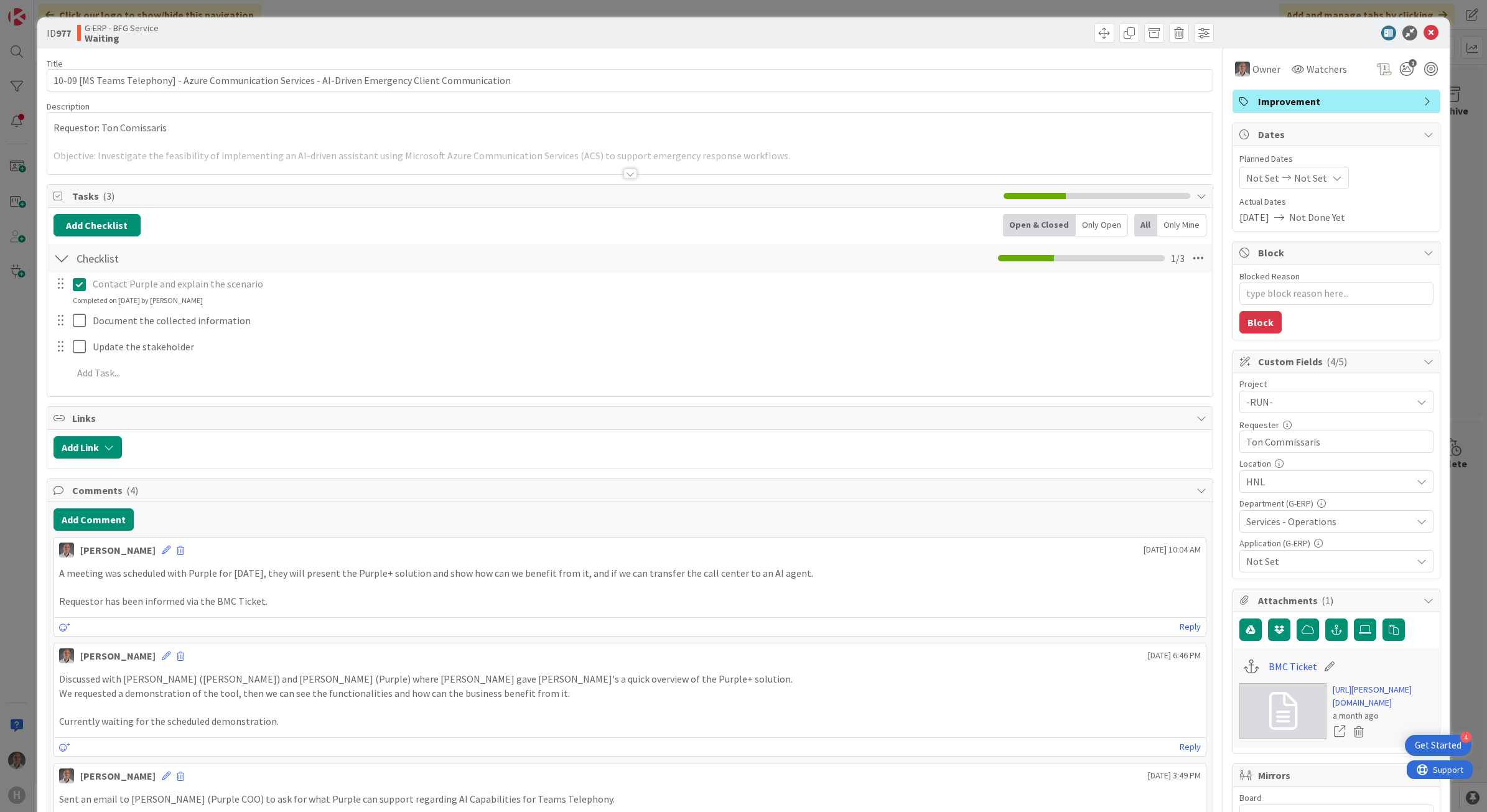
click at [1296, 569] on span "Not Set" at bounding box center [1329, 561] width 166 height 15
click at [1300, 537] on span "Not applicable" at bounding box center [1289, 532] width 64 height 19
type textarea "x"
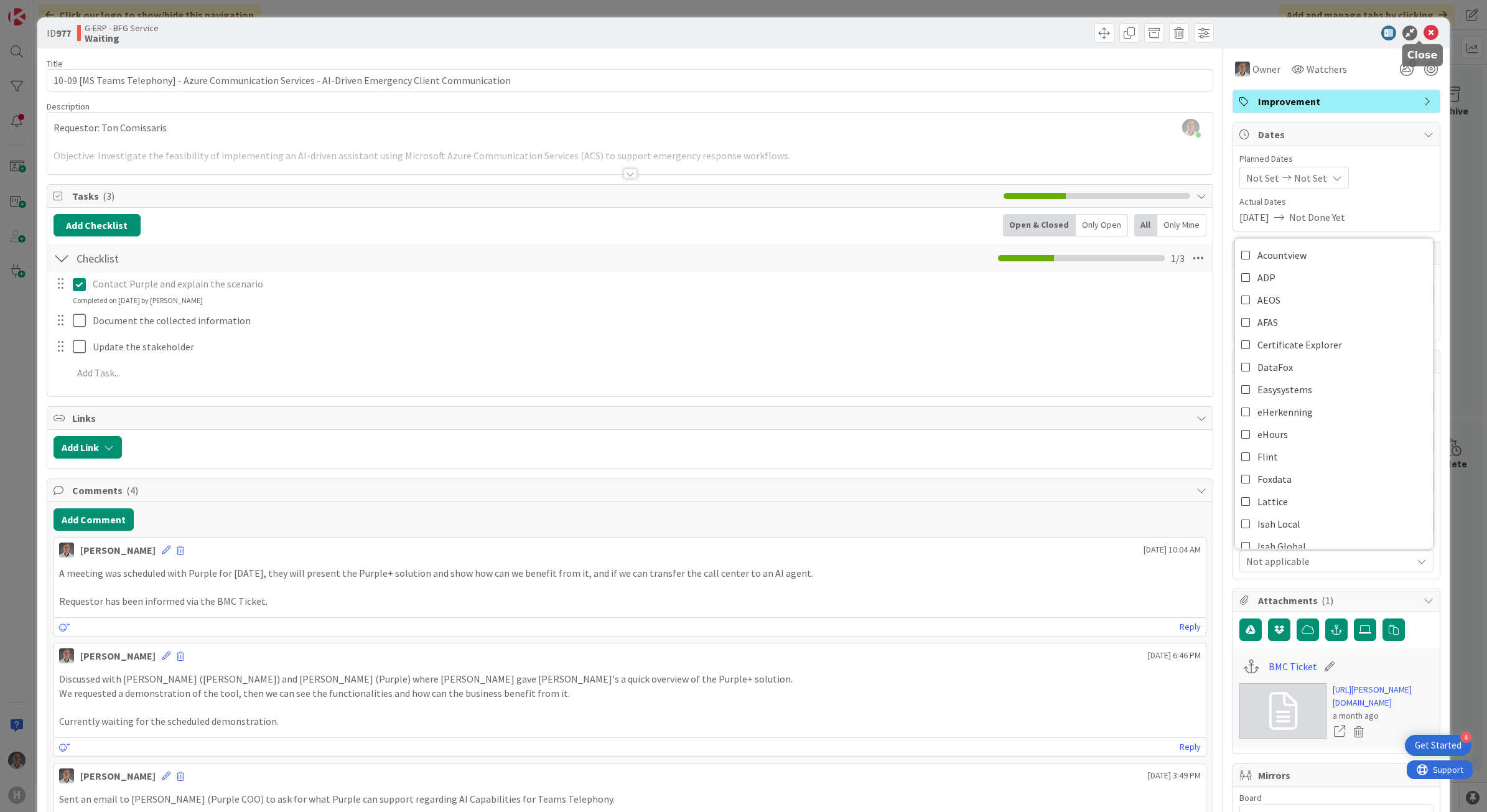
click at [1423, 32] on icon at bounding box center [1431, 33] width 15 height 15
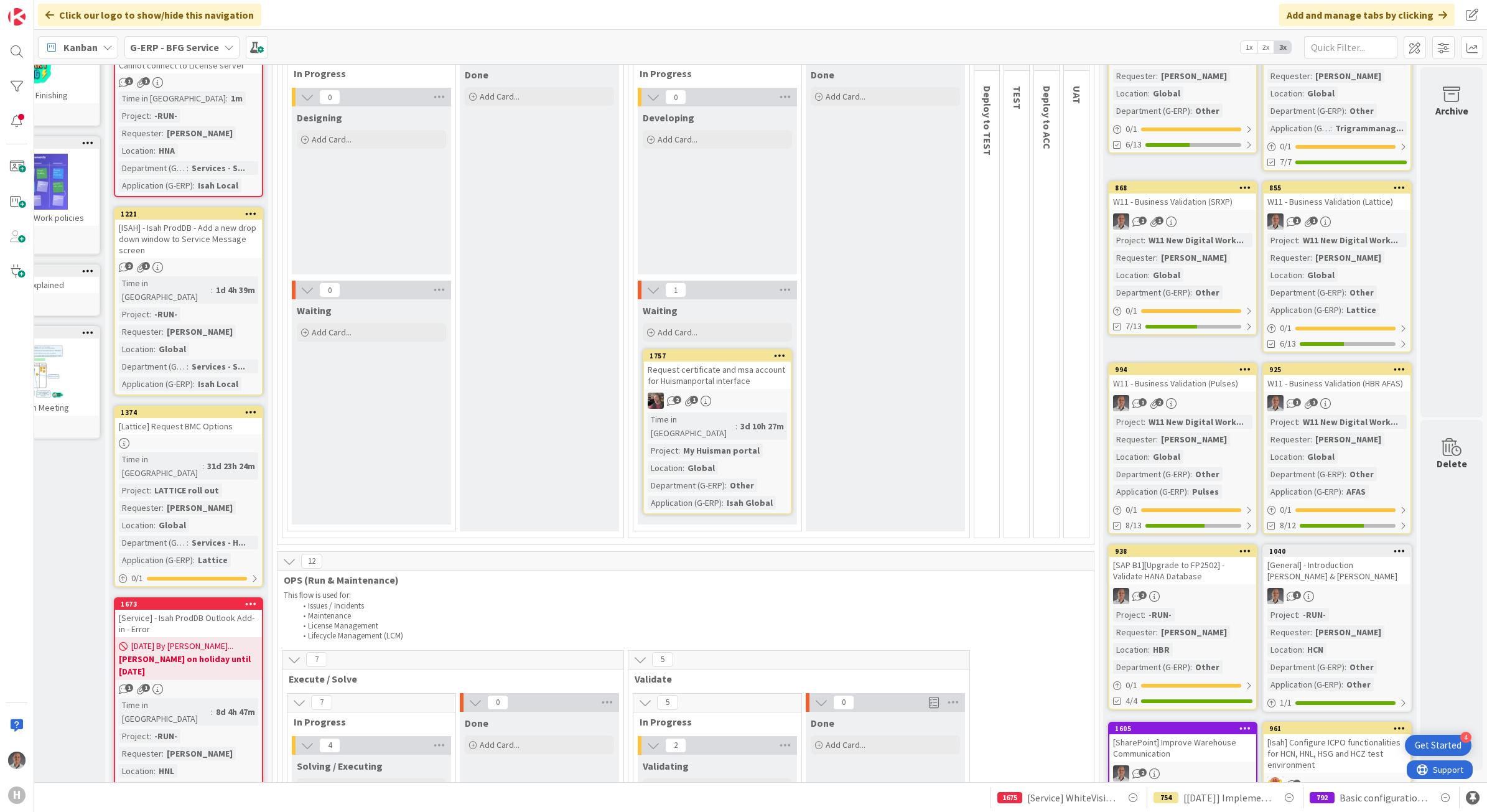
scroll to position [0, 106]
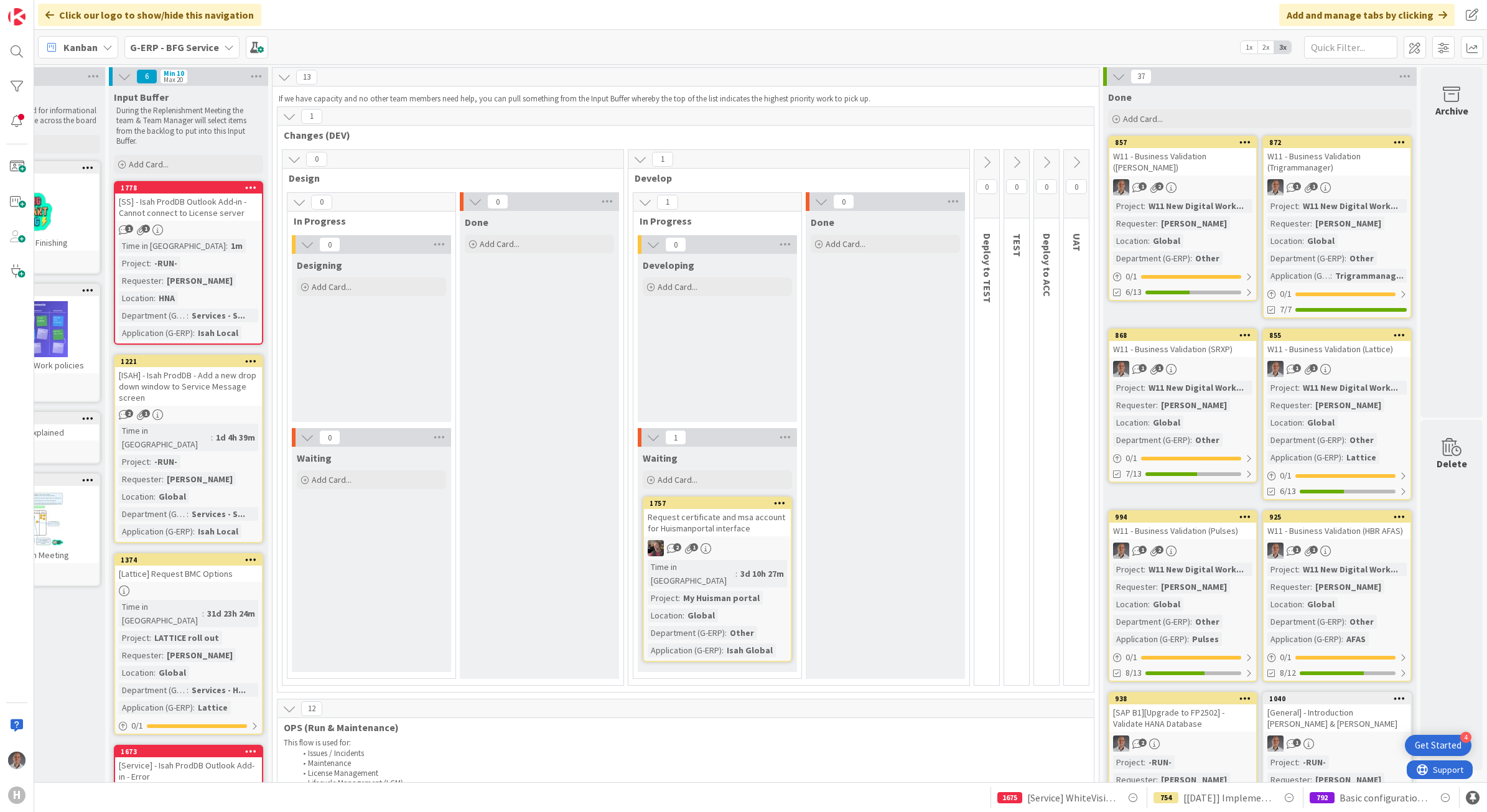
click at [209, 54] on span "G-ERP - BFG Service" at bounding box center [174, 47] width 89 height 15
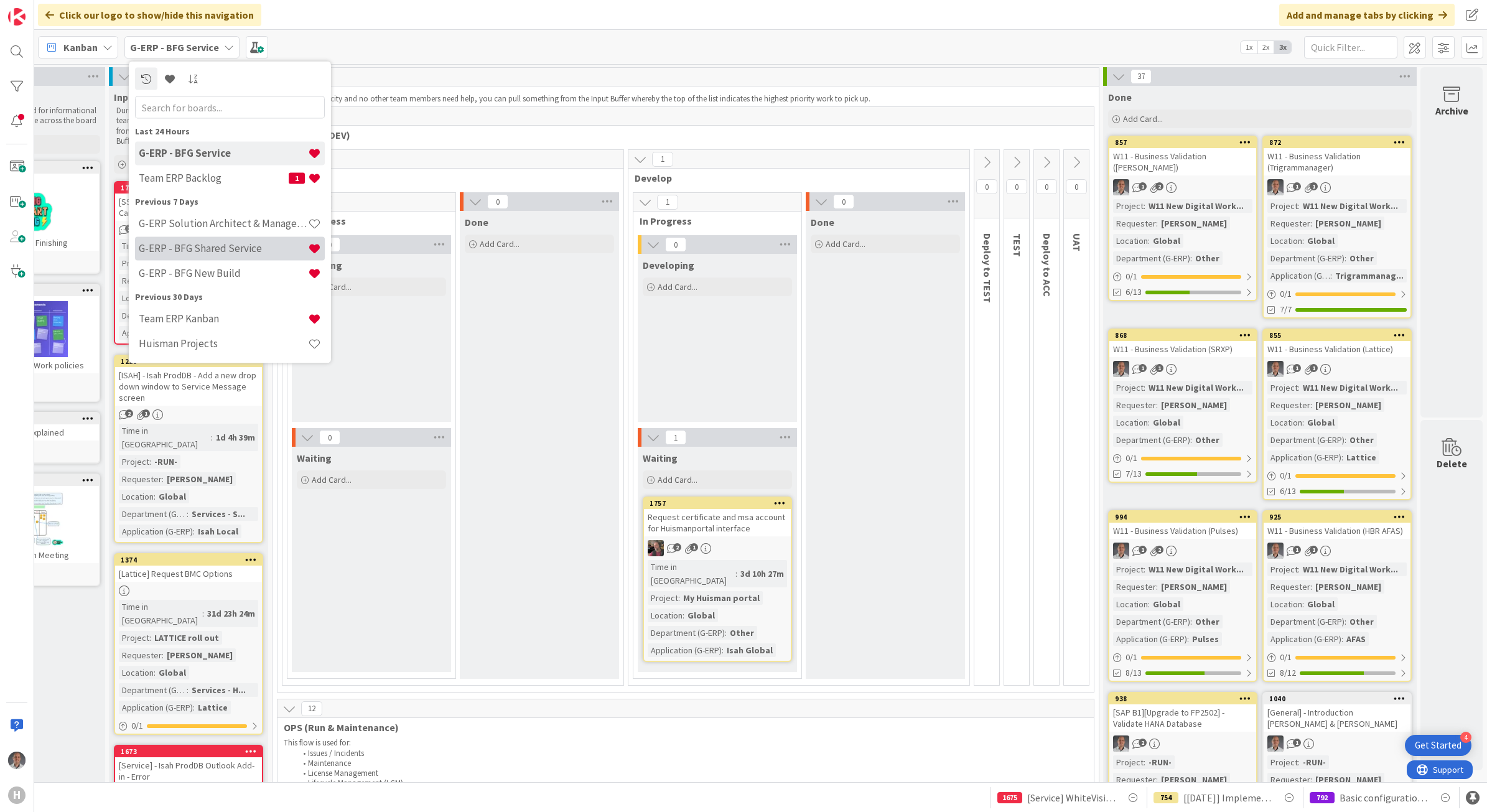
click at [237, 250] on h4 "G-ERP - BFG Shared Service" at bounding box center [223, 247] width 169 height 12
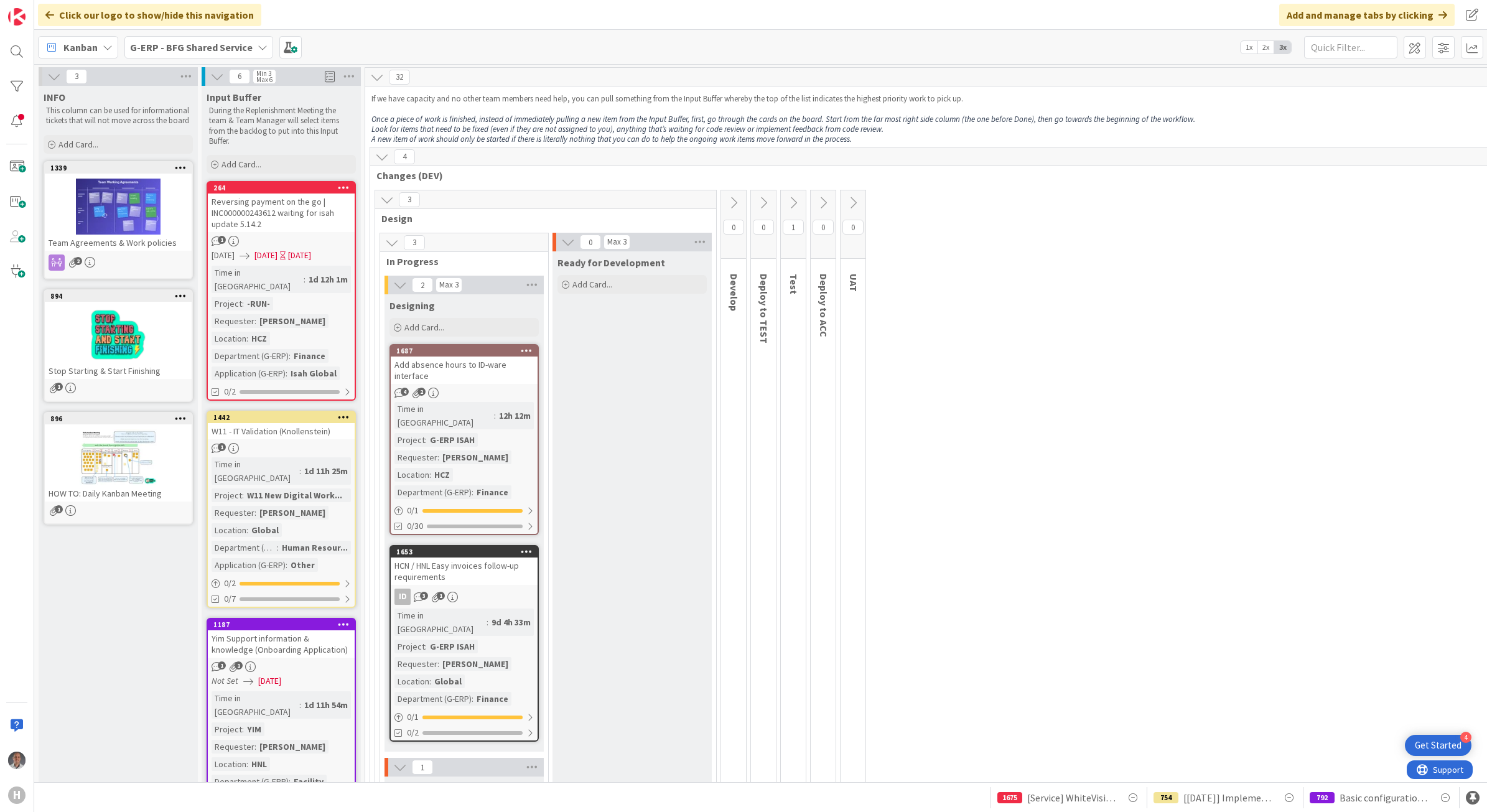
click at [203, 48] on b "G-ERP - BFG Shared Service" at bounding box center [191, 47] width 122 height 12
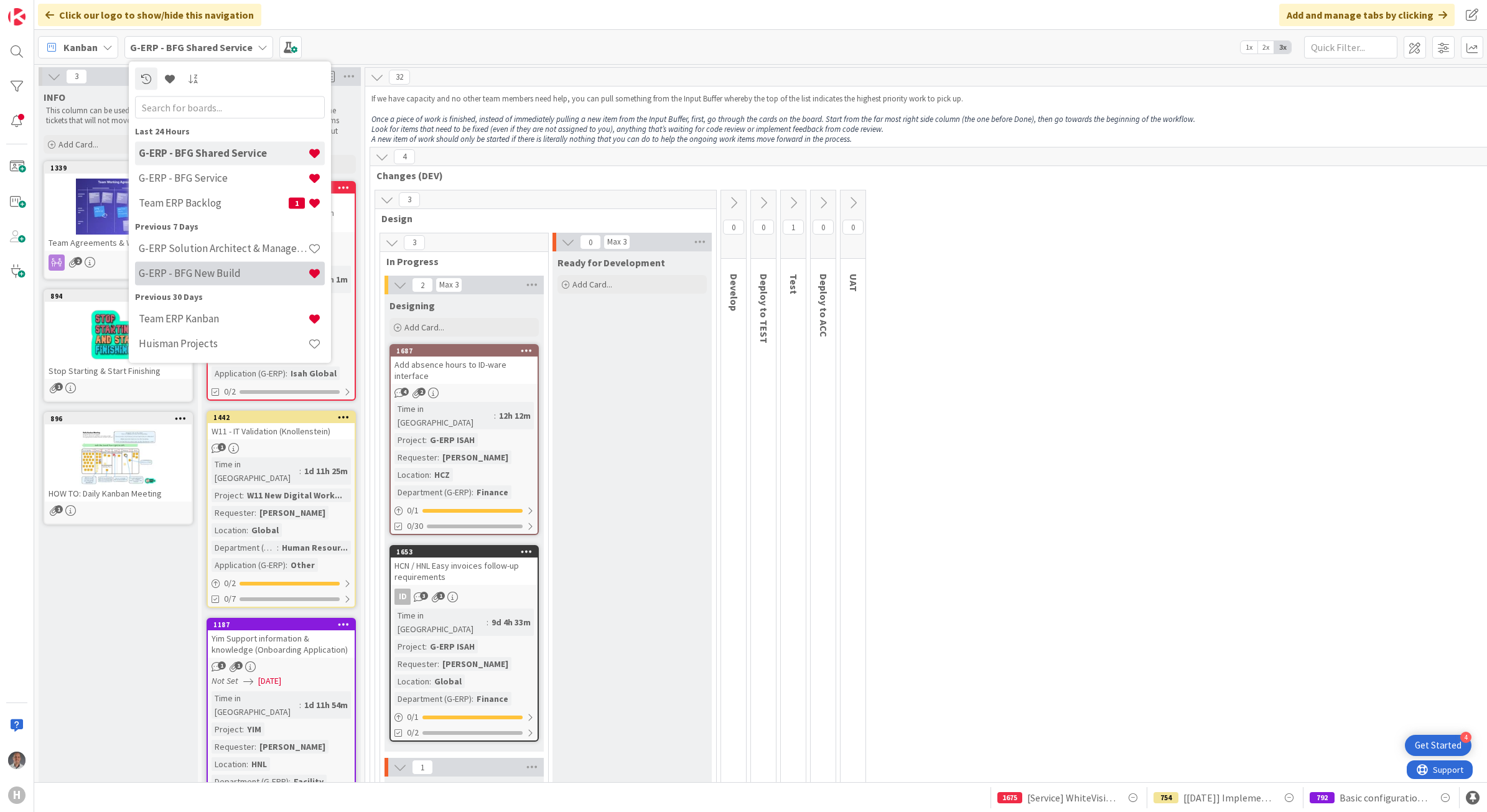
click at [215, 265] on div "G-ERP - BFG New Build" at bounding box center [229, 273] width 189 height 24
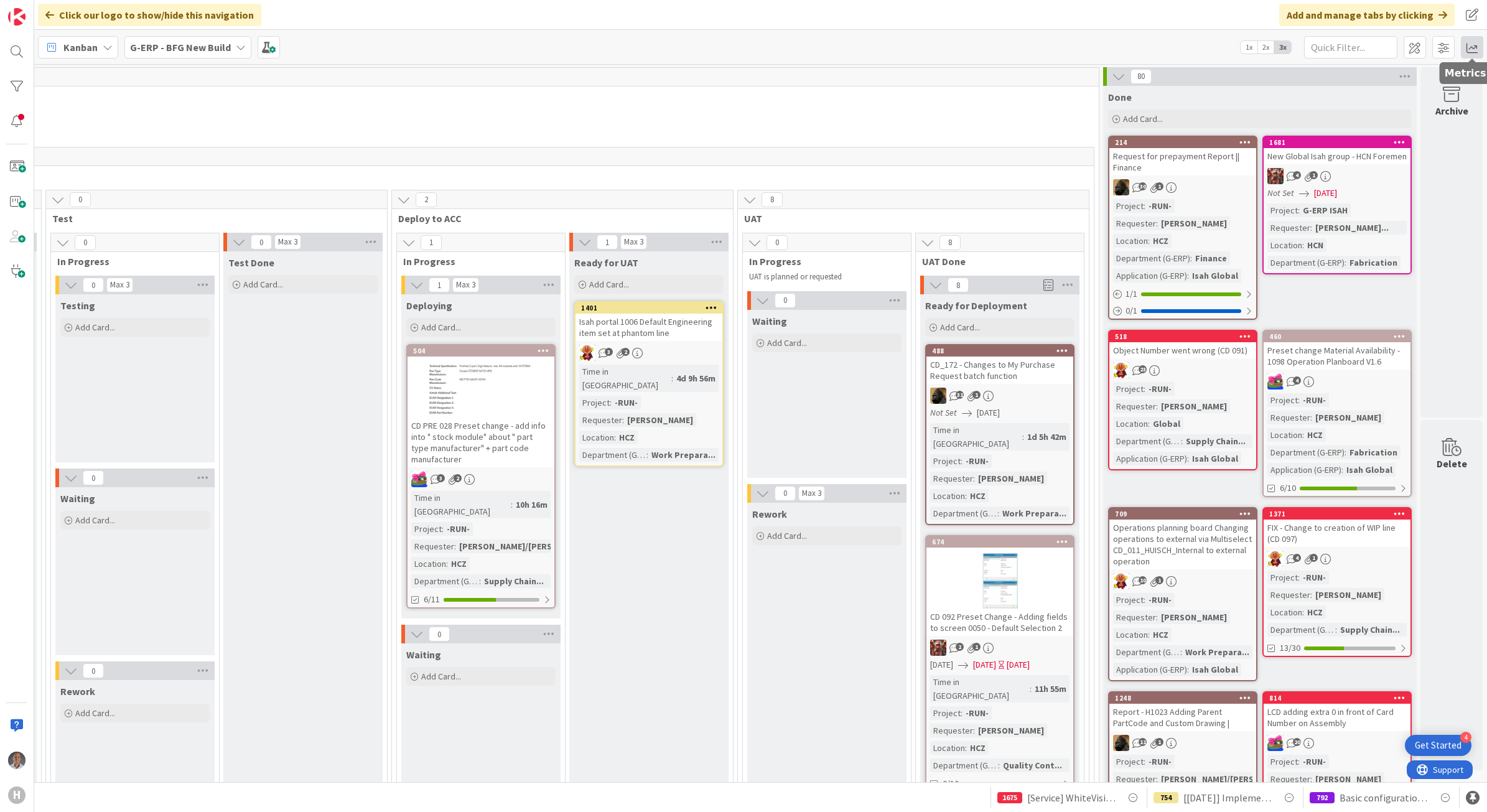
click at [1466, 48] on span at bounding box center [1471, 47] width 22 height 22
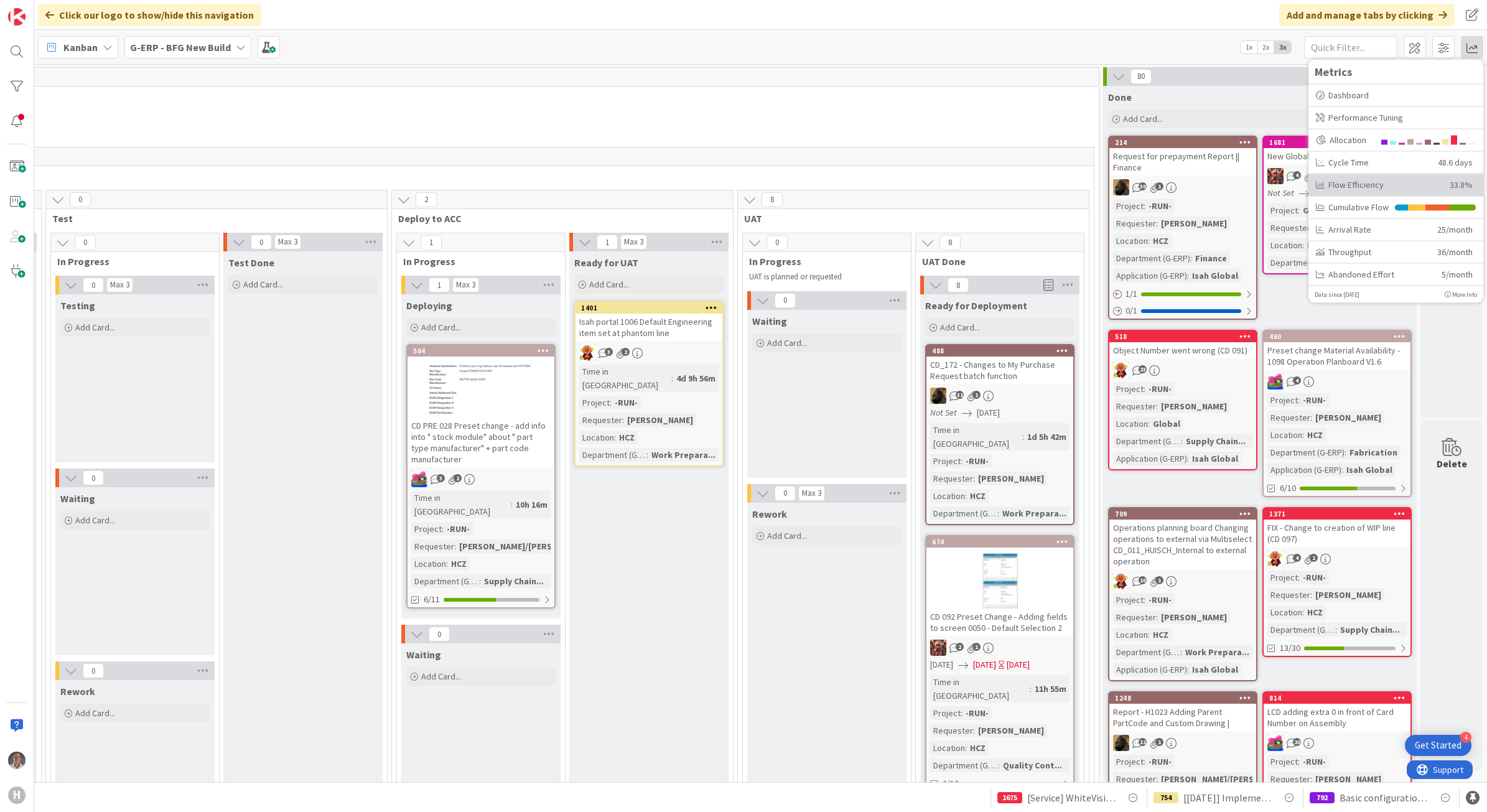
click at [1437, 178] on div "Flow Efficiency" at bounding box center [1378, 184] width 124 height 13
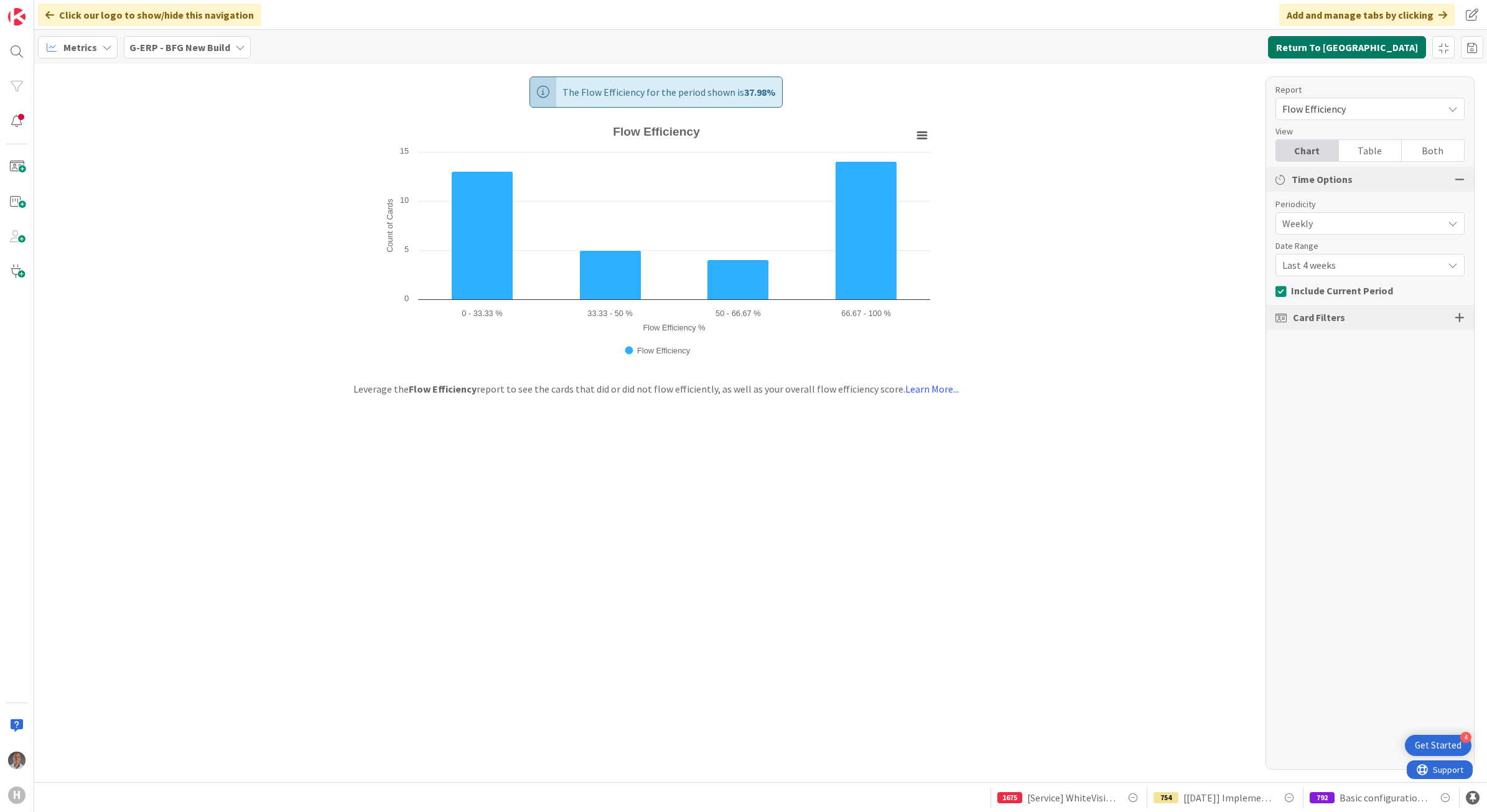
click at [1357, 51] on button "Return To [GEOGRAPHIC_DATA]" at bounding box center [1347, 47] width 158 height 22
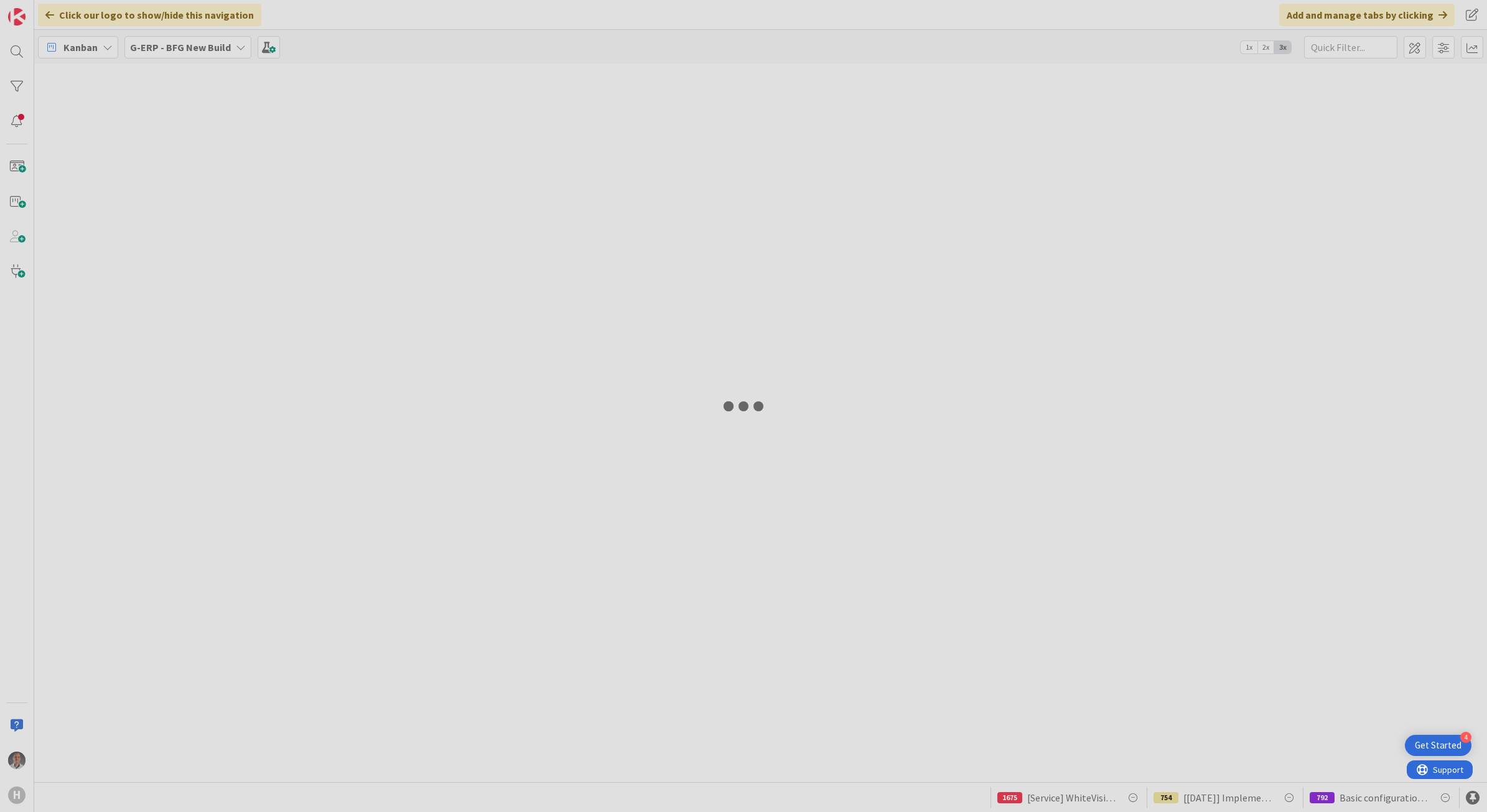
click at [175, 51] on div at bounding box center [744, 406] width 1487 height 812
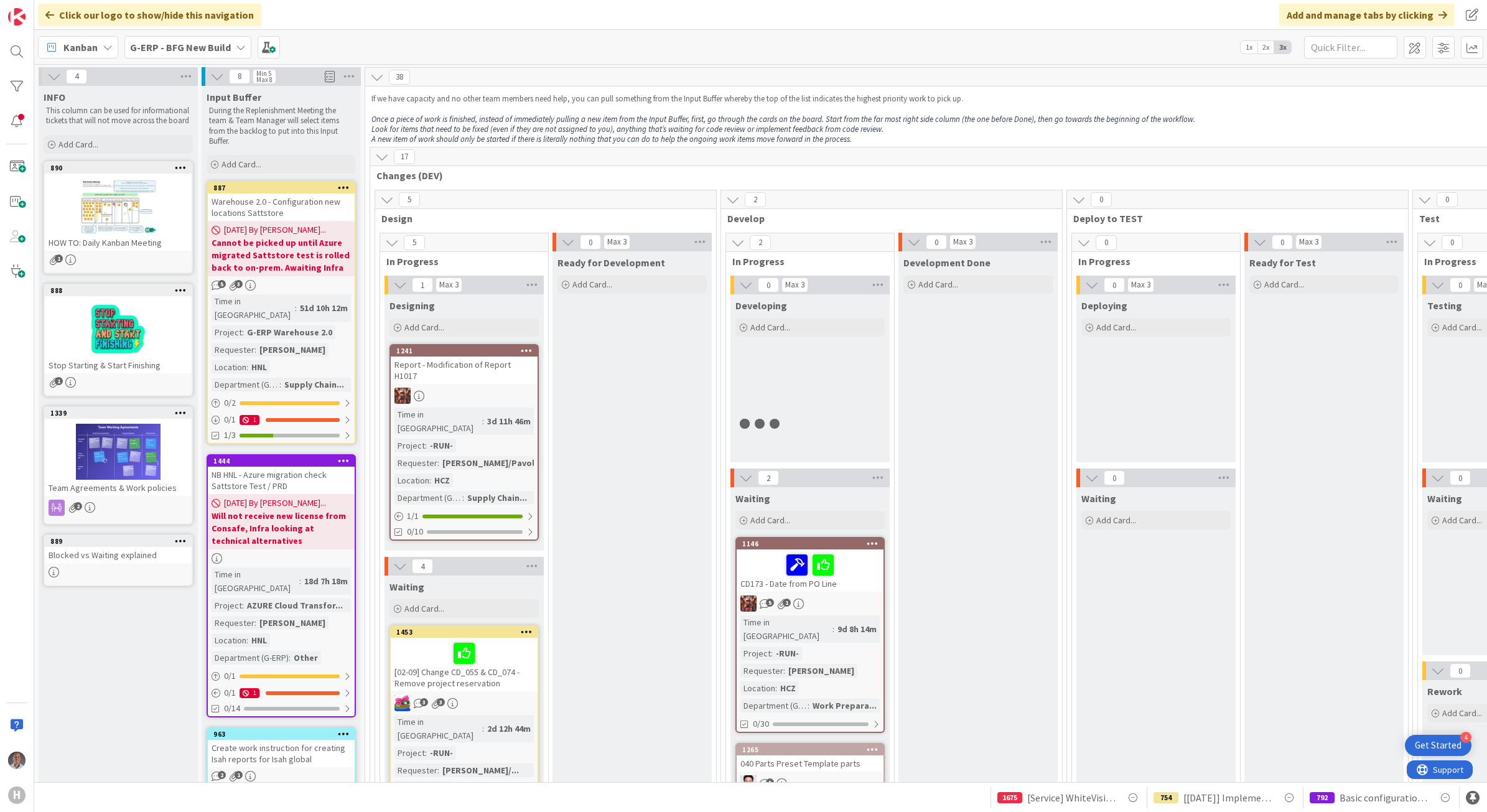
click at [189, 47] on b "G-ERP - BFG New Build" at bounding box center [180, 47] width 100 height 12
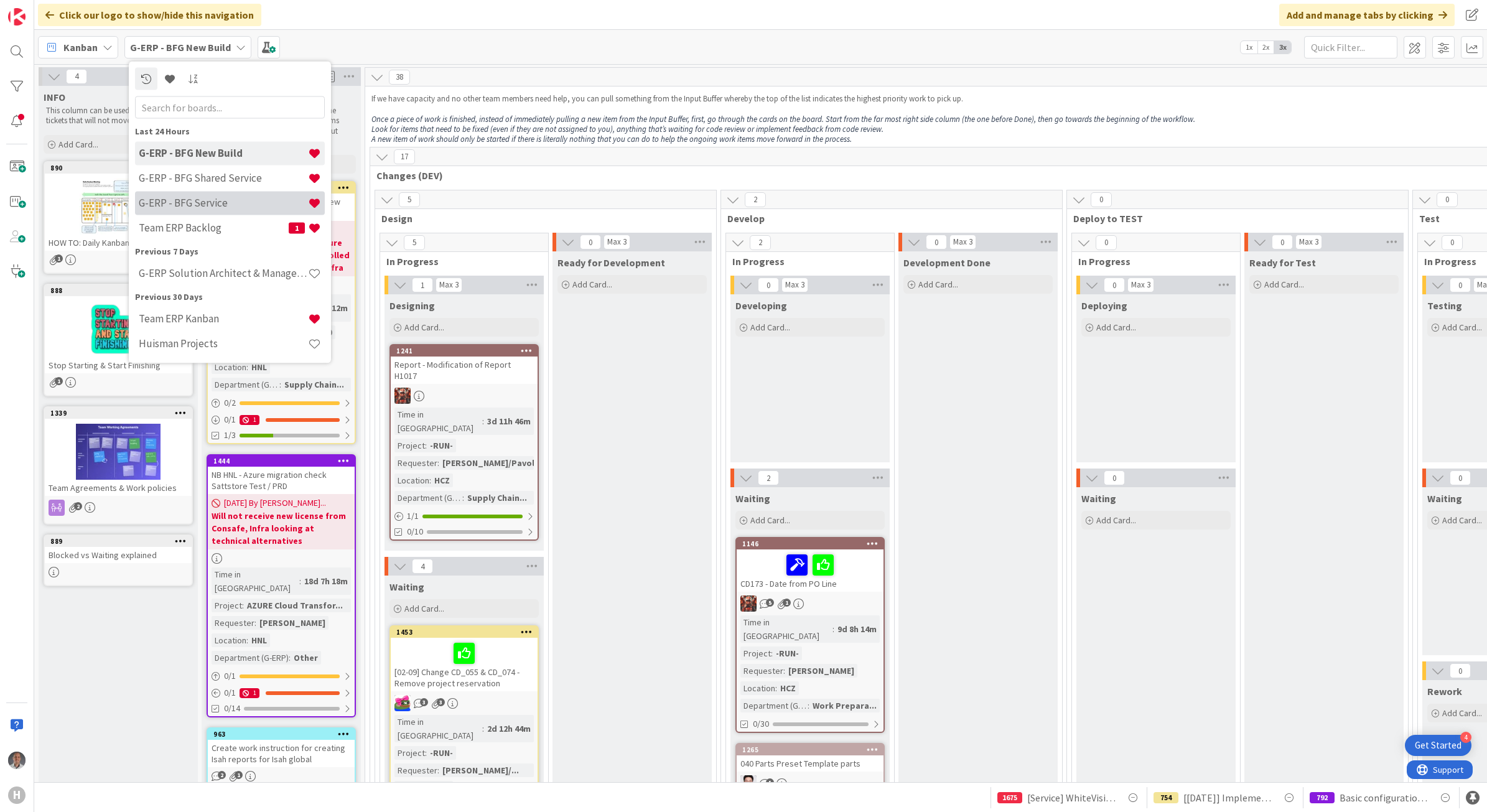
click at [215, 197] on h4 "G-ERP - BFG Service" at bounding box center [223, 202] width 169 height 12
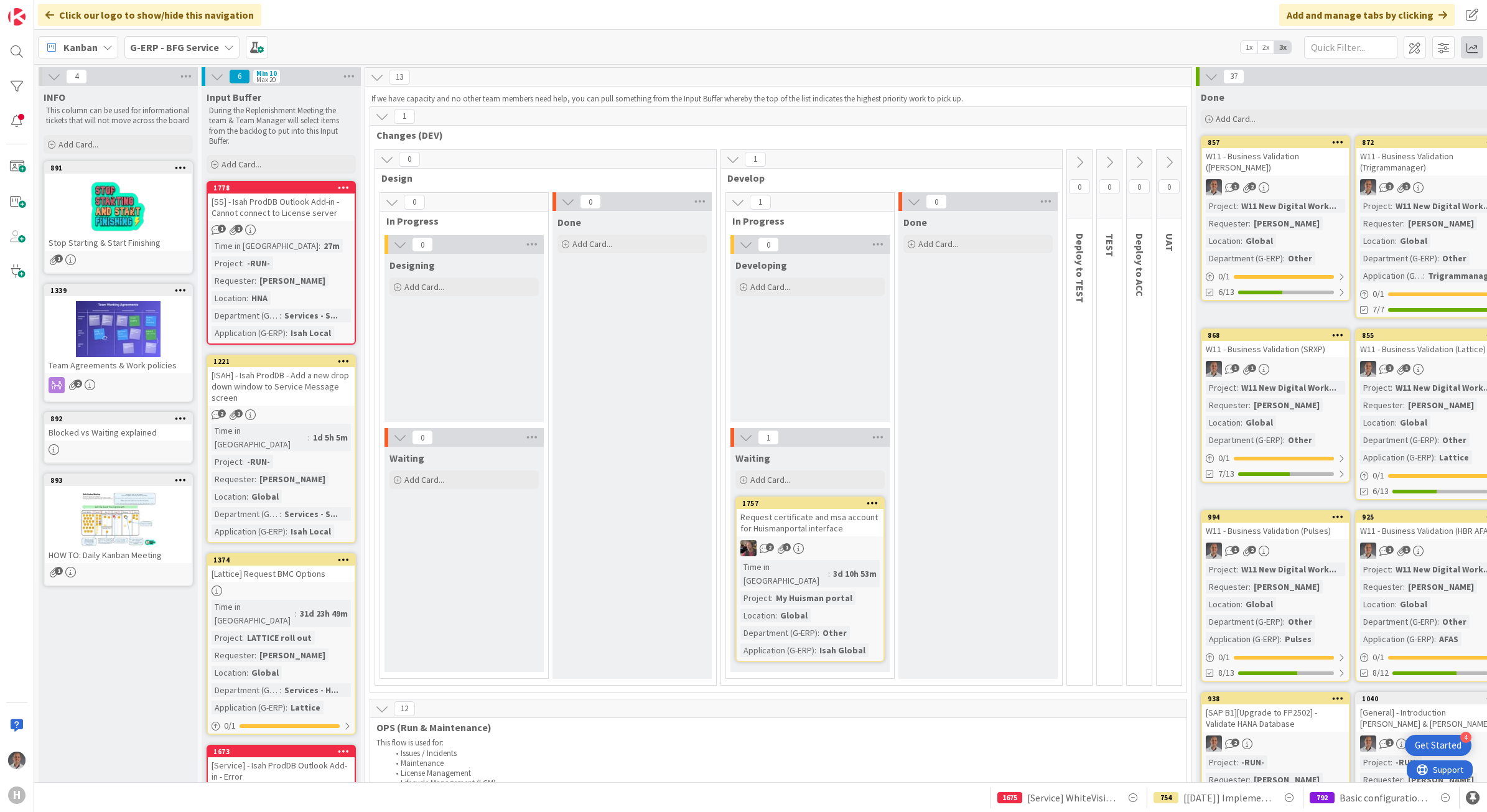
click at [1468, 47] on span at bounding box center [1471, 47] width 22 height 22
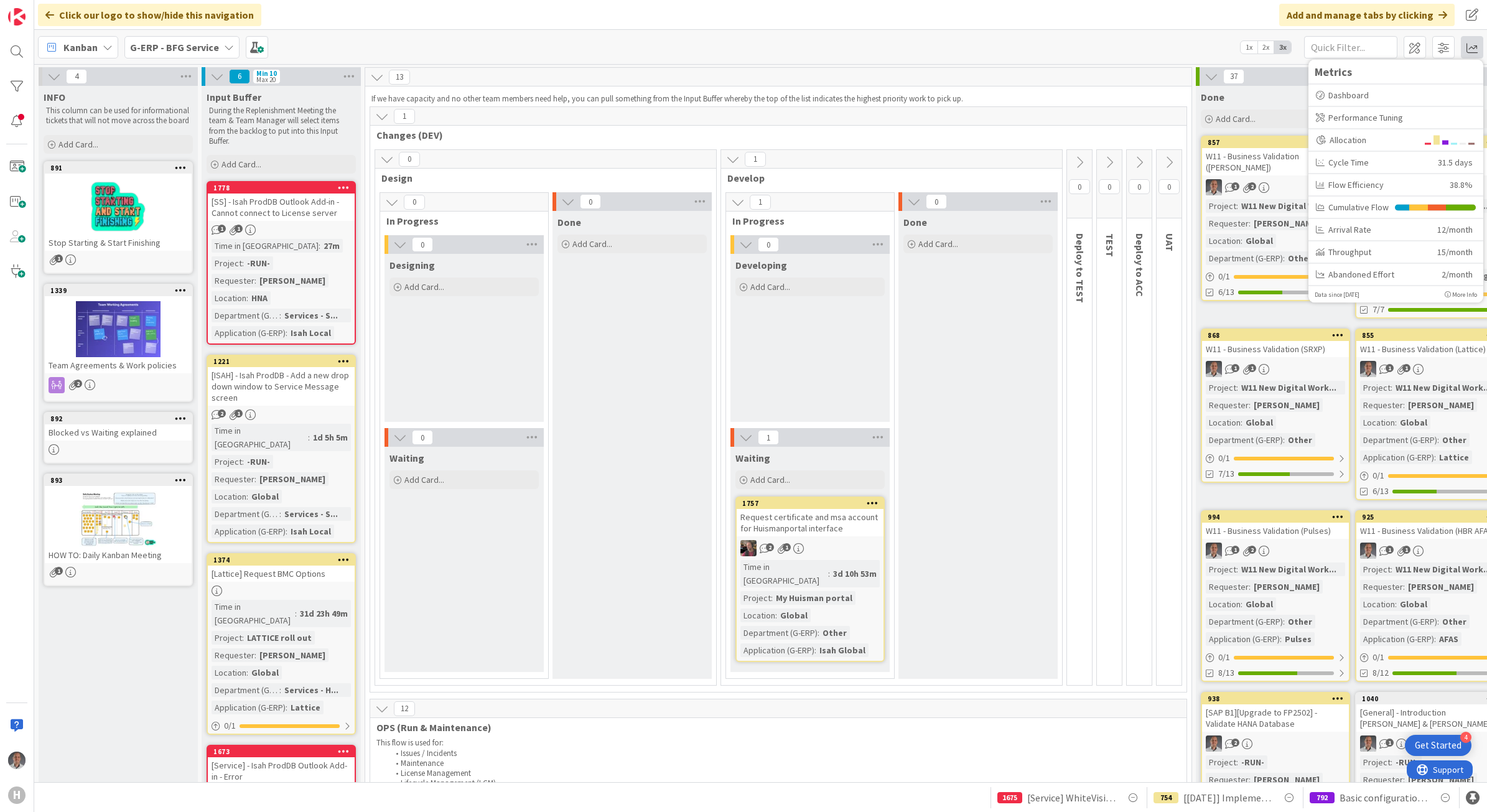
click at [1108, 134] on span "Changes (DEV)" at bounding box center [773, 135] width 794 height 12
